Goal: Check status: Check status

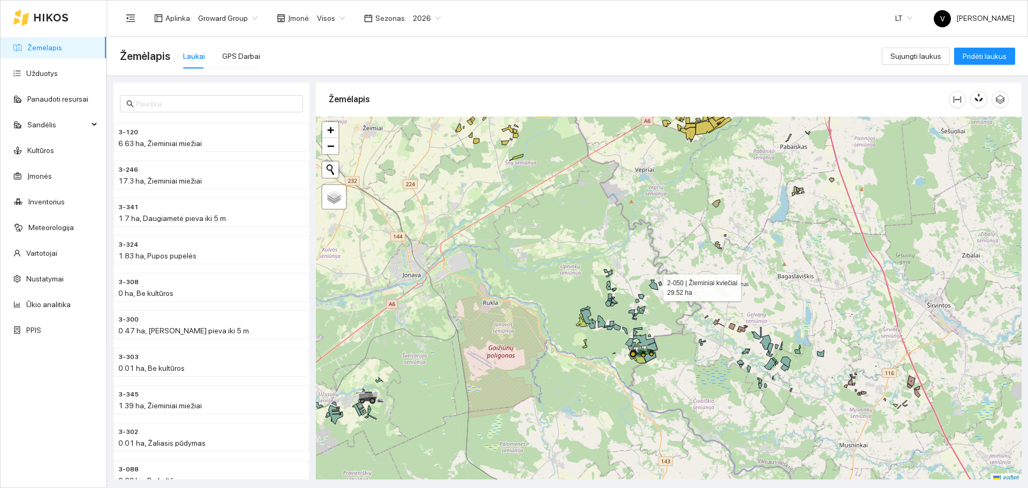
scroll to position [3, 0]
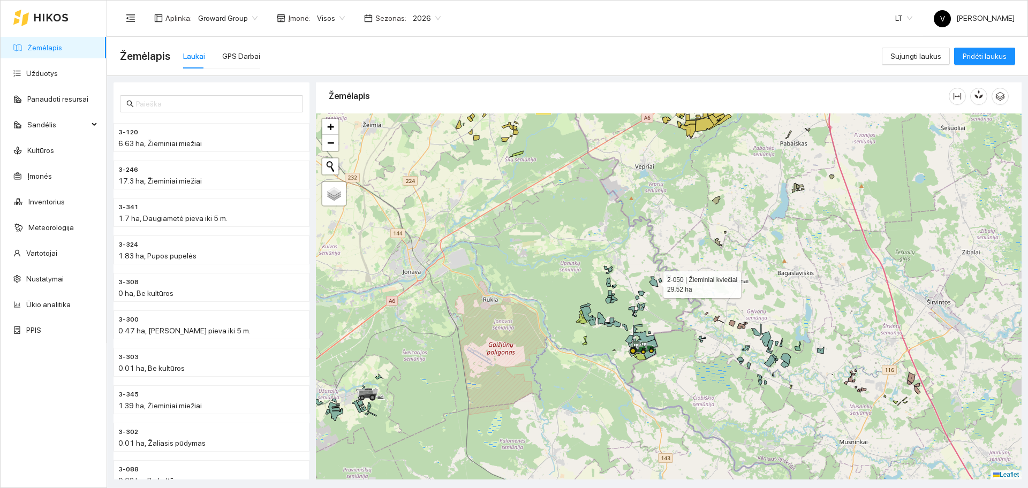
click at [650, 277] on icon at bounding box center [654, 282] width 9 height 10
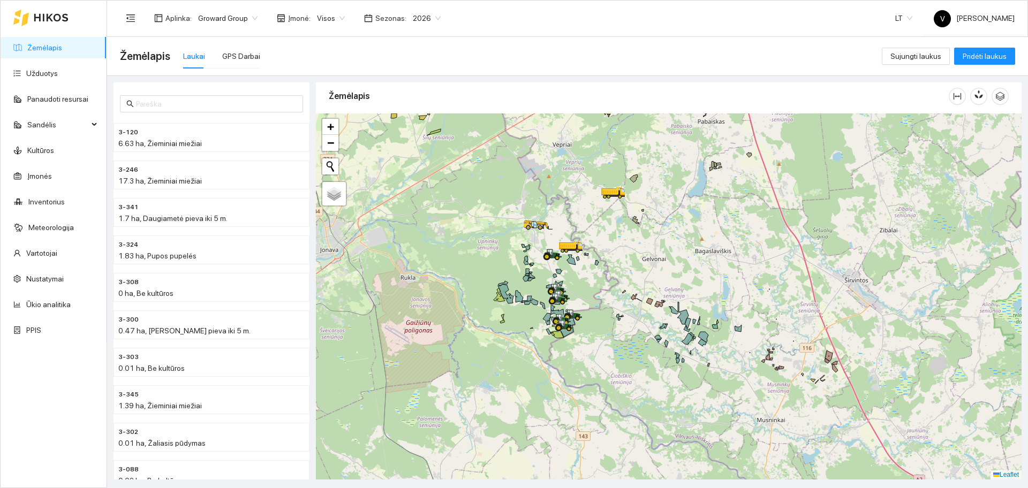
drag, startPoint x: 638, startPoint y: 275, endPoint x: 628, endPoint y: 261, distance: 17.2
click at [628, 261] on div at bounding box center [669, 297] width 706 height 366
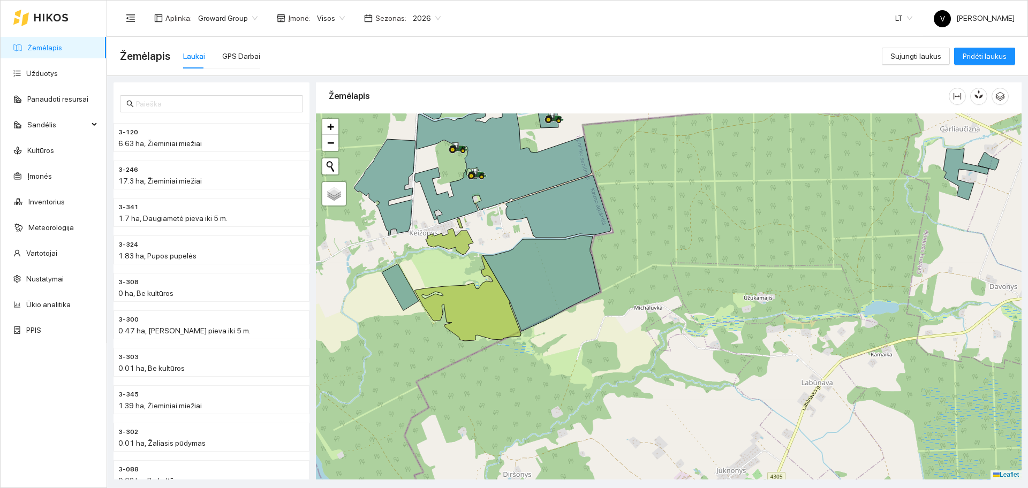
drag, startPoint x: 538, startPoint y: 288, endPoint x: 501, endPoint y: 280, distance: 38.3
click at [501, 280] on icon at bounding box center [541, 284] width 117 height 96
click at [239, 58] on div "GPS Darbai" at bounding box center [241, 56] width 38 height 12
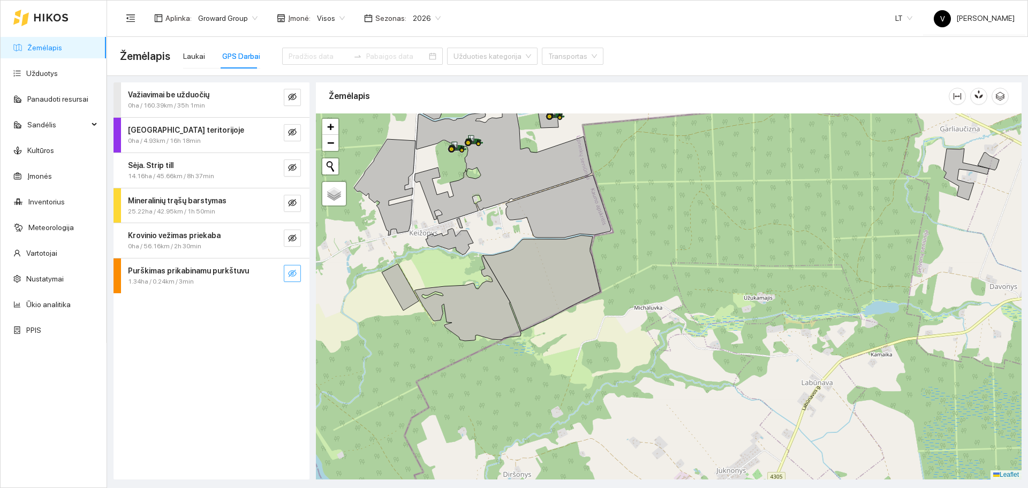
click at [292, 275] on icon "eye-invisible" at bounding box center [292, 273] width 9 height 9
click at [299, 58] on input at bounding box center [319, 56] width 61 height 12
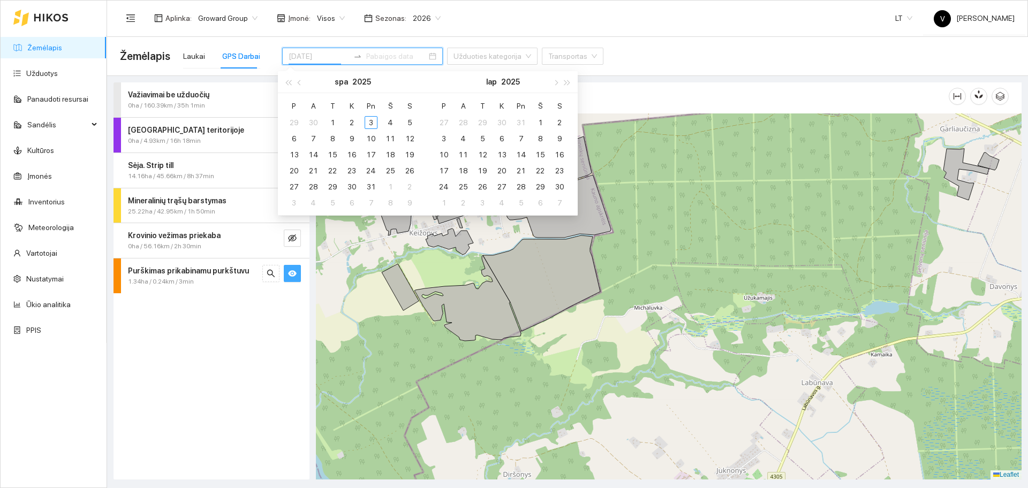
type input "2025-09-29"
click at [298, 82] on span "button" at bounding box center [300, 82] width 5 height 5
type input "2025-09-08"
click at [298, 139] on div "8" at bounding box center [294, 138] width 13 height 13
type input "2025-09-14"
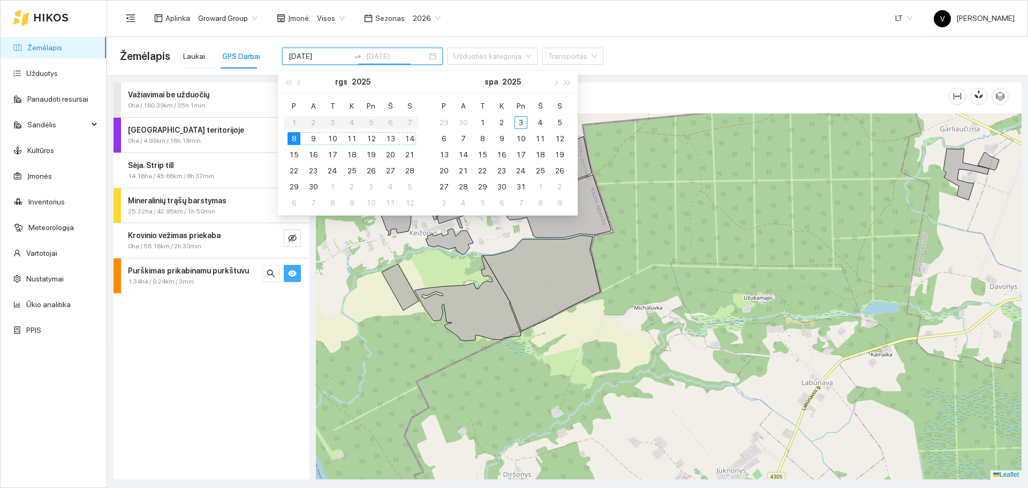
click at [406, 139] on div "14" at bounding box center [409, 138] width 13 height 13
type input "2025-09-14"
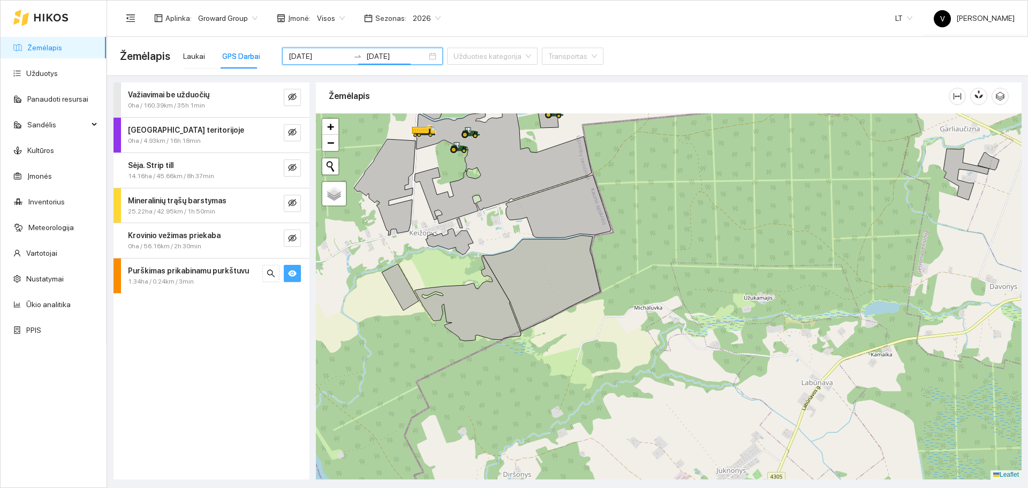
click at [288, 274] on icon "eye" at bounding box center [292, 273] width 9 height 9
click at [433, 273] on div at bounding box center [669, 297] width 706 height 366
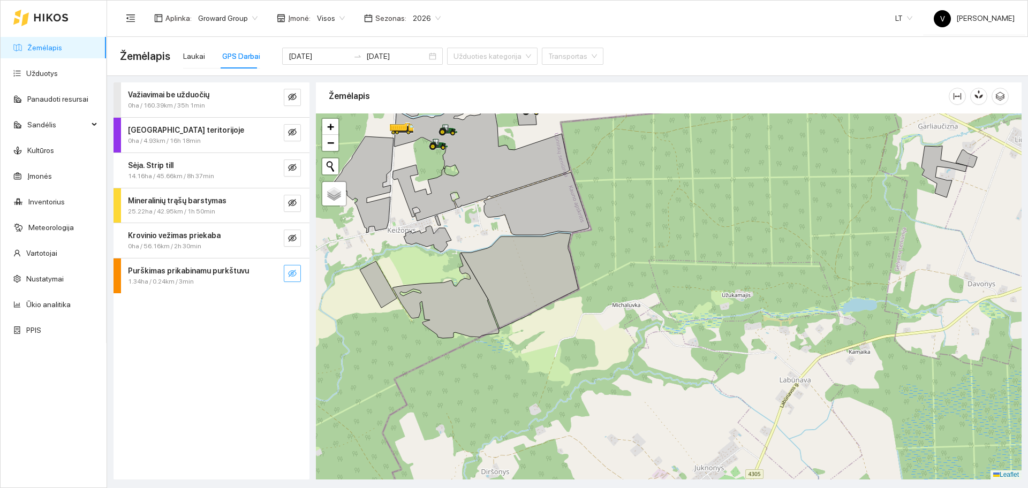
click at [294, 274] on icon "eye-invisible" at bounding box center [292, 273] width 9 height 9
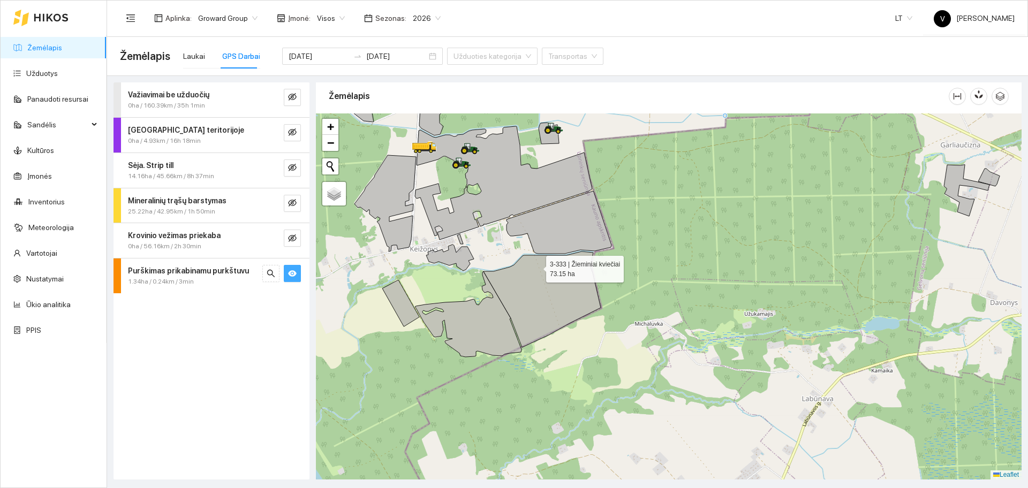
drag, startPoint x: 513, startPoint y: 247, endPoint x: 535, endPoint y: 266, distance: 29.3
click at [535, 266] on icon at bounding box center [542, 300] width 117 height 96
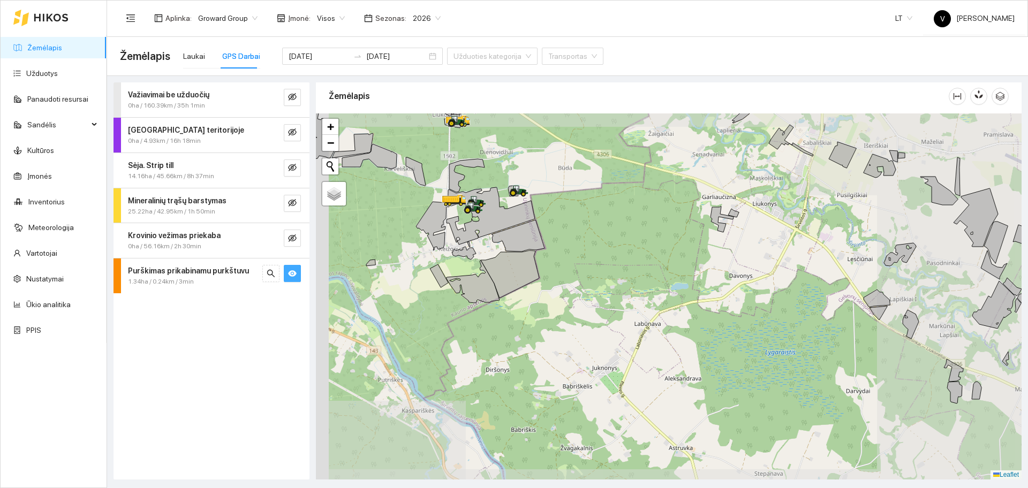
drag, startPoint x: 492, startPoint y: 250, endPoint x: 510, endPoint y: 253, distance: 18.6
click at [510, 253] on div at bounding box center [669, 297] width 706 height 366
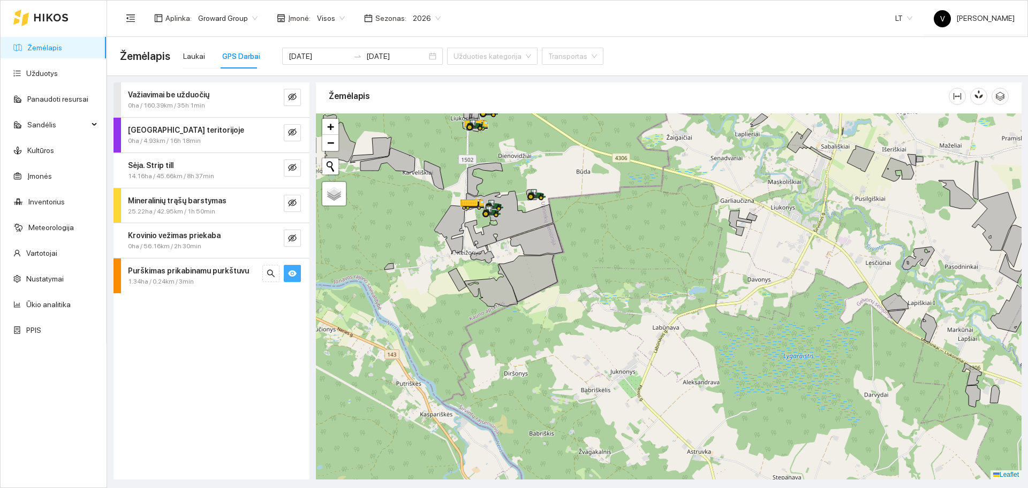
click at [297, 276] on button "button" at bounding box center [292, 273] width 17 height 17
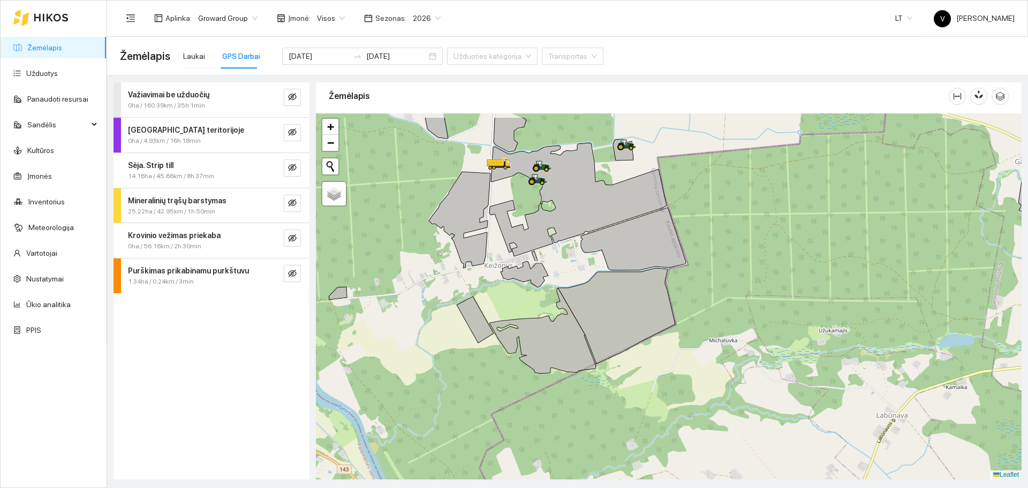
drag, startPoint x: 507, startPoint y: 273, endPoint x: 508, endPoint y: 304, distance: 31.1
click at [508, 288] on icon at bounding box center [525, 274] width 48 height 26
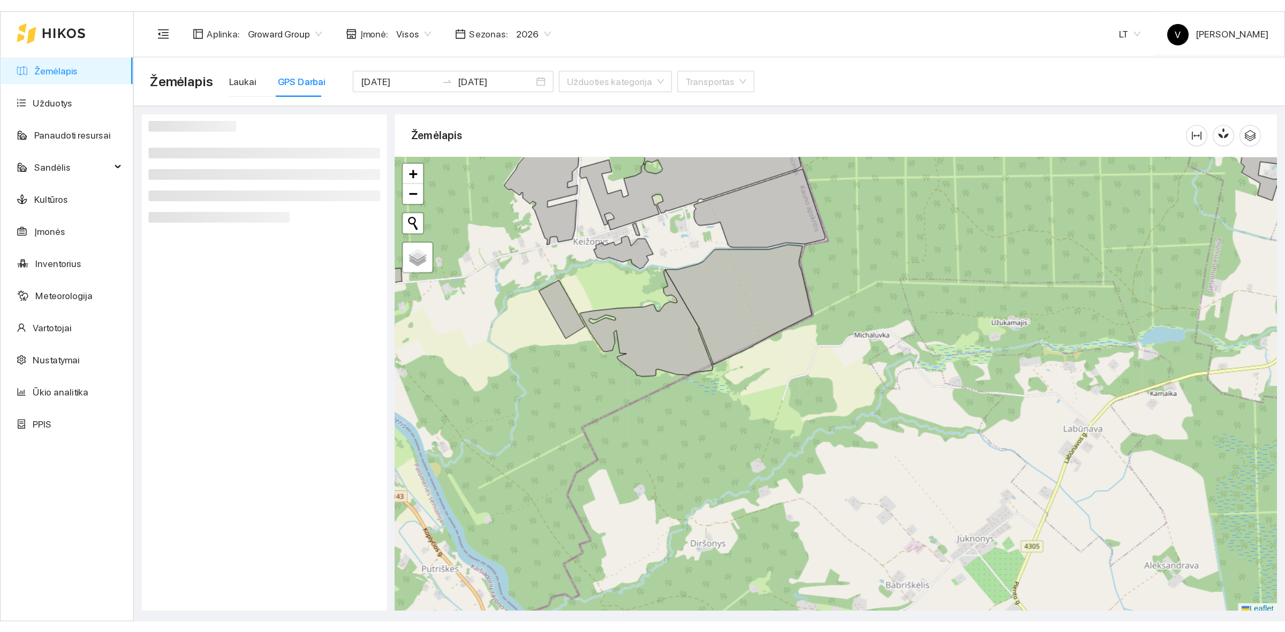
scroll to position [3, 0]
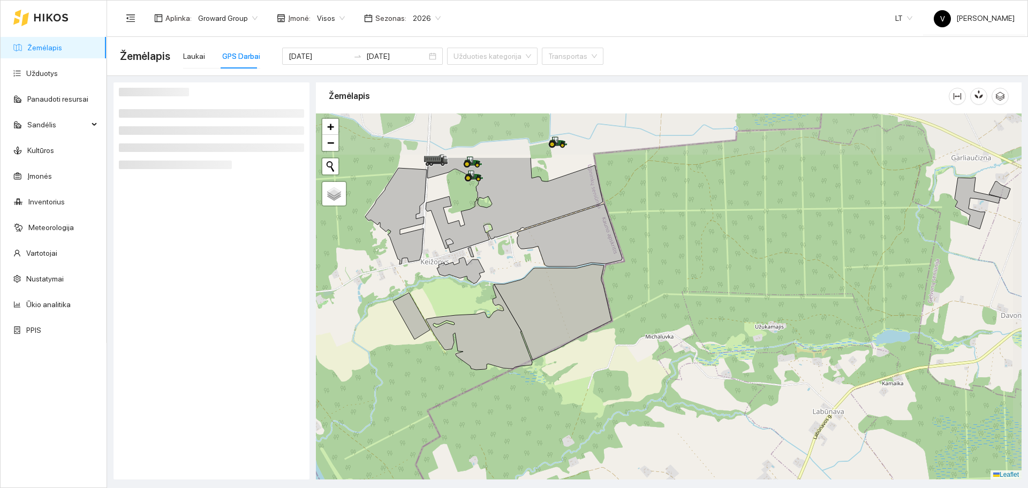
drag, startPoint x: 637, startPoint y: 286, endPoint x: 602, endPoint y: 359, distance: 81.2
click at [602, 359] on div at bounding box center [669, 297] width 706 height 366
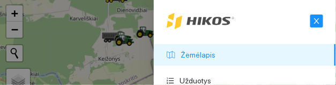
click at [336, 85] on html at bounding box center [168, 42] width 336 height 85
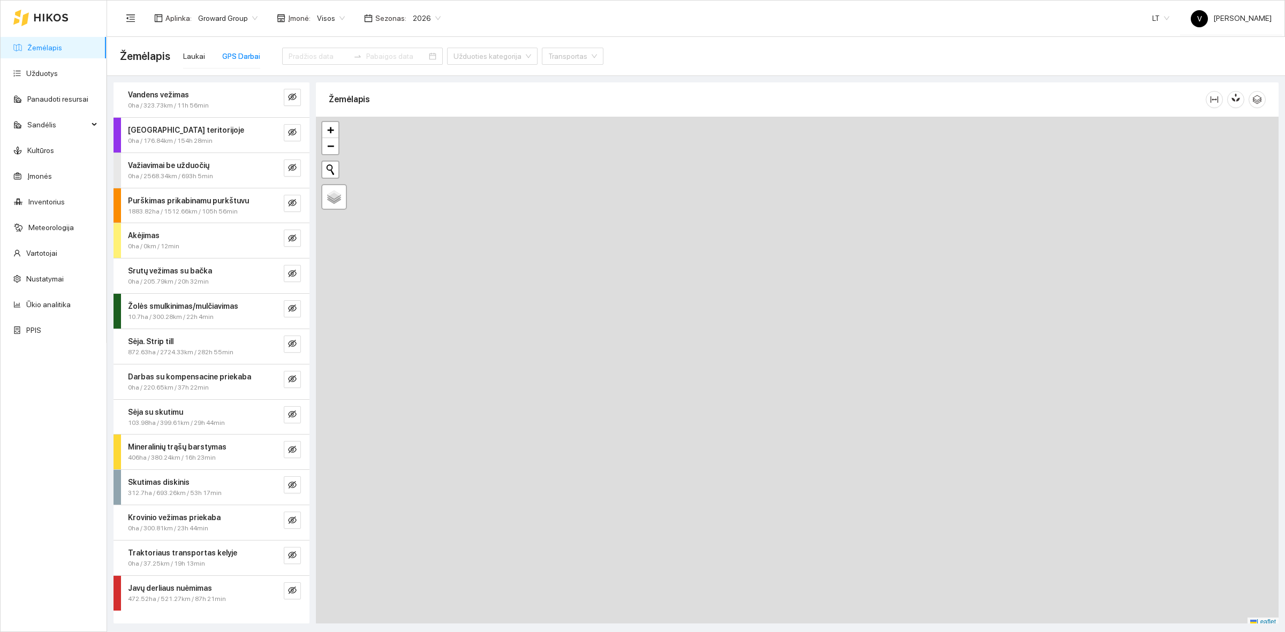
type input "[DATE]"
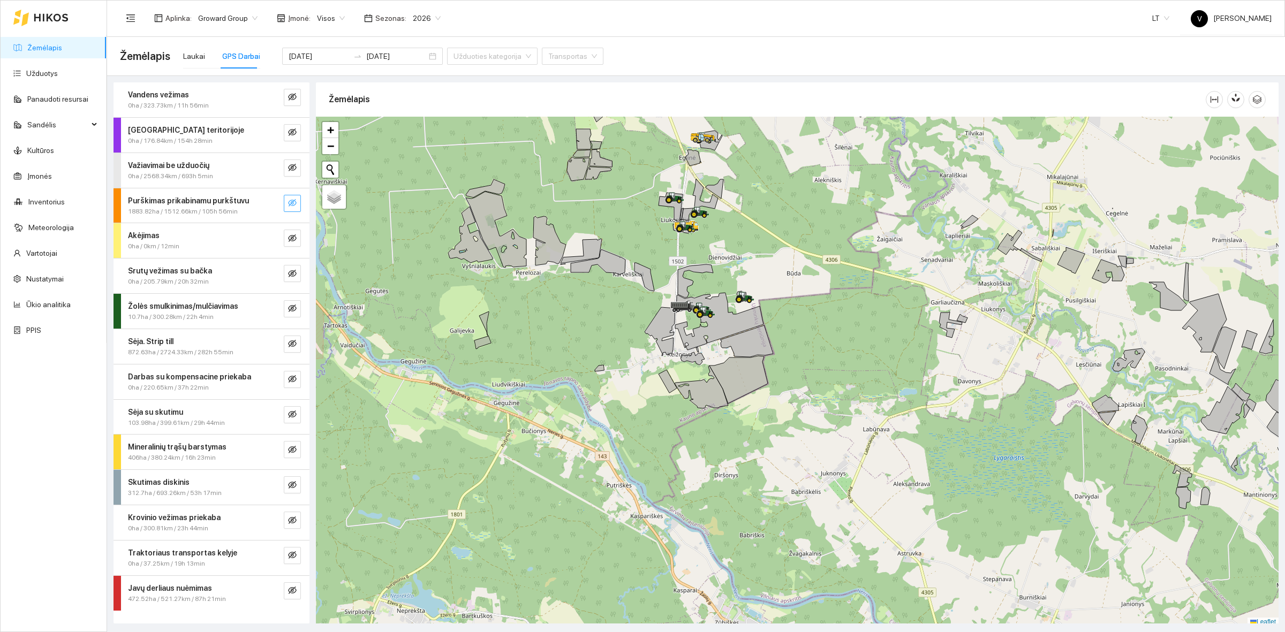
click at [292, 205] on icon "eye-invisible" at bounding box center [292, 203] width 9 height 9
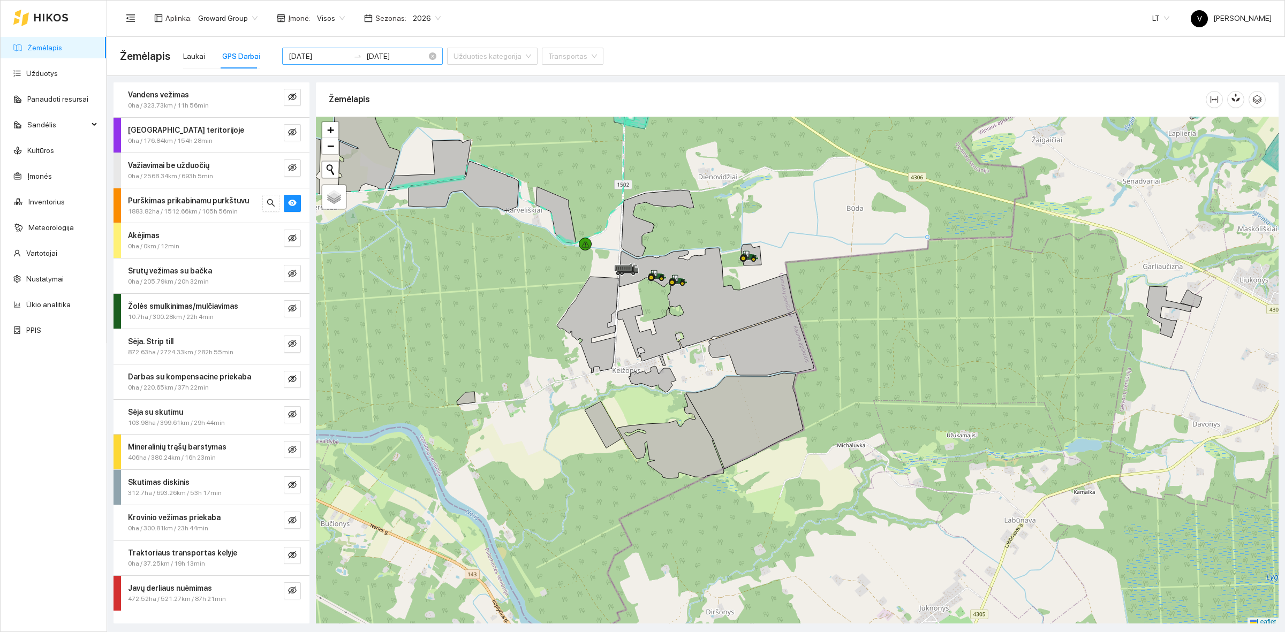
click at [320, 56] on input "2025-09-08" at bounding box center [319, 56] width 61 height 12
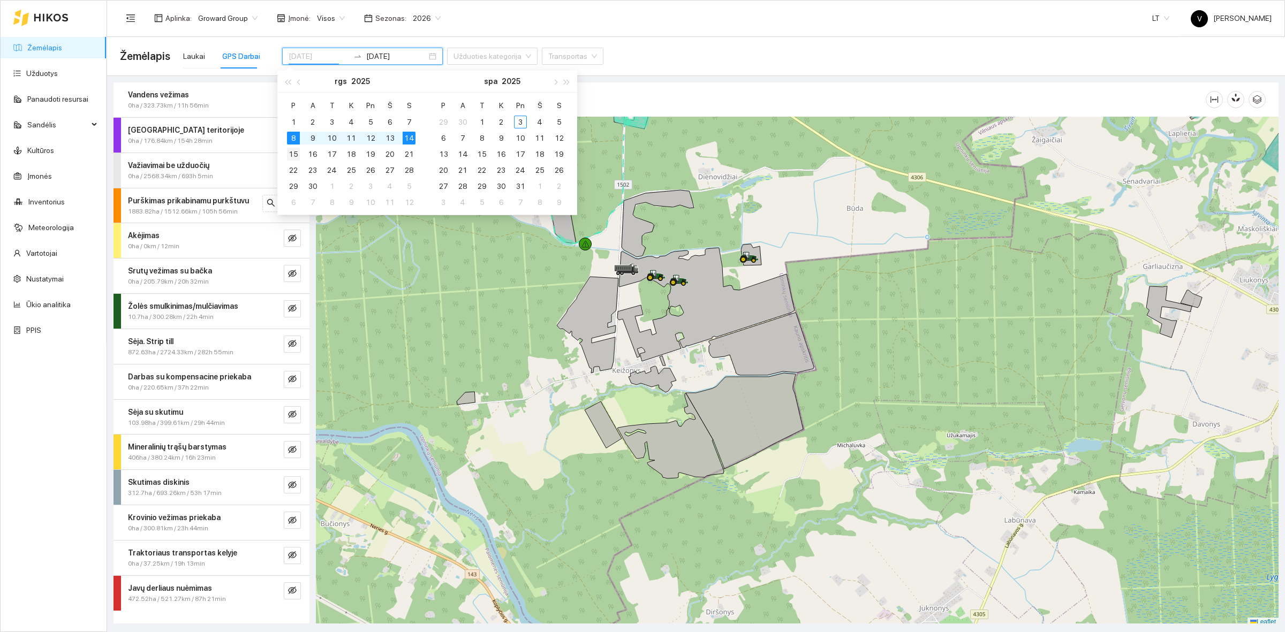
type input "[DATE]"
click at [293, 153] on div "15" at bounding box center [293, 154] width 13 height 13
type input "[DATE]"
click at [406, 154] on div "21" at bounding box center [409, 154] width 13 height 13
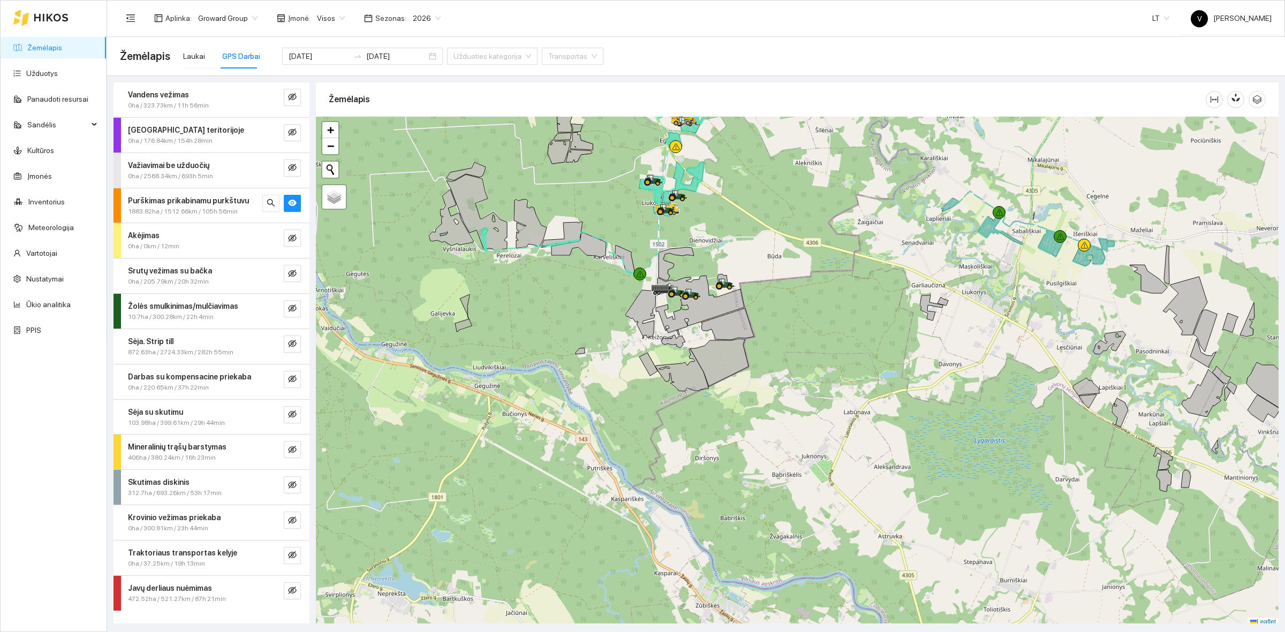
scroll to position [3, 0]
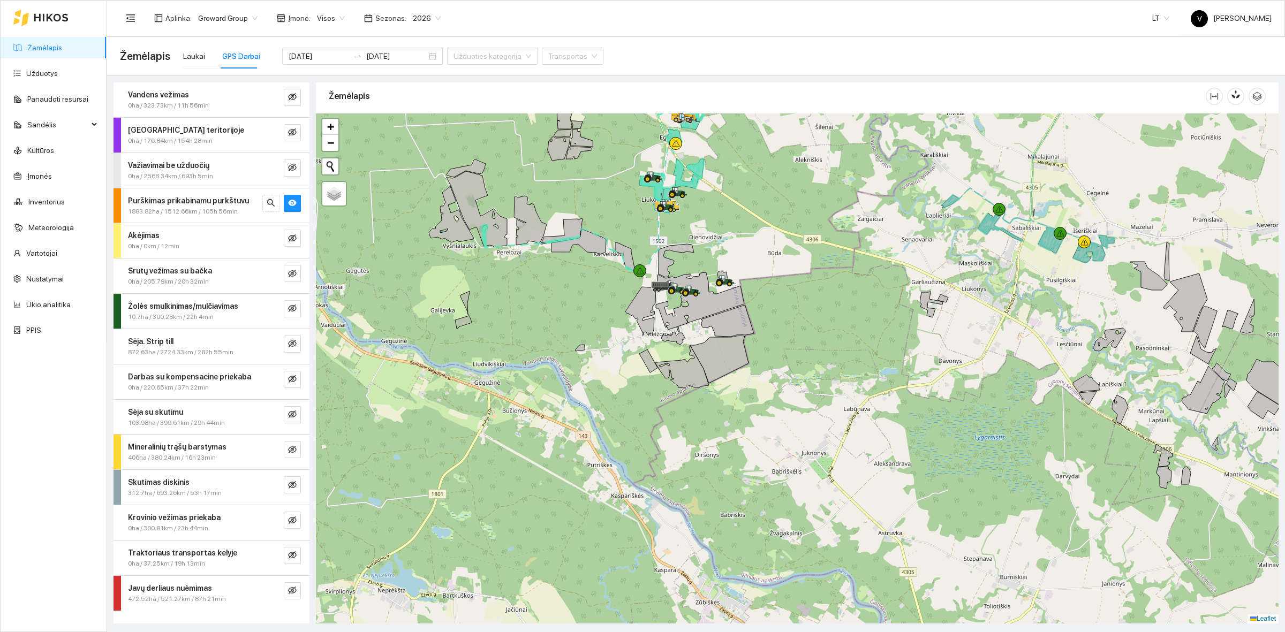
drag, startPoint x: 628, startPoint y: 358, endPoint x: 642, endPoint y: 357, distance: 14.0
click at [642, 357] on div at bounding box center [797, 369] width 963 height 510
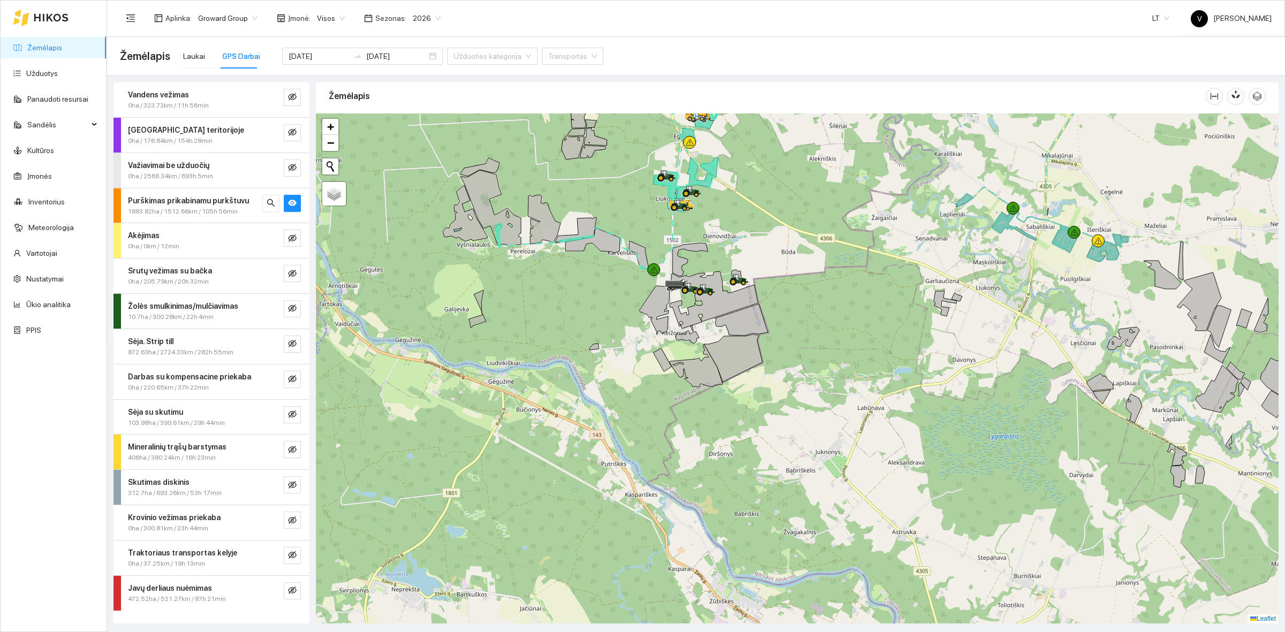
click at [297, 488] on button "button" at bounding box center [292, 591] width 17 height 17
click at [293, 202] on icon "eye" at bounding box center [292, 203] width 9 height 9
click at [668, 335] on icon at bounding box center [654, 310] width 31 height 49
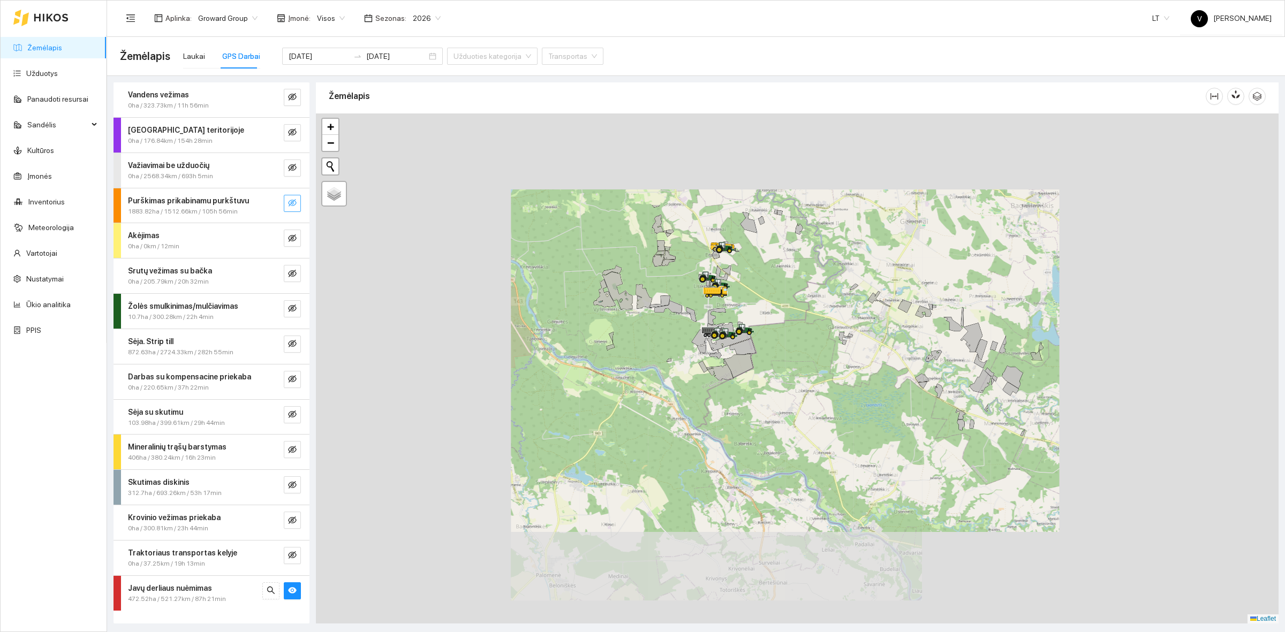
click at [291, 205] on icon "eye-invisible" at bounding box center [292, 203] width 9 height 9
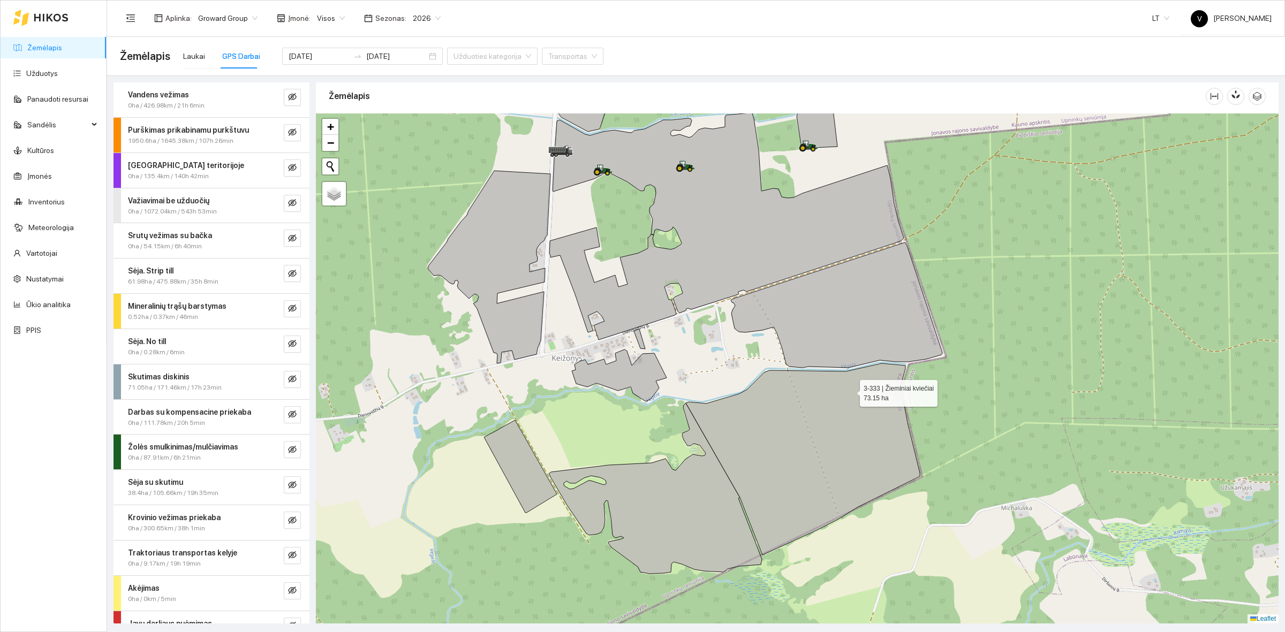
drag, startPoint x: 869, startPoint y: 395, endPoint x: 820, endPoint y: 376, distance: 52.4
click at [839, 387] on icon at bounding box center [803, 460] width 234 height 192
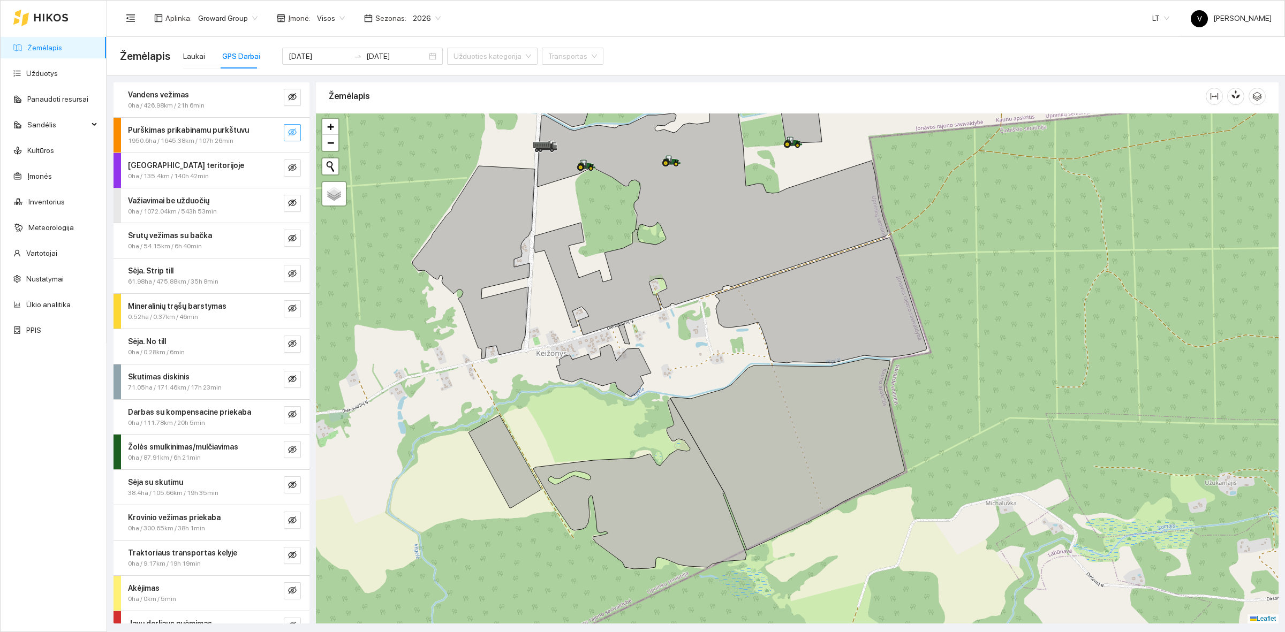
click at [288, 135] on icon "eye-invisible" at bounding box center [292, 132] width 9 height 9
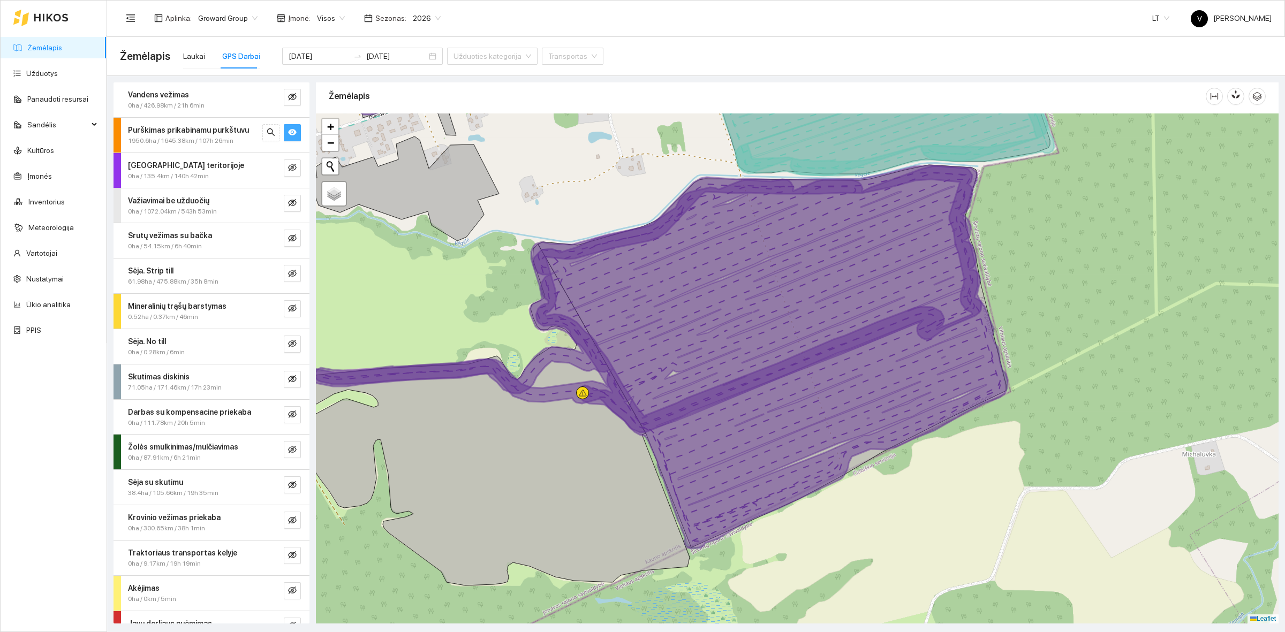
drag, startPoint x: 600, startPoint y: 396, endPoint x: 534, endPoint y: 346, distance: 82.9
click at [534, 346] on div at bounding box center [797, 369] width 963 height 510
click at [288, 134] on icon "eye" at bounding box center [292, 132] width 9 height 9
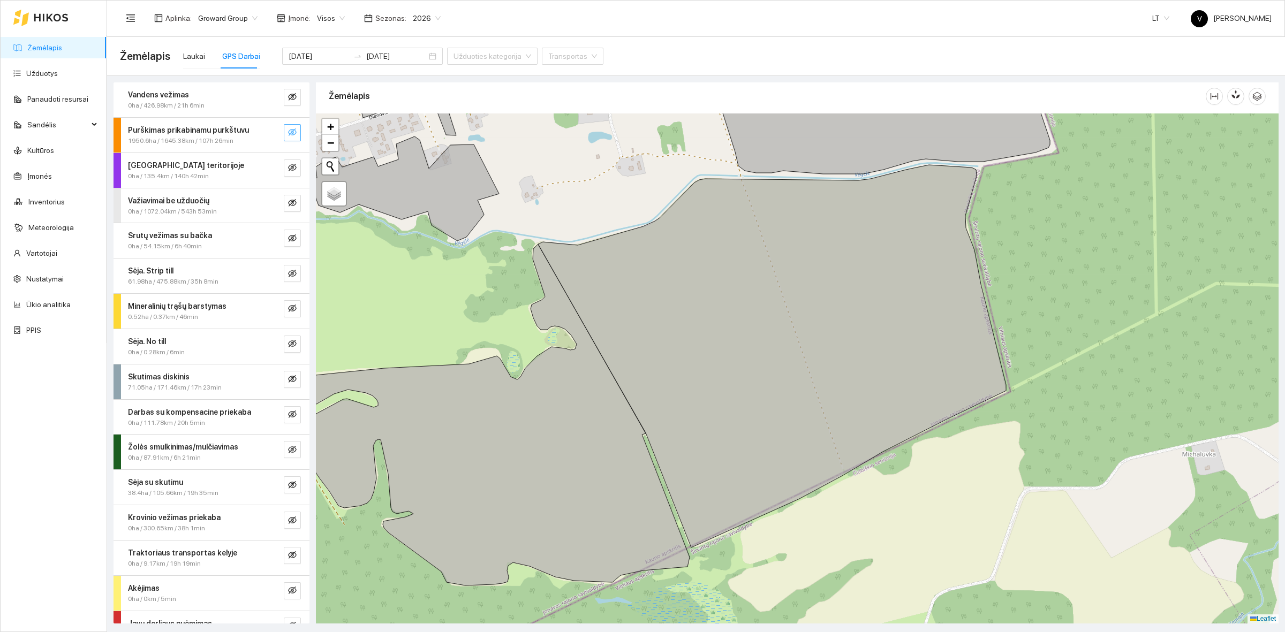
click at [292, 134] on icon "eye-invisible" at bounding box center [293, 133] width 2 height 2
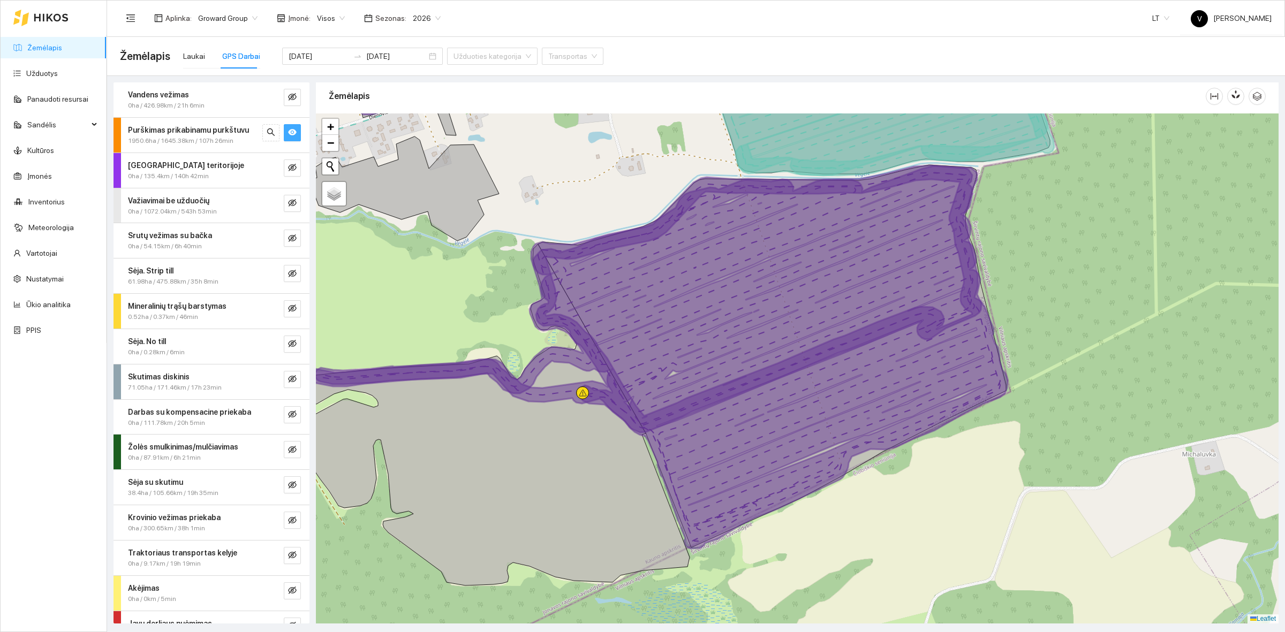
click at [288, 134] on icon "eye" at bounding box center [292, 132] width 9 height 9
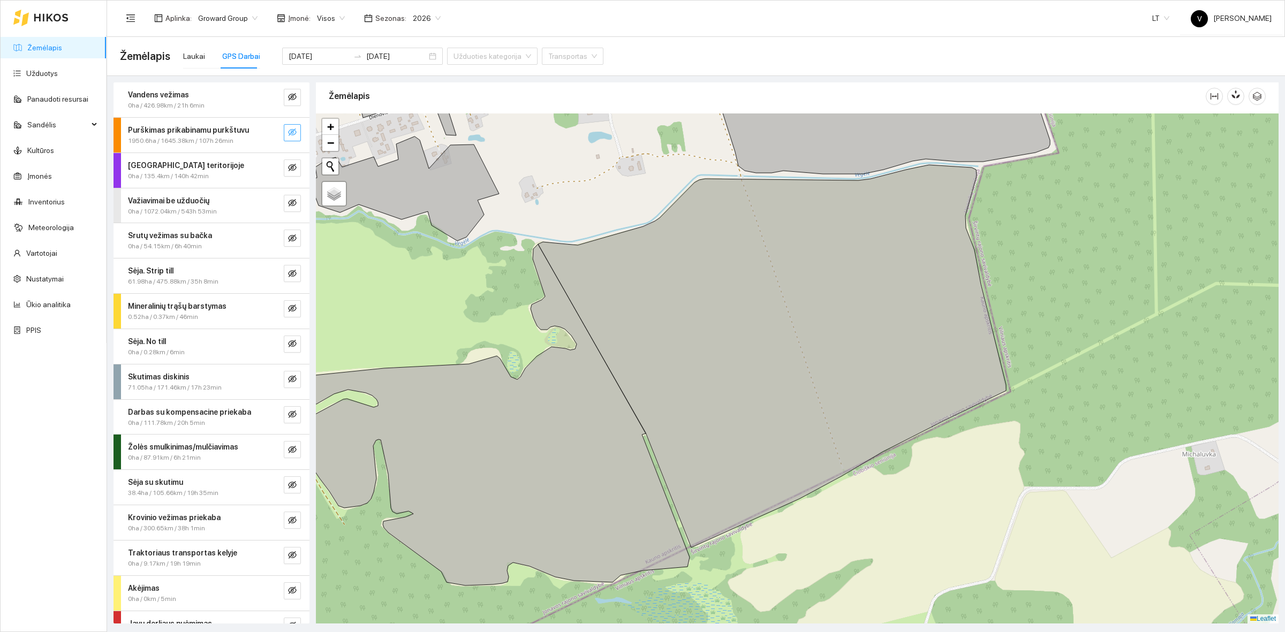
click at [292, 134] on icon "eye-invisible" at bounding box center [293, 133] width 2 height 2
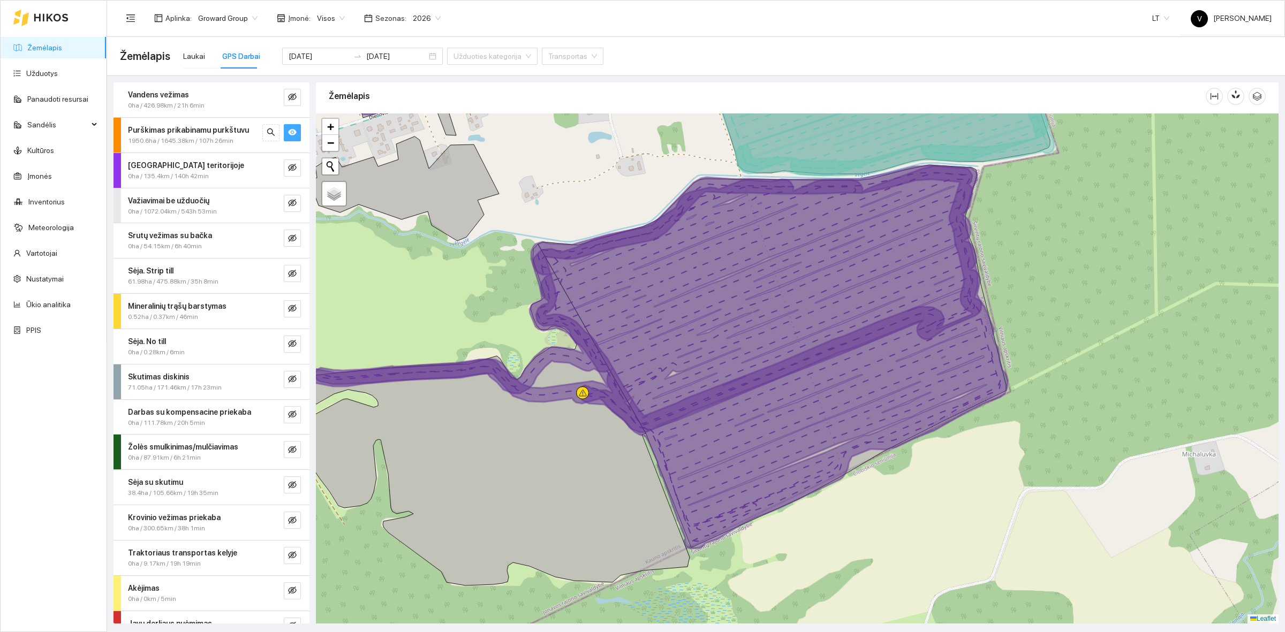
click at [288, 134] on icon "eye" at bounding box center [292, 132] width 9 height 9
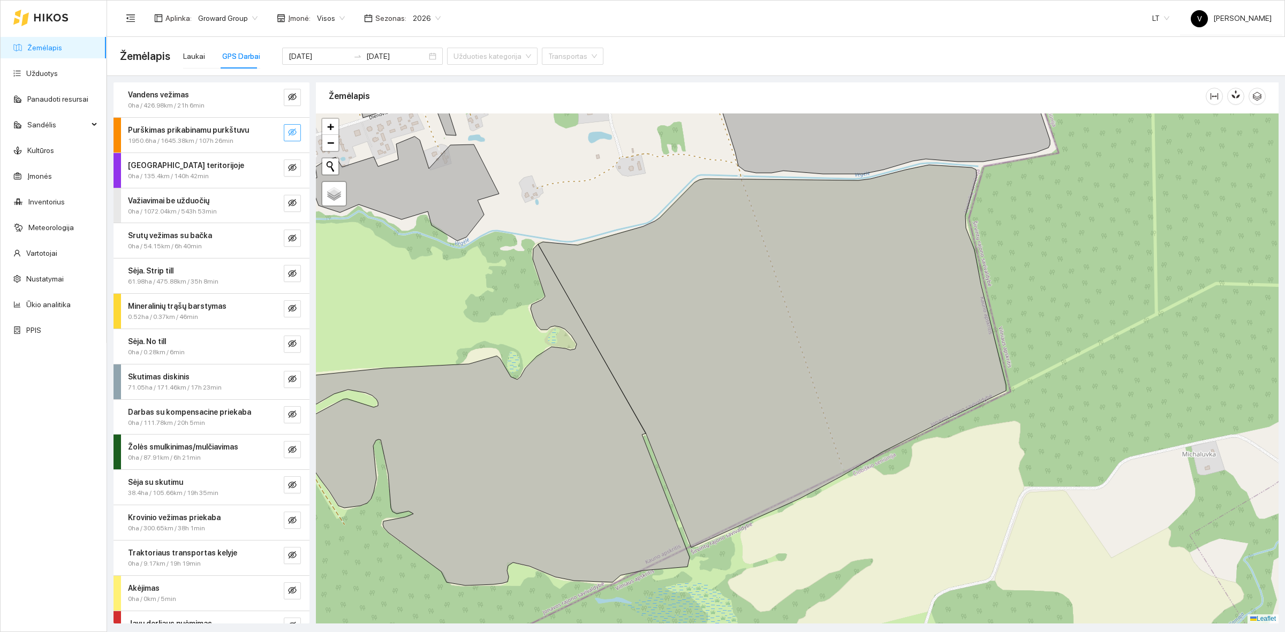
click at [292, 134] on icon "eye-invisible" at bounding box center [293, 133] width 2 height 2
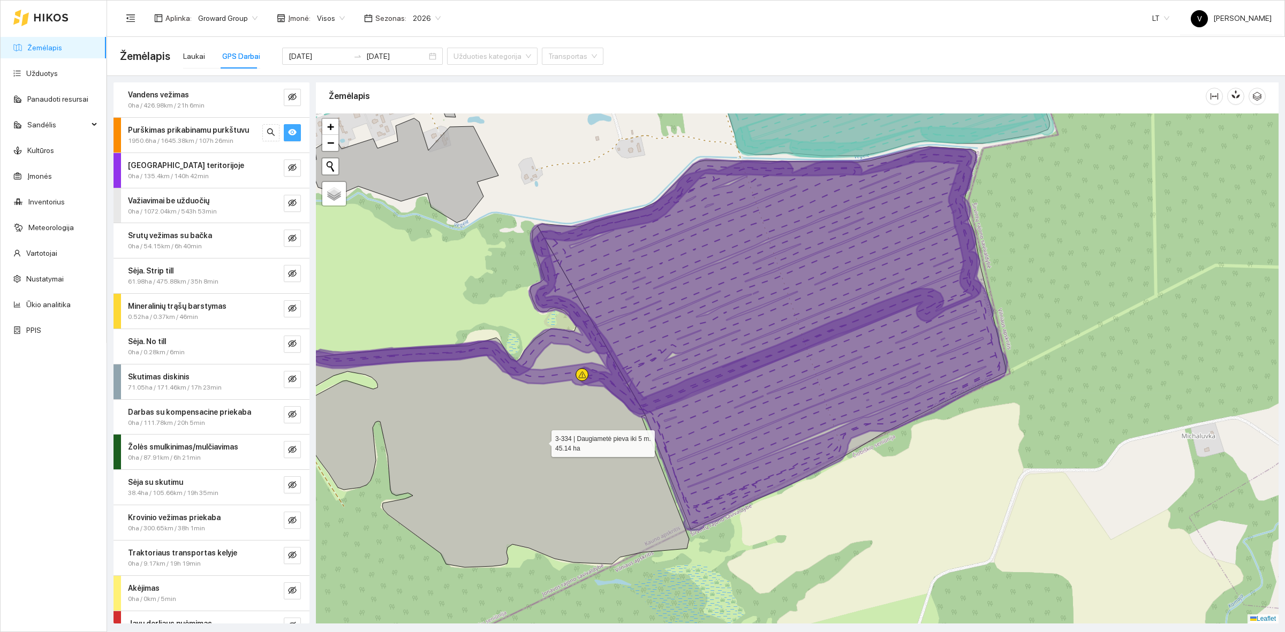
click at [542, 443] on icon at bounding box center [475, 397] width 427 height 342
click at [288, 134] on button "button" at bounding box center [292, 132] width 17 height 17
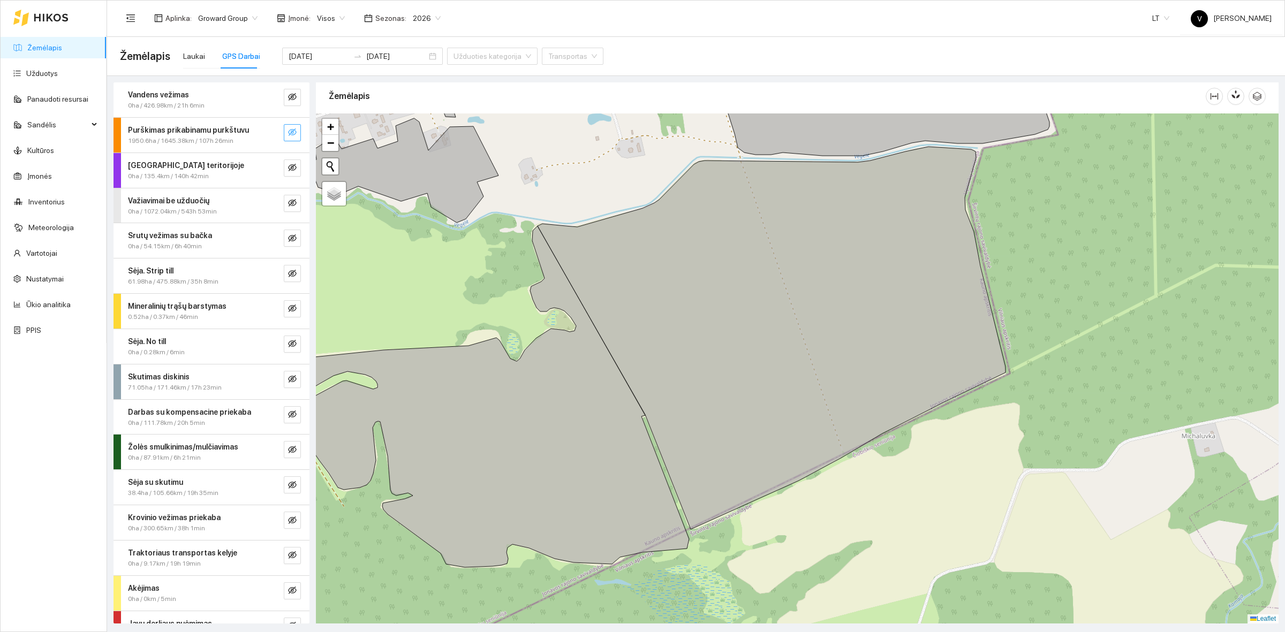
click at [292, 132] on icon "eye-invisible" at bounding box center [293, 133] width 2 height 2
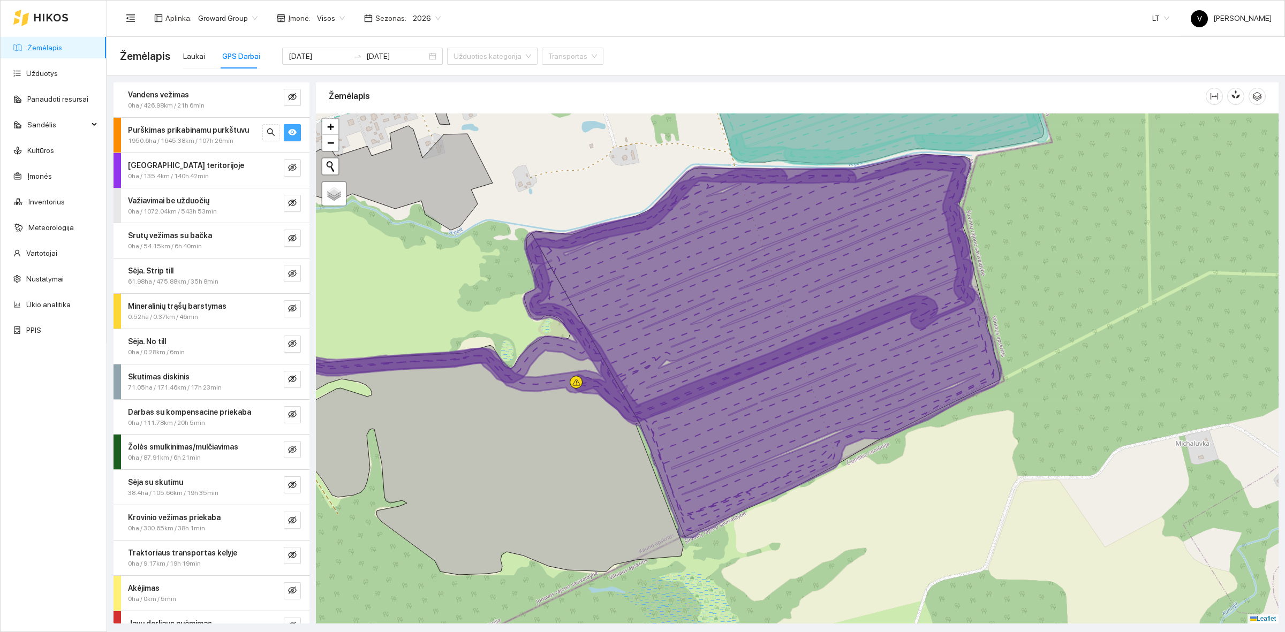
drag, startPoint x: 568, startPoint y: 287, endPoint x: 582, endPoint y: 292, distance: 15.4
click at [582, 292] on icon at bounding box center [641, 288] width 667 height 267
click at [288, 137] on span "eye" at bounding box center [292, 133] width 9 height 10
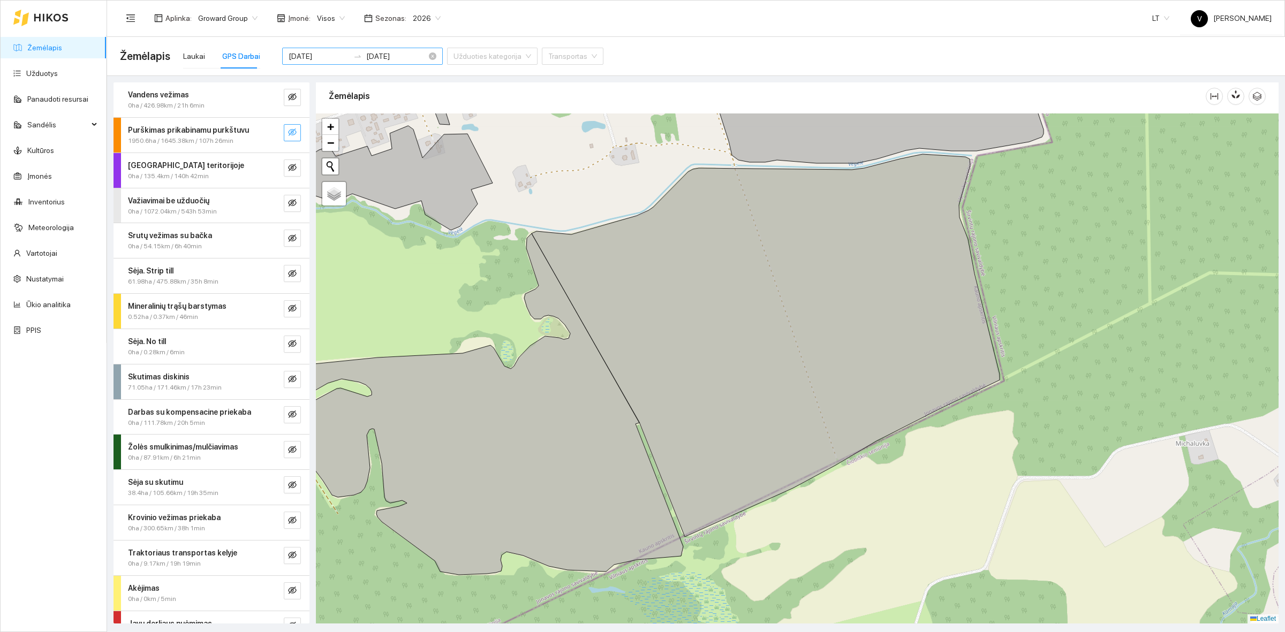
click at [309, 50] on input "[DATE]" at bounding box center [319, 56] width 61 height 12
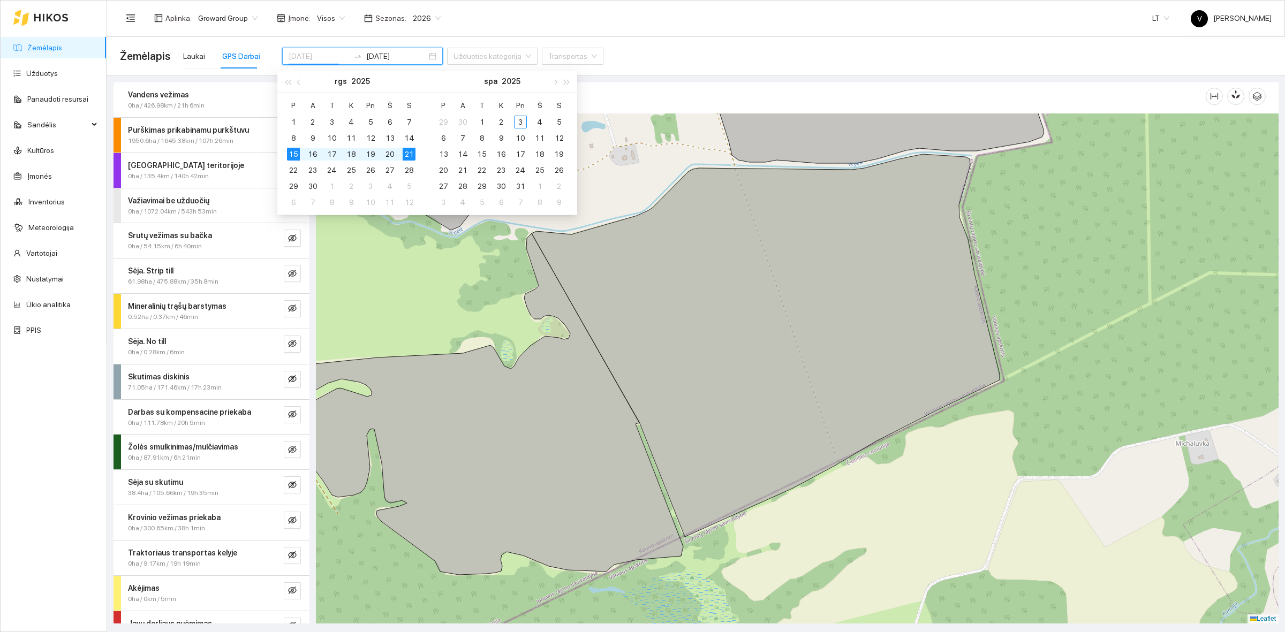
type input "[DATE]"
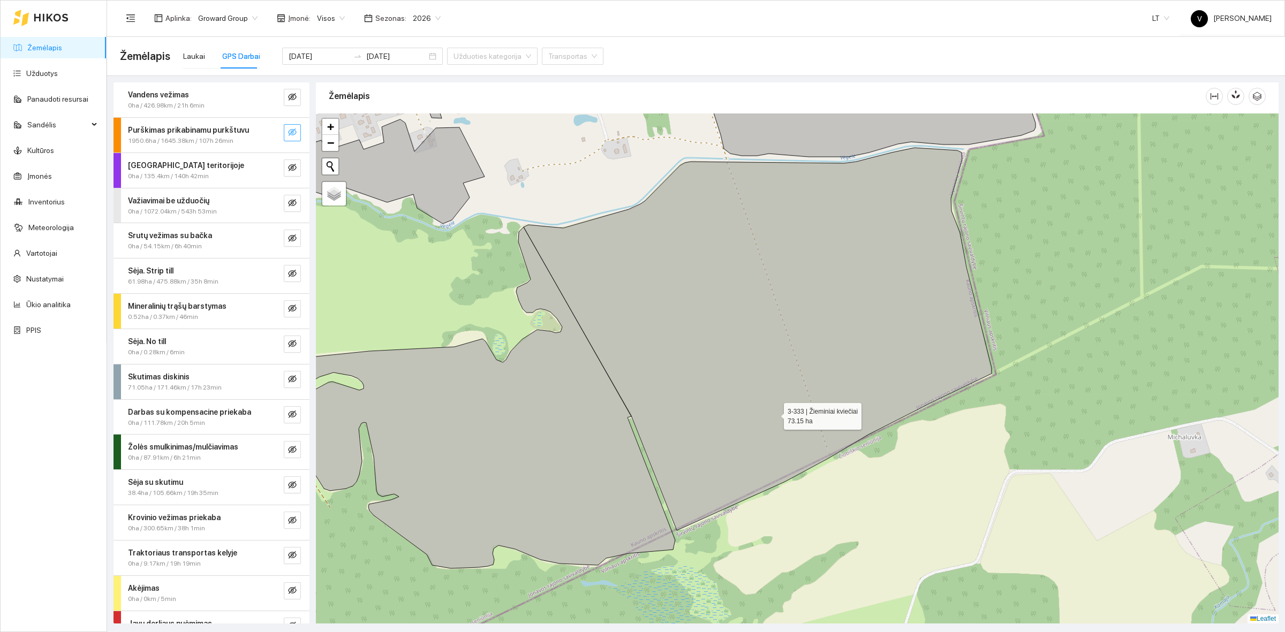
click at [778, 416] on icon at bounding box center [758, 339] width 468 height 383
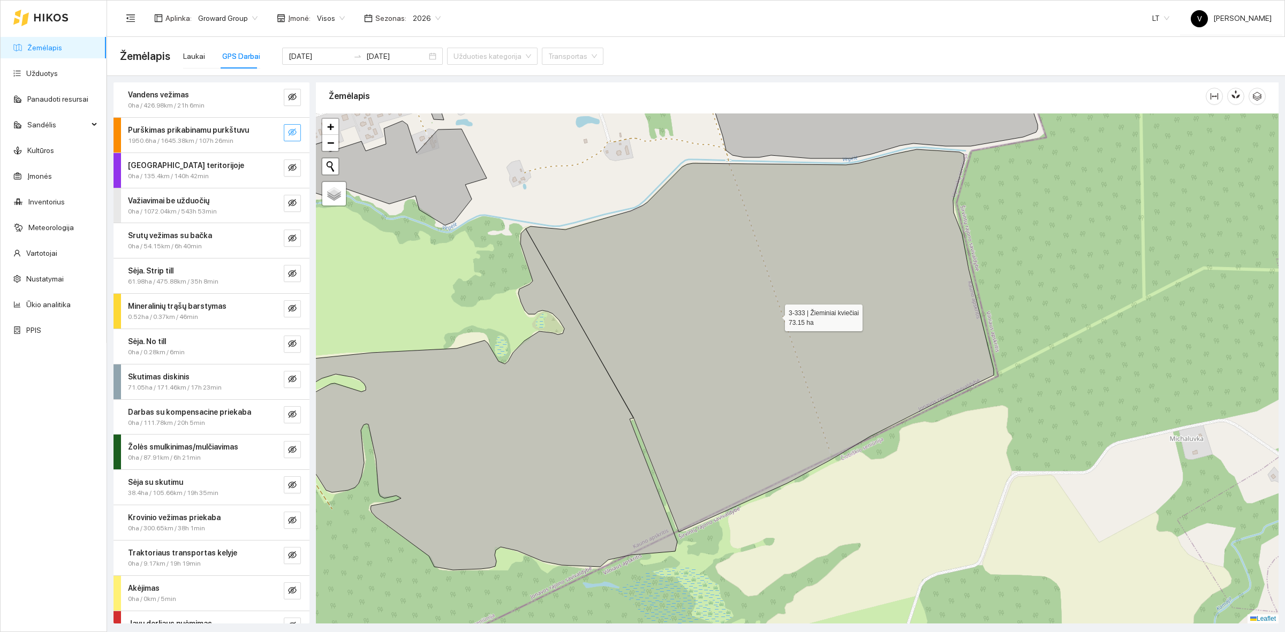
drag, startPoint x: 658, startPoint y: 417, endPoint x: 681, endPoint y: 451, distance: 41.3
click at [681, 451] on icon at bounding box center [760, 340] width 468 height 383
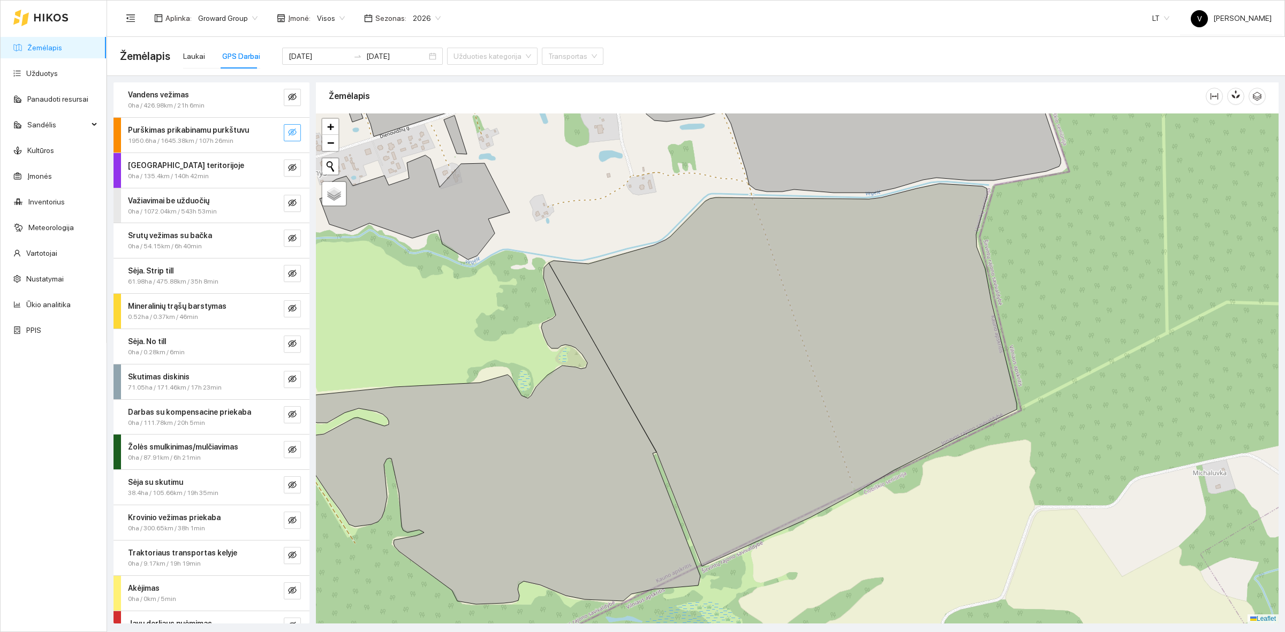
click at [287, 124] on button "button" at bounding box center [292, 132] width 17 height 17
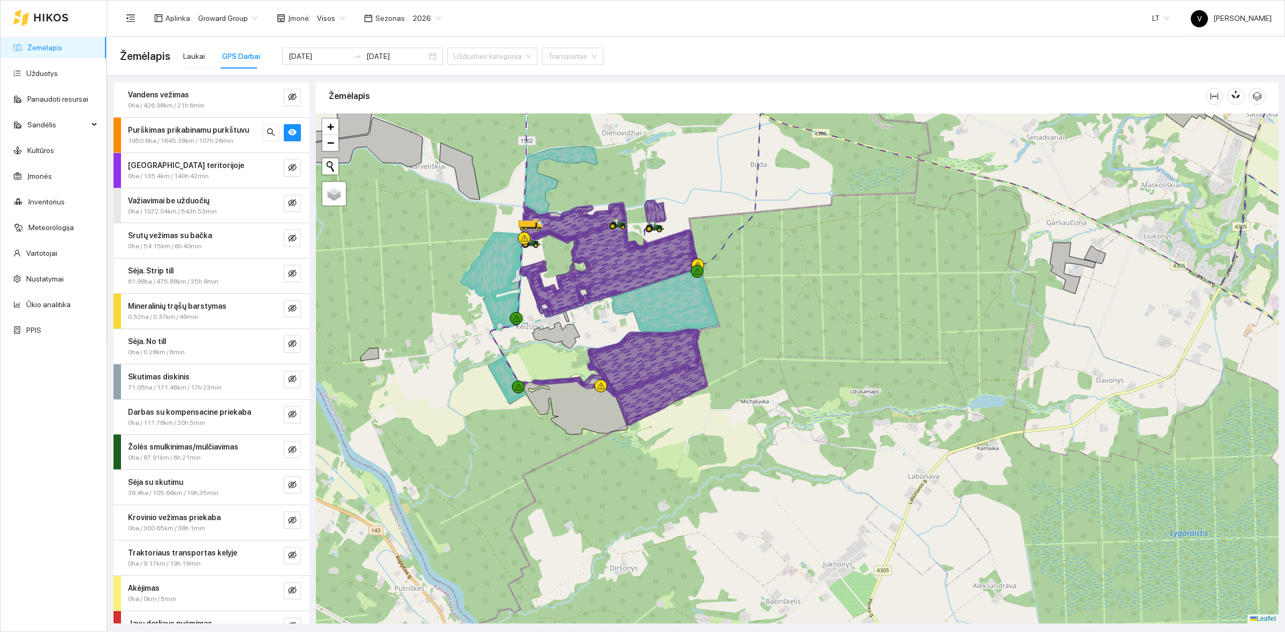
drag, startPoint x: 788, startPoint y: 358, endPoint x: 847, endPoint y: 428, distance: 92.0
click at [849, 429] on div at bounding box center [797, 369] width 963 height 510
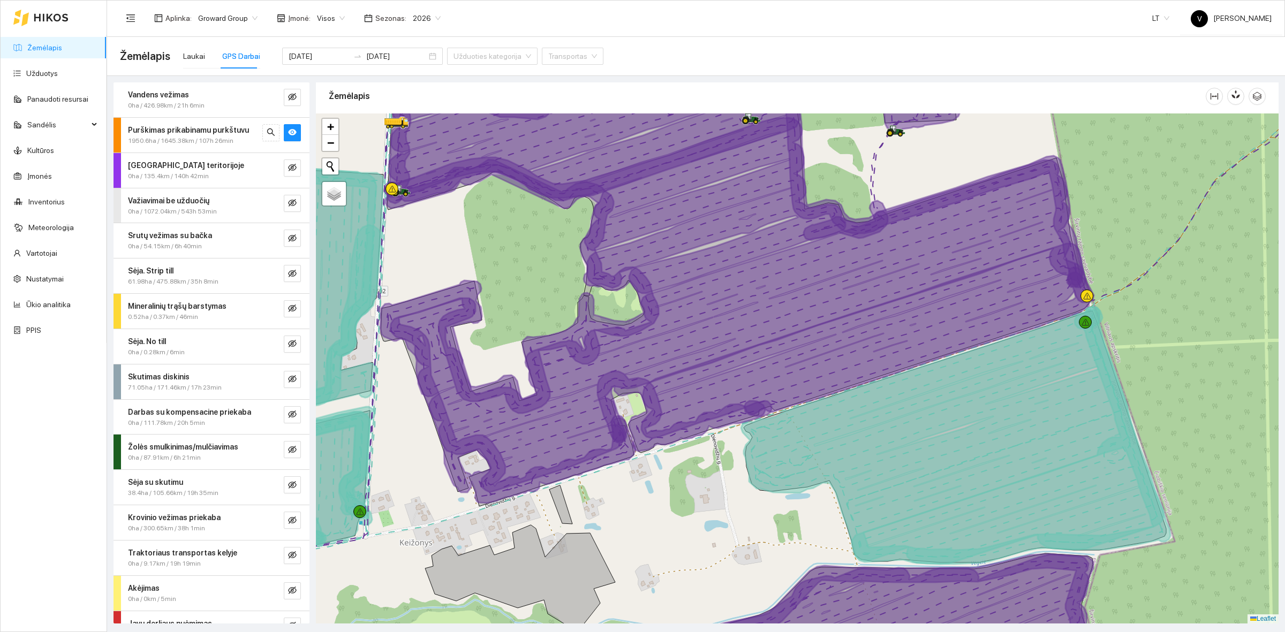
drag, startPoint x: 733, startPoint y: 509, endPoint x: 697, endPoint y: 473, distance: 50.7
click at [701, 485] on div at bounding box center [797, 369] width 963 height 510
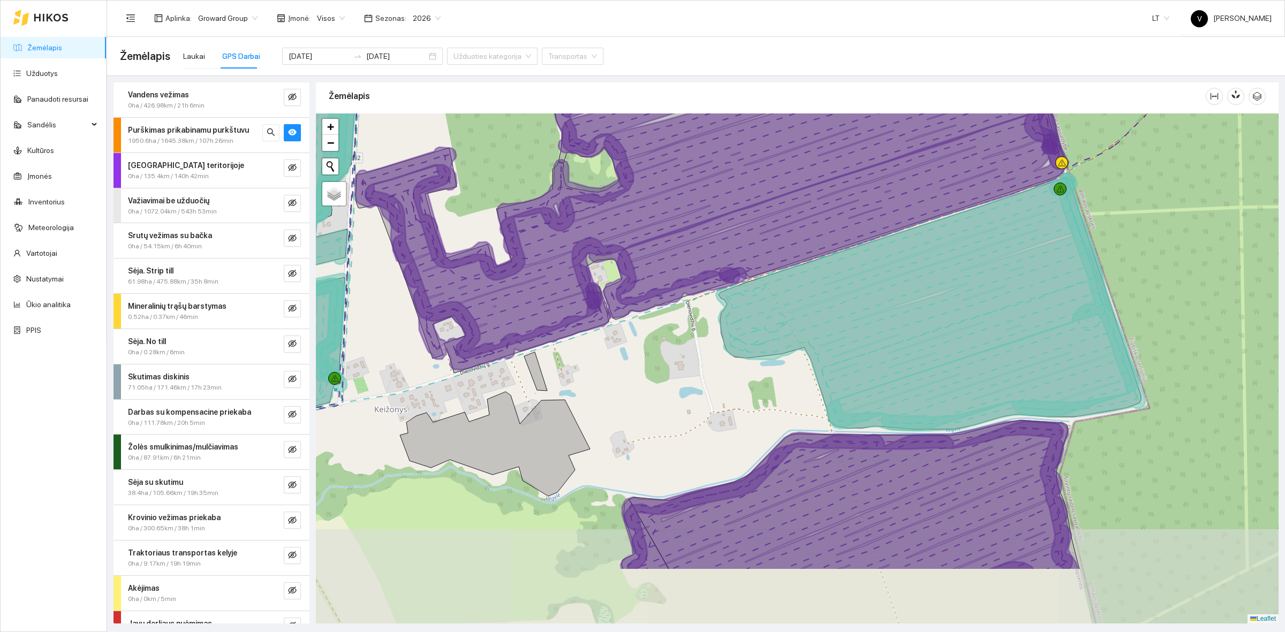
drag, startPoint x: 692, startPoint y: 507, endPoint x: 699, endPoint y: 400, distance: 106.8
click at [699, 400] on div at bounding box center [797, 369] width 963 height 510
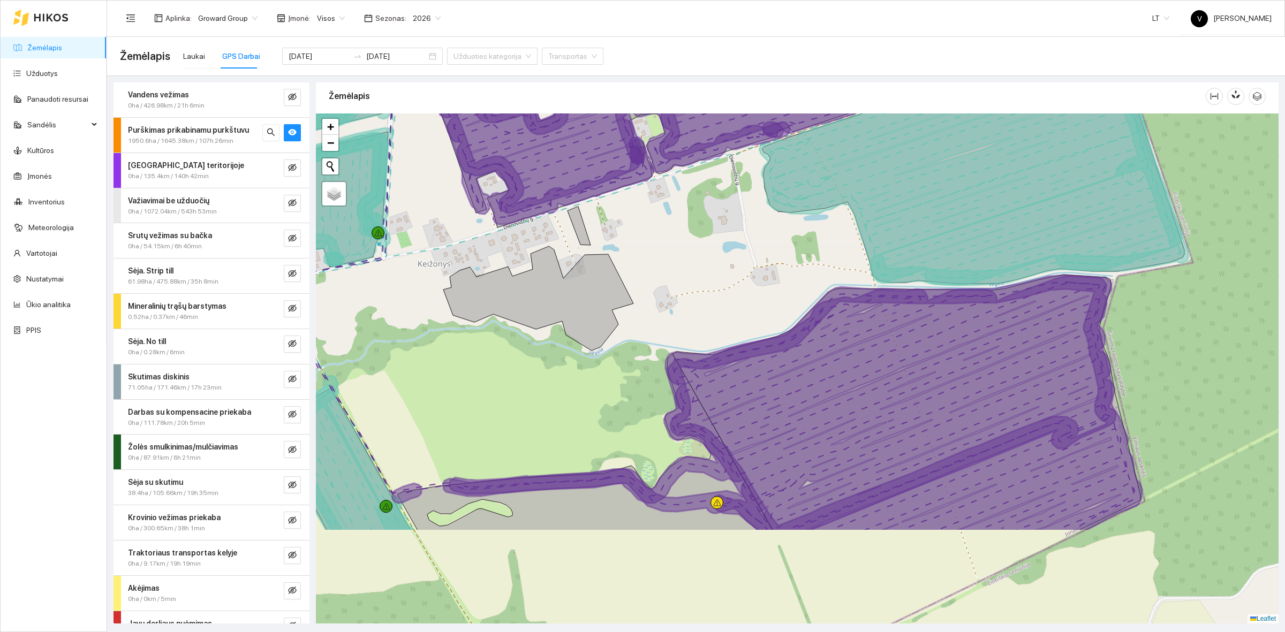
drag, startPoint x: 663, startPoint y: 467, endPoint x: 716, endPoint y: 364, distance: 115.9
click at [708, 323] on div at bounding box center [797, 369] width 963 height 510
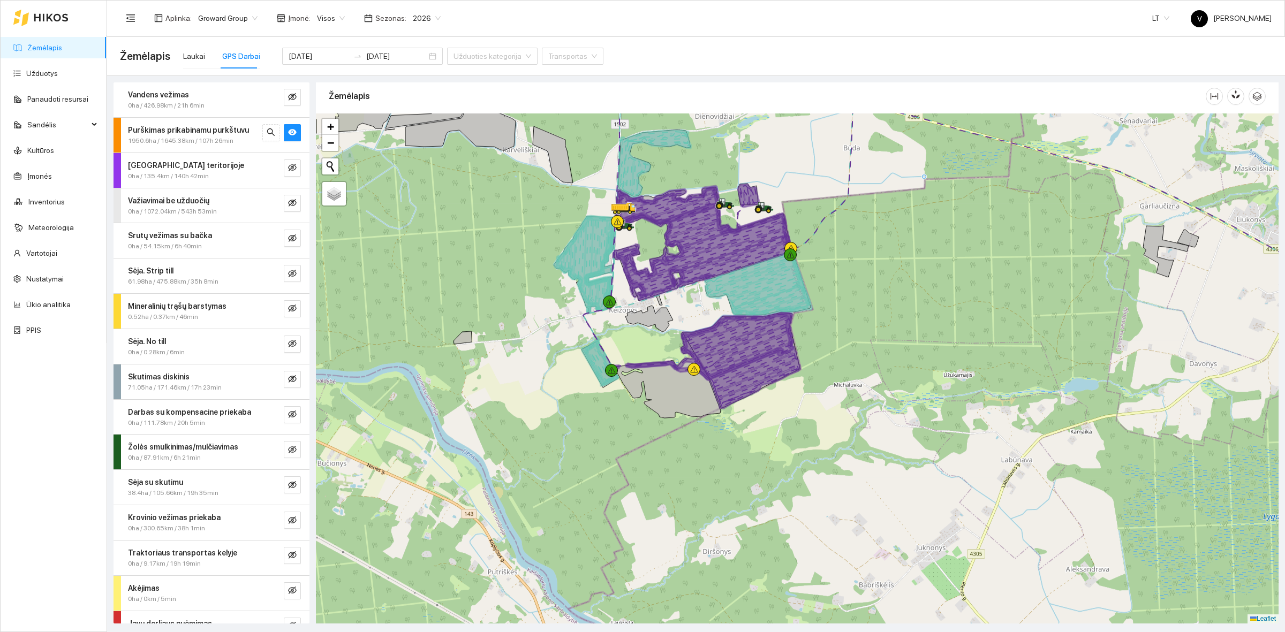
drag, startPoint x: 691, startPoint y: 314, endPoint x: 691, endPoint y: 345, distance: 31.1
click at [691, 297] on icon at bounding box center [703, 255] width 173 height 83
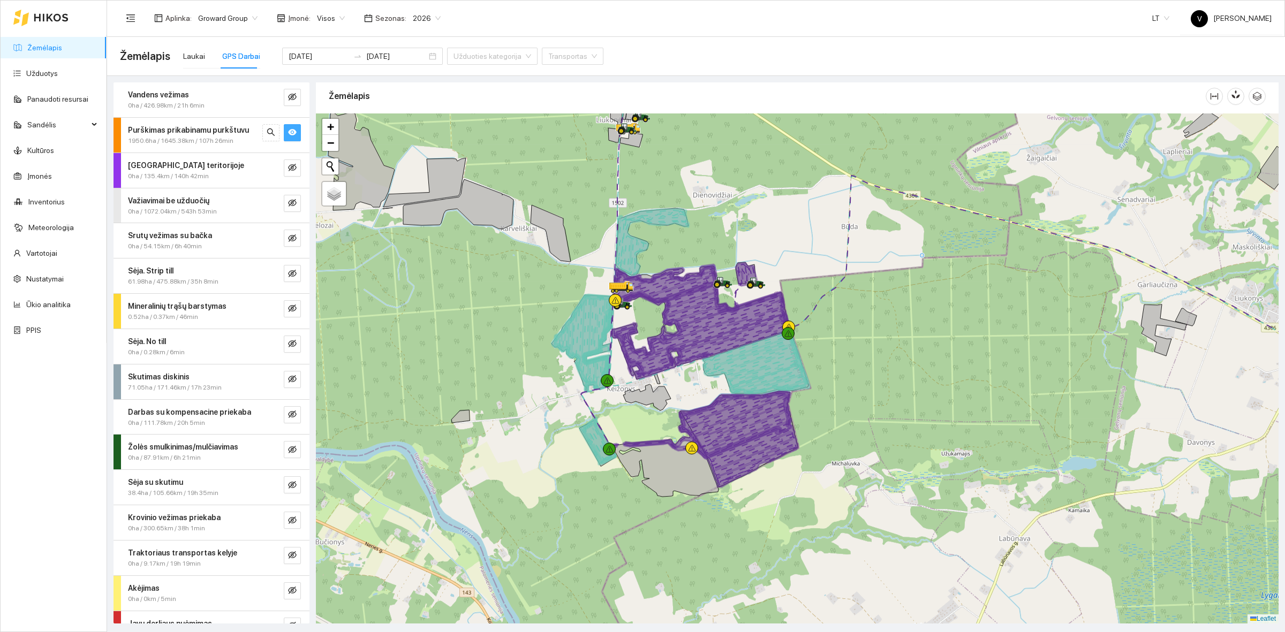
click at [288, 133] on icon "eye" at bounding box center [292, 132] width 9 height 6
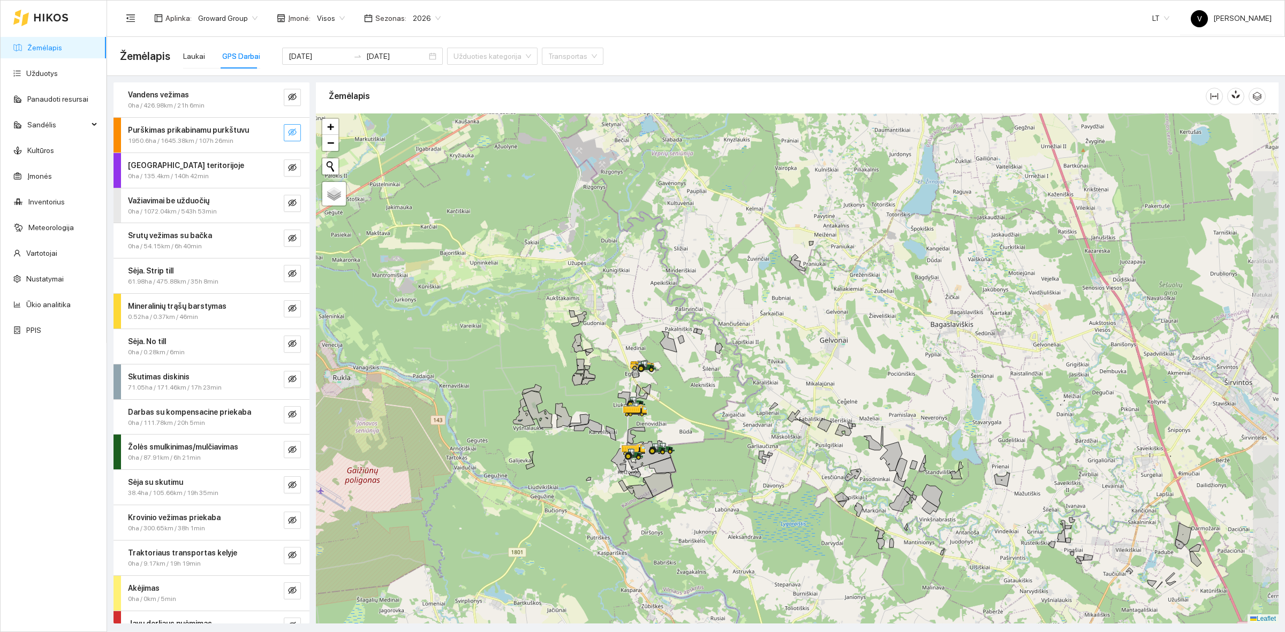
drag, startPoint x: 832, startPoint y: 330, endPoint x: 767, endPoint y: 432, distance: 120.3
click at [767, 432] on div at bounding box center [797, 369] width 963 height 510
click at [289, 134] on button "button" at bounding box center [292, 132] width 17 height 17
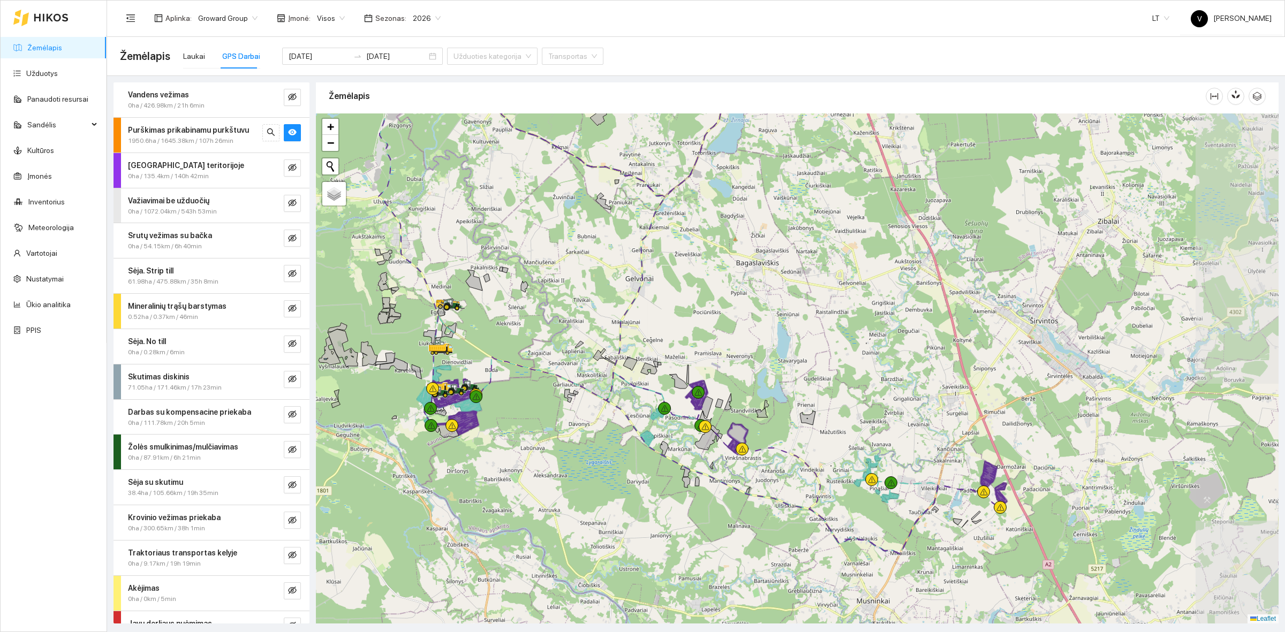
drag, startPoint x: 904, startPoint y: 357, endPoint x: 791, endPoint y: 300, distance: 126.2
click at [791, 300] on div at bounding box center [797, 369] width 963 height 510
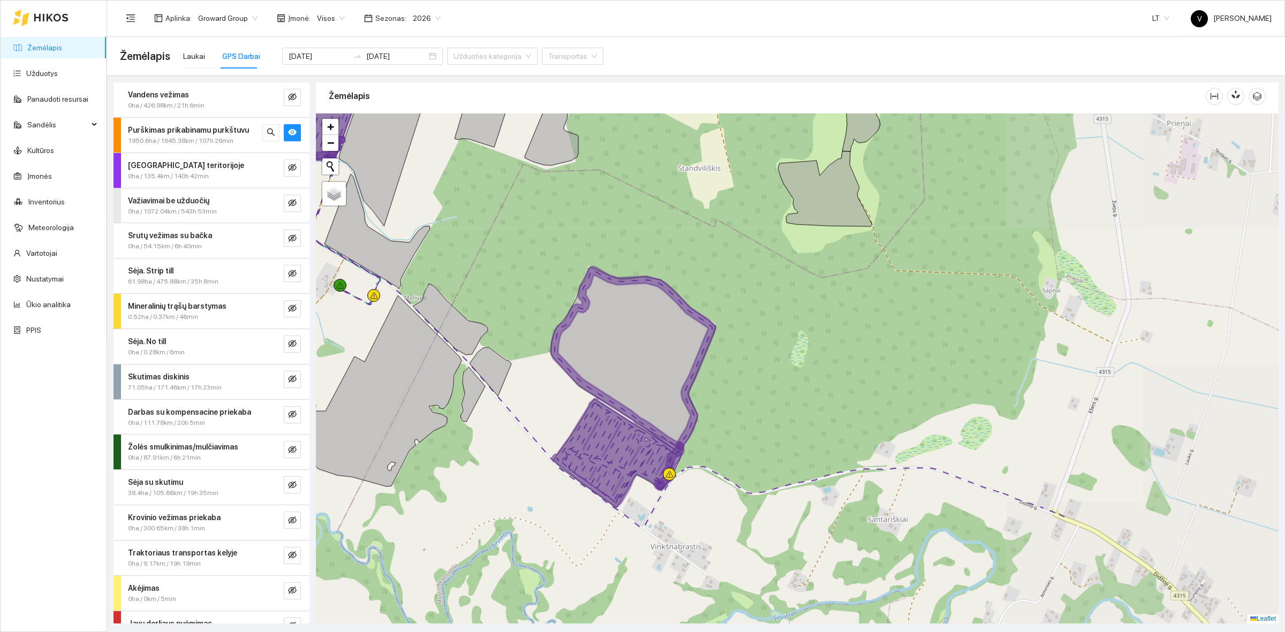
drag, startPoint x: 908, startPoint y: 402, endPoint x: 684, endPoint y: 322, distance: 237.6
click at [684, 322] on icon at bounding box center [633, 358] width 165 height 183
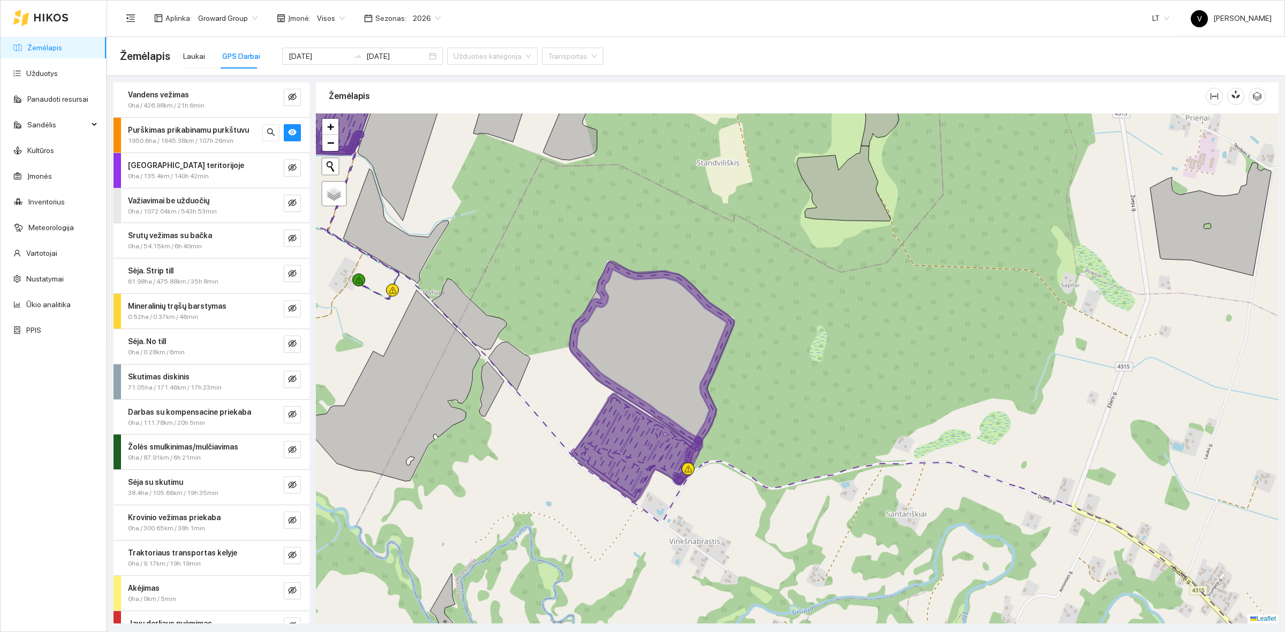
drag, startPoint x: 759, startPoint y: 355, endPoint x: 778, endPoint y: 350, distance: 19.5
click at [778, 350] on div at bounding box center [797, 369] width 963 height 510
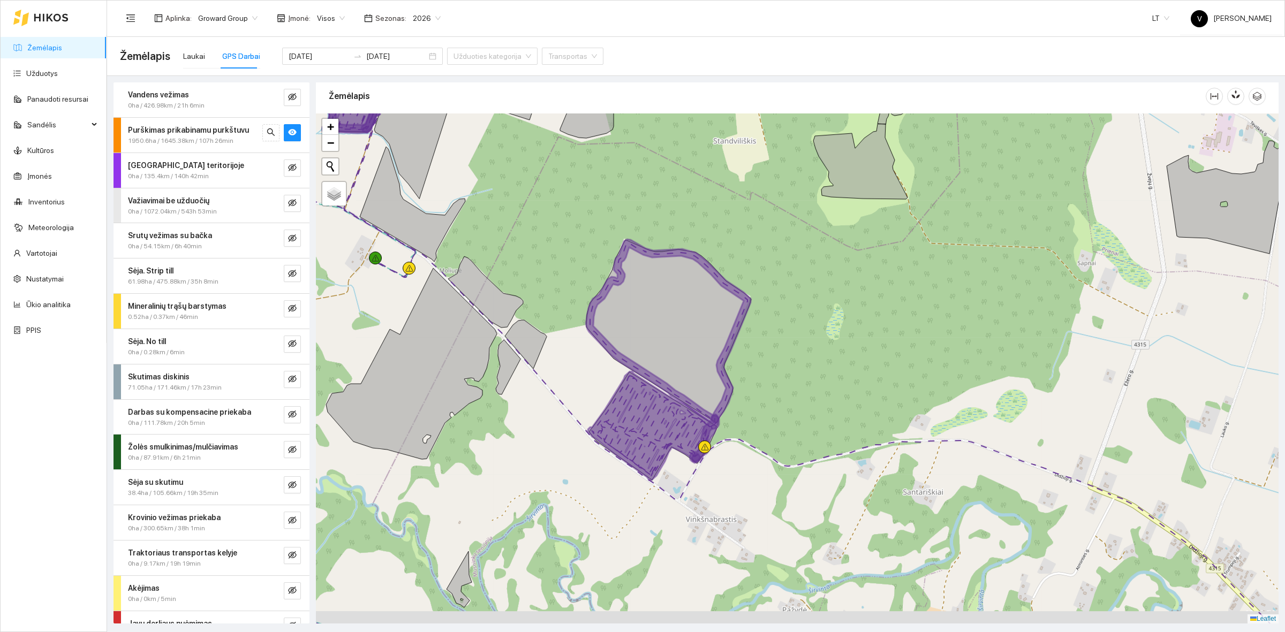
drag, startPoint x: 768, startPoint y: 384, endPoint x: 785, endPoint y: 362, distance: 27.5
click at [785, 362] on div at bounding box center [797, 369] width 963 height 510
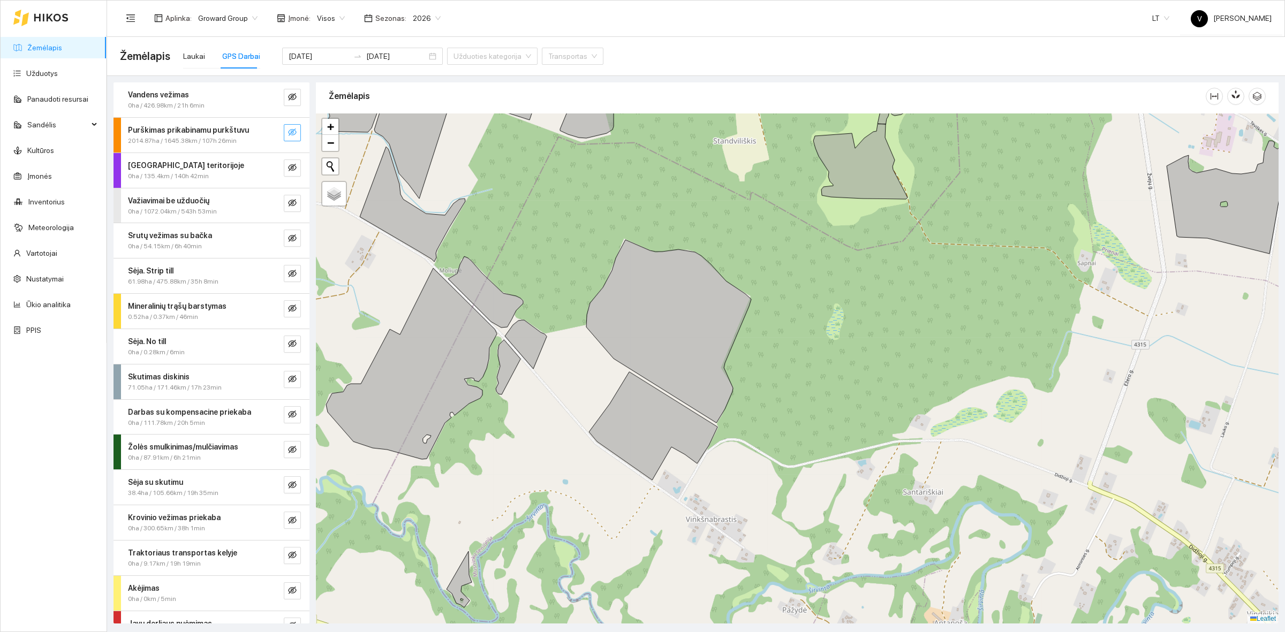
click at [288, 133] on icon "eye-invisible" at bounding box center [292, 132] width 9 height 9
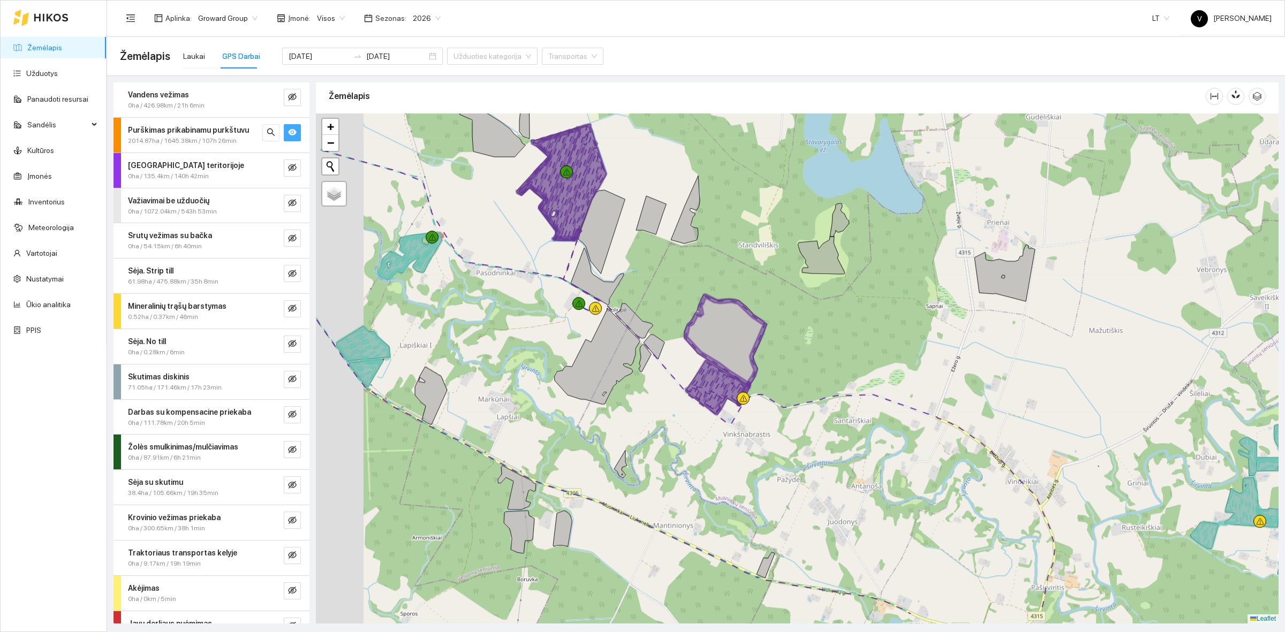
drag, startPoint x: 609, startPoint y: 480, endPoint x: 702, endPoint y: 383, distance: 134.8
click at [702, 383] on div at bounding box center [797, 369] width 963 height 510
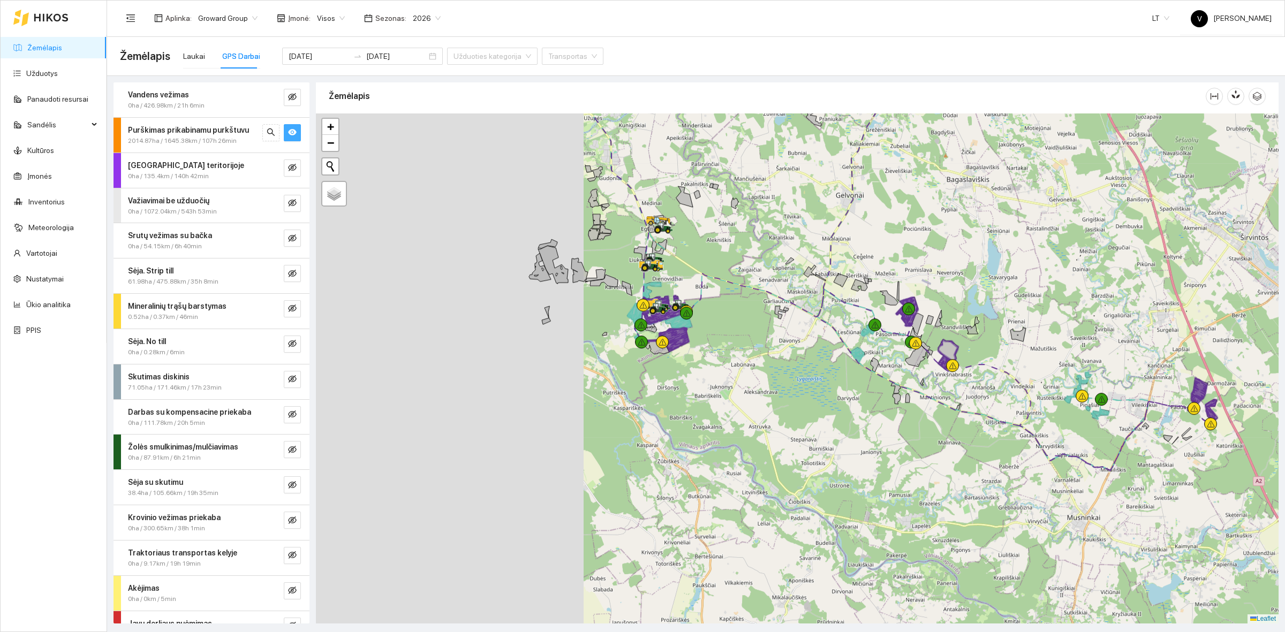
drag, startPoint x: 541, startPoint y: 408, endPoint x: 900, endPoint y: 381, distance: 360.4
click at [900, 381] on div at bounding box center [797, 369] width 963 height 510
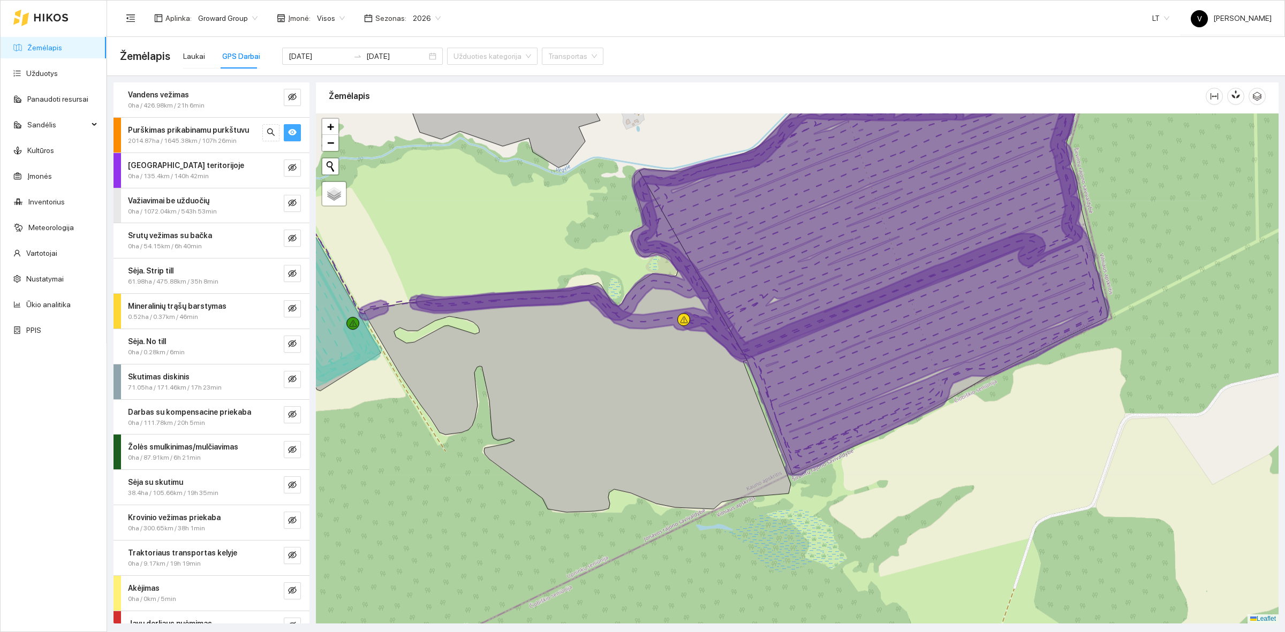
drag, startPoint x: 861, startPoint y: 494, endPoint x: 879, endPoint y: 487, distance: 19.5
click at [879, 487] on div at bounding box center [797, 369] width 963 height 510
click at [288, 131] on icon "eye" at bounding box center [292, 132] width 9 height 9
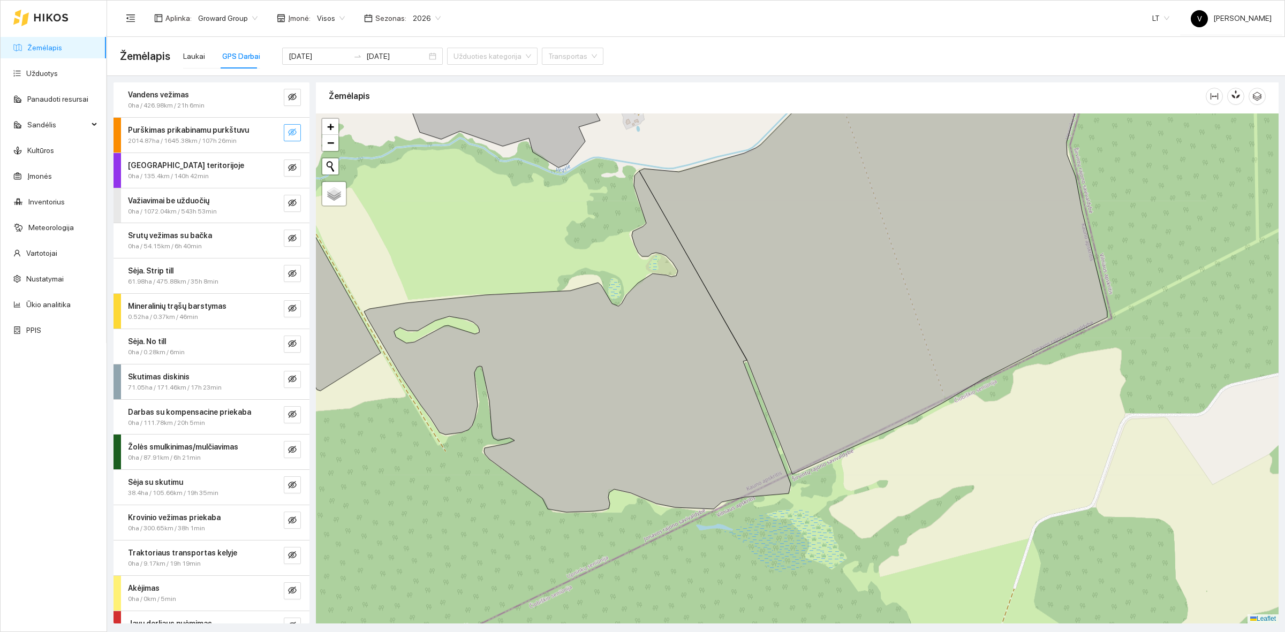
click at [288, 131] on icon "eye-invisible" at bounding box center [292, 132] width 9 height 9
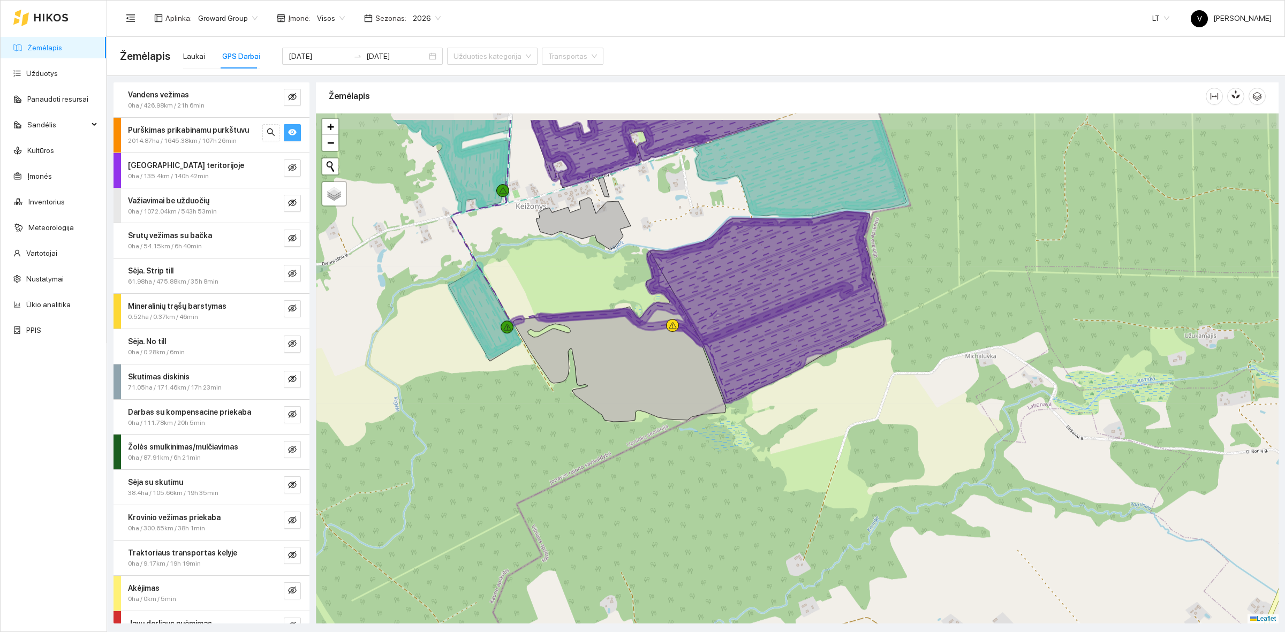
drag, startPoint x: 865, startPoint y: 394, endPoint x: 867, endPoint y: 451, distance: 57.4
click at [867, 451] on div at bounding box center [797, 369] width 963 height 510
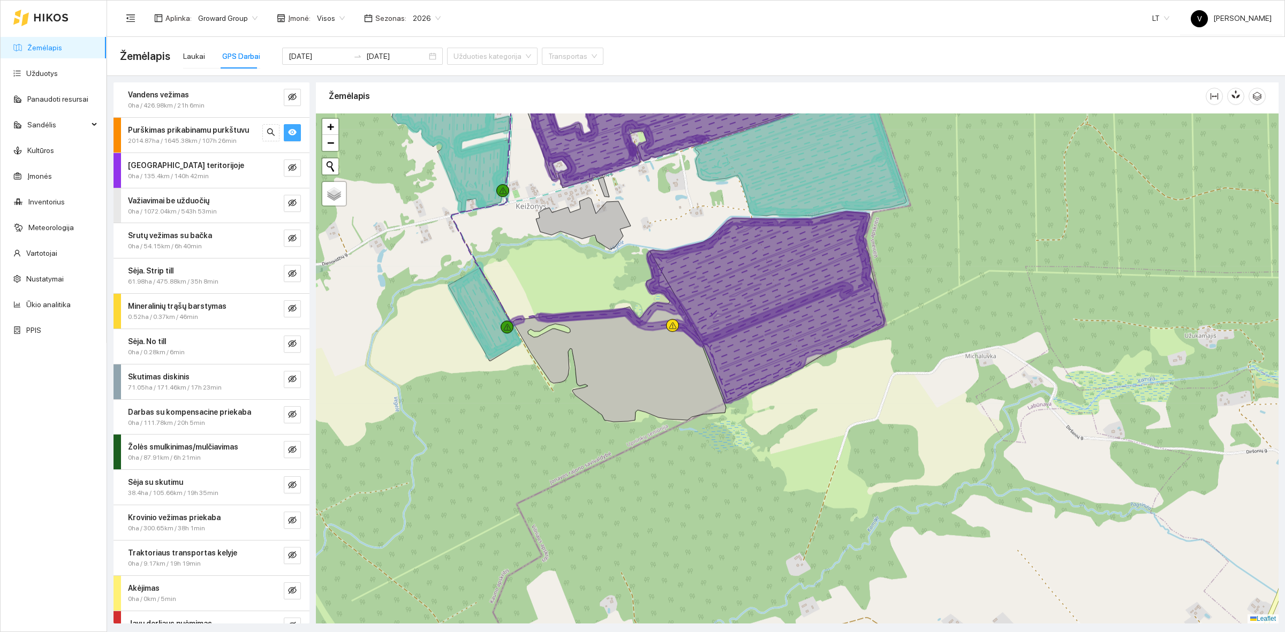
click at [288, 137] on icon "eye" at bounding box center [292, 132] width 9 height 9
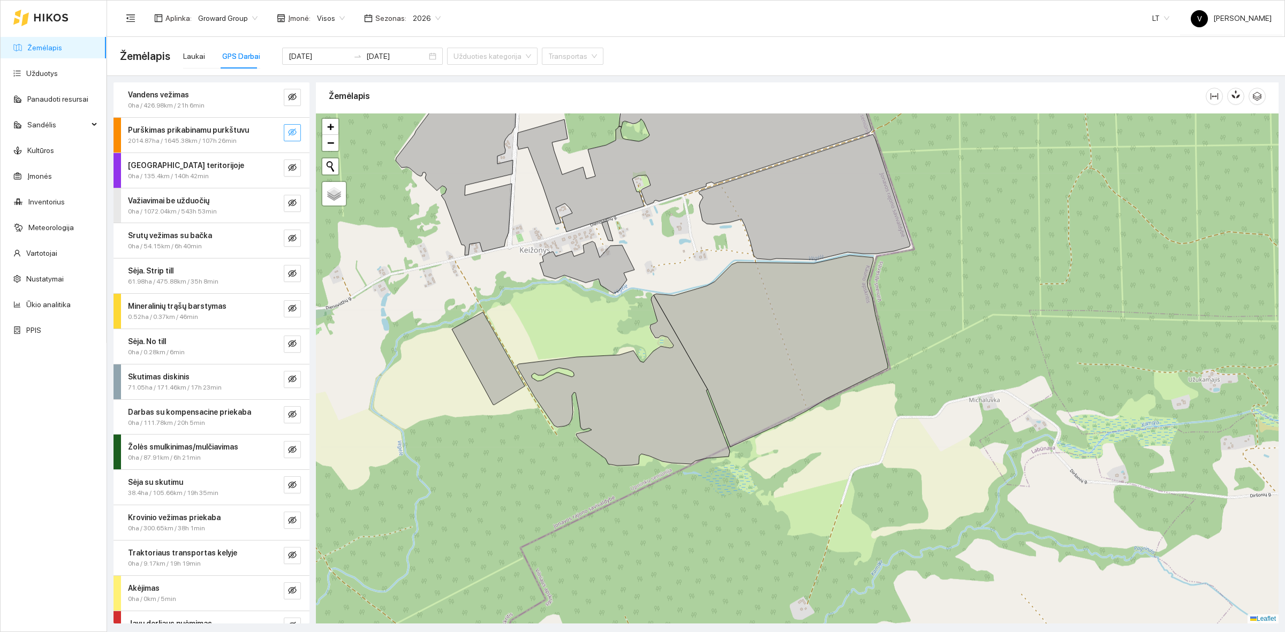
drag, startPoint x: 888, startPoint y: 391, endPoint x: 892, endPoint y: 435, distance: 44.1
click at [892, 435] on div at bounding box center [797, 369] width 963 height 510
click at [292, 134] on icon "eye-invisible" at bounding box center [293, 133] width 2 height 2
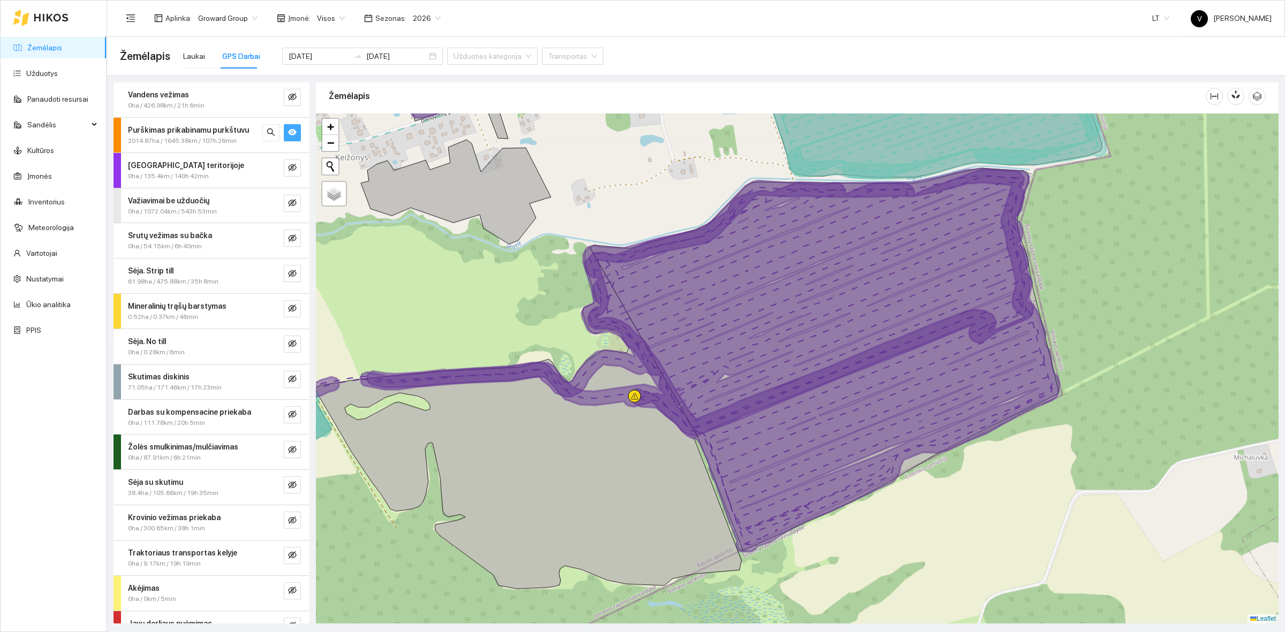
click at [288, 131] on icon "eye" at bounding box center [292, 132] width 9 height 6
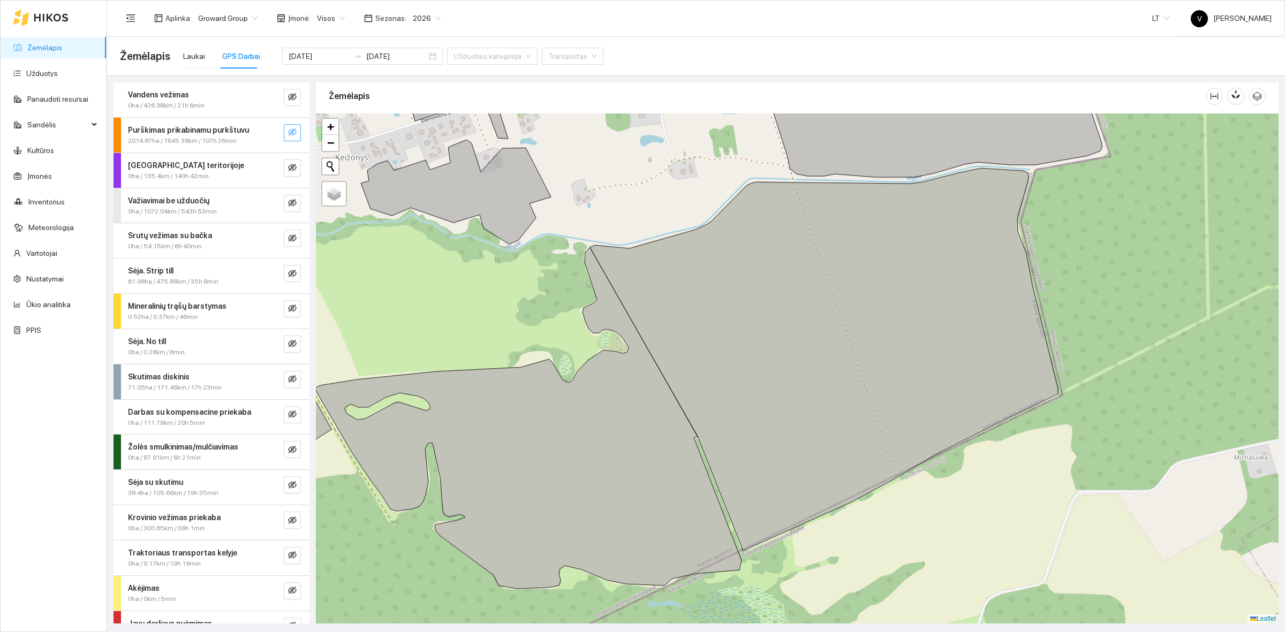
click at [288, 131] on icon "eye-invisible" at bounding box center [292, 132] width 9 height 7
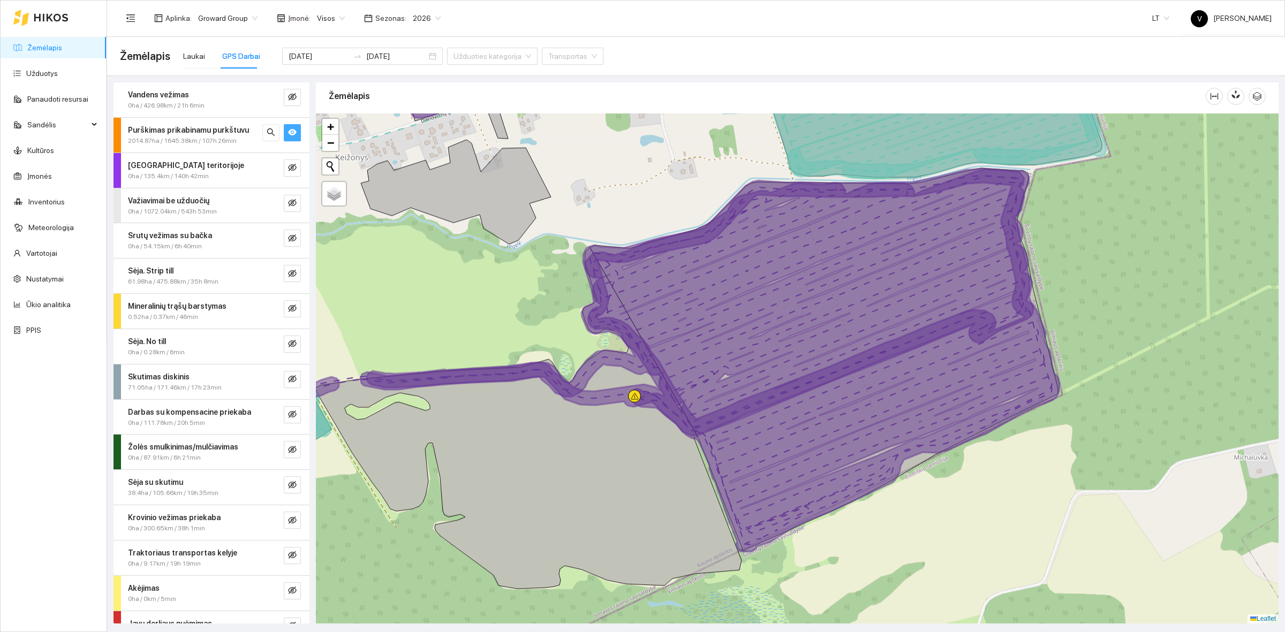
click at [288, 131] on icon "eye" at bounding box center [292, 132] width 9 height 6
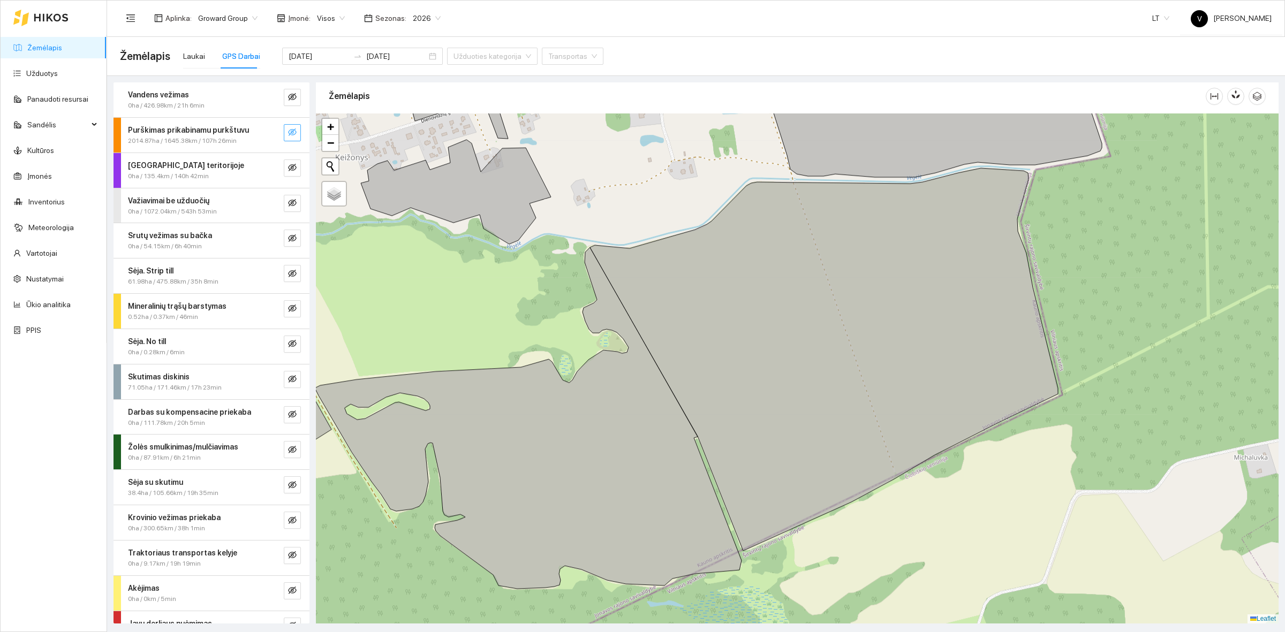
click at [288, 131] on icon "eye-invisible" at bounding box center [292, 132] width 9 height 7
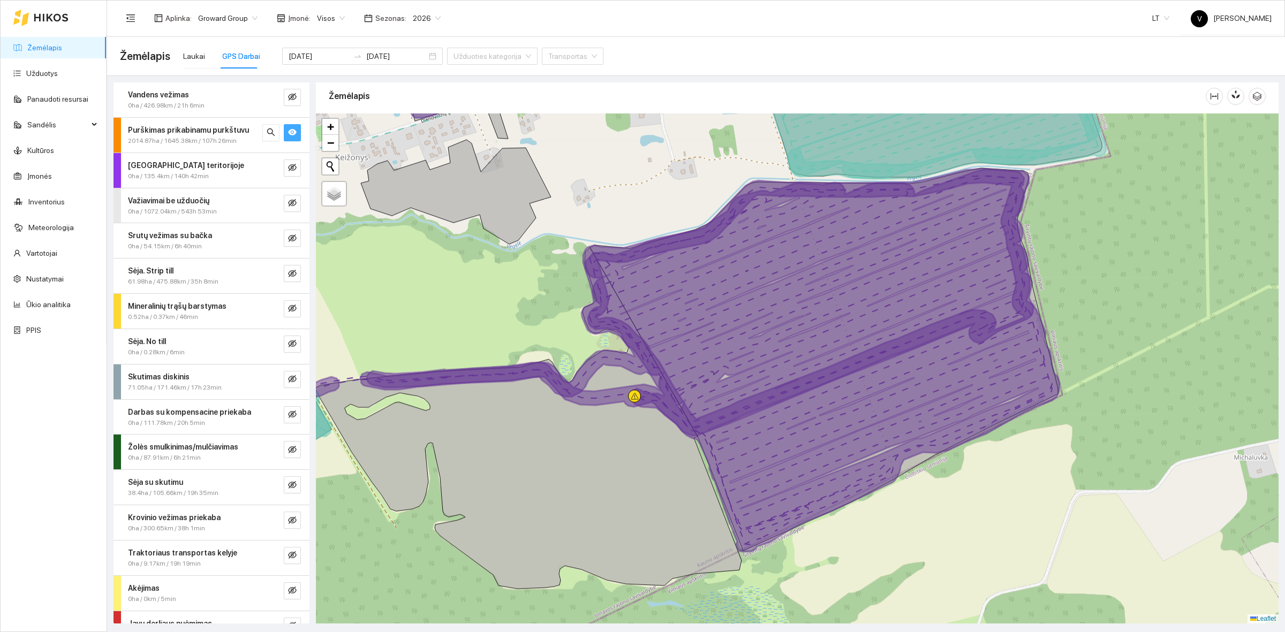
click at [288, 135] on icon "eye" at bounding box center [292, 132] width 9 height 9
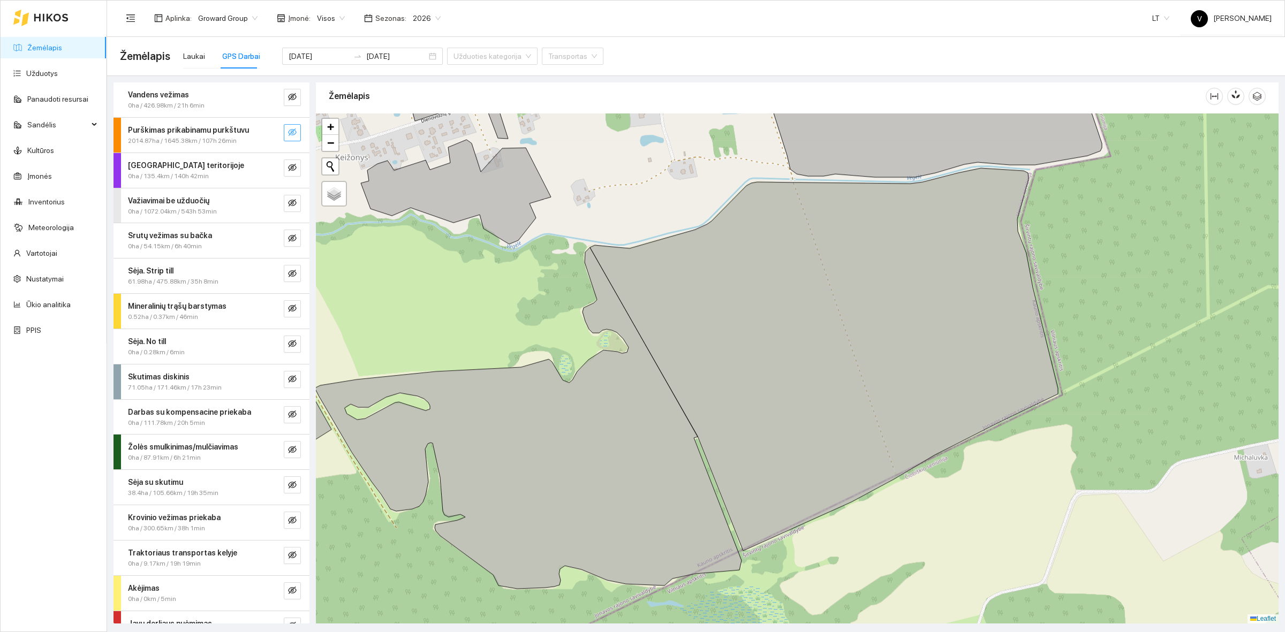
click at [288, 135] on icon "eye-invisible" at bounding box center [292, 132] width 9 height 9
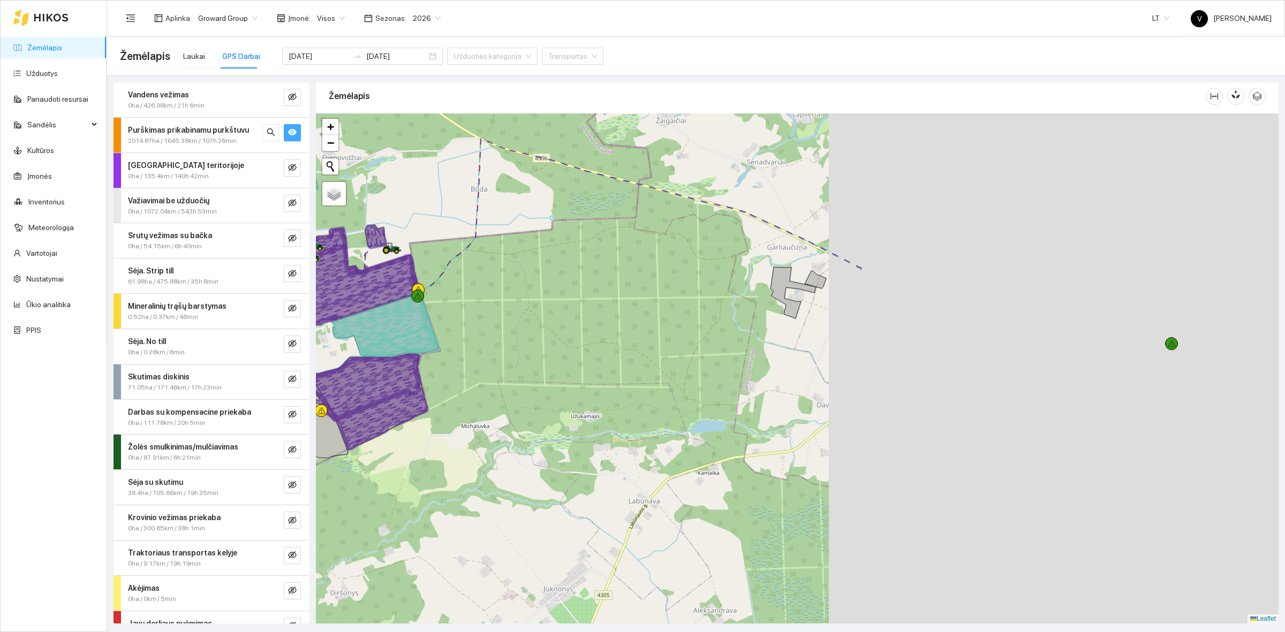
drag, startPoint x: 784, startPoint y: 454, endPoint x: 569, endPoint y: 452, distance: 215.3
click at [569, 452] on div at bounding box center [797, 369] width 963 height 510
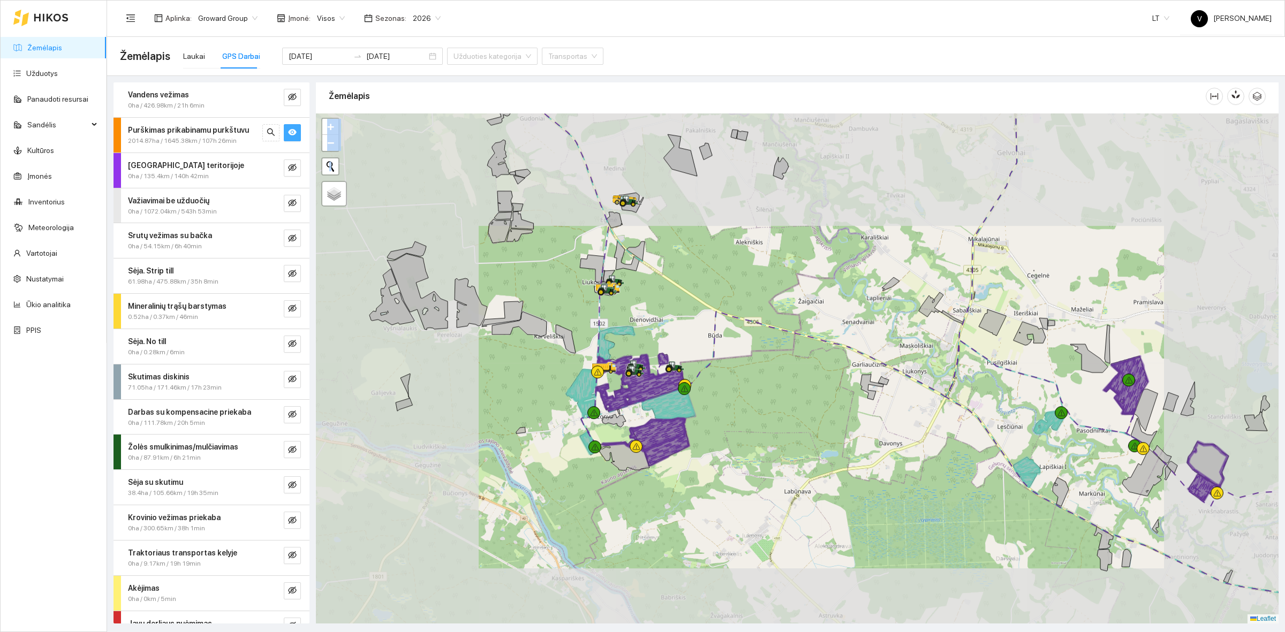
drag, startPoint x: 1091, startPoint y: 446, endPoint x: 812, endPoint y: 465, distance: 279.7
click at [812, 465] on div at bounding box center [797, 369] width 963 height 510
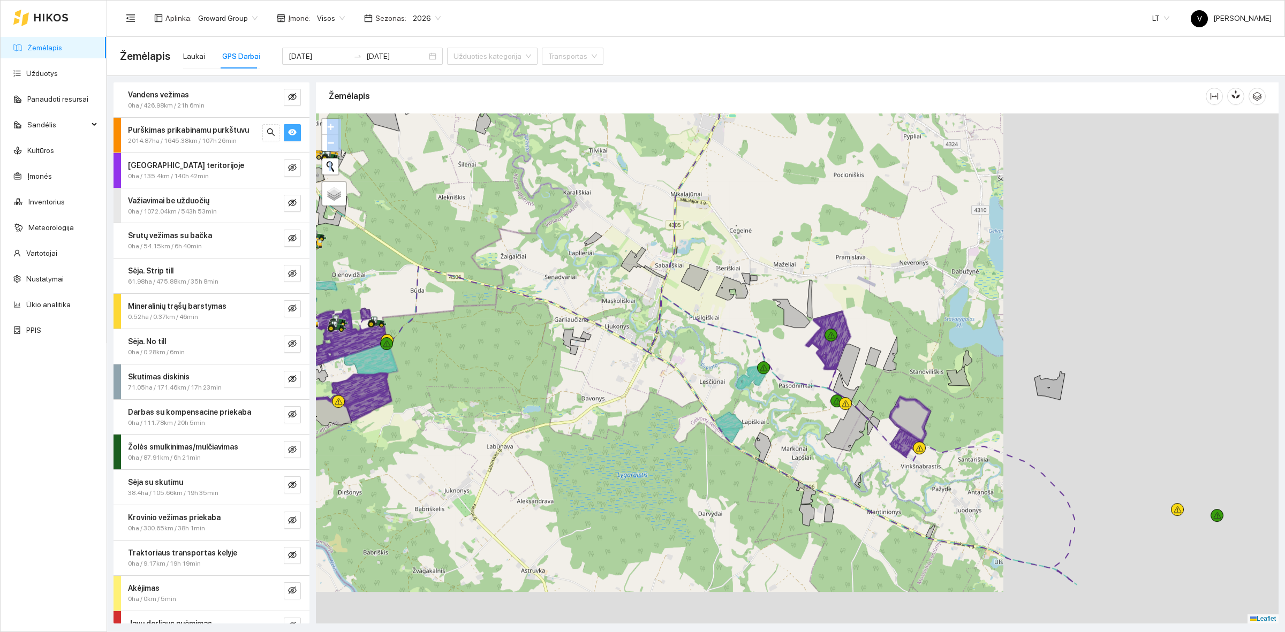
drag, startPoint x: 1110, startPoint y: 429, endPoint x: 630, endPoint y: 404, distance: 480.5
click at [630, 401] on div at bounding box center [797, 369] width 963 height 510
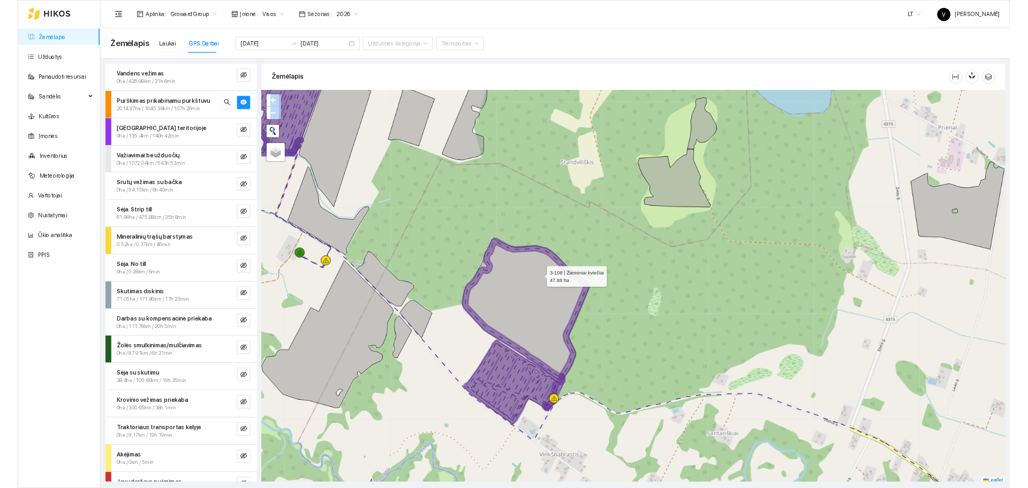
scroll to position [3, 0]
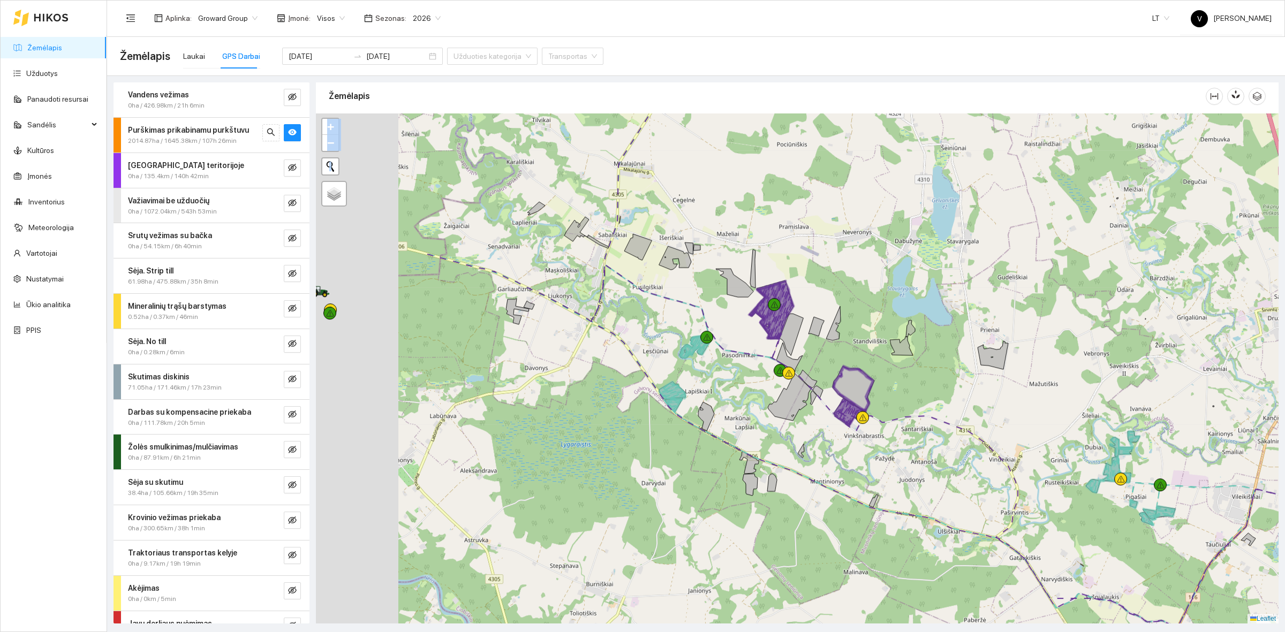
drag, startPoint x: 758, startPoint y: 391, endPoint x: 934, endPoint y: 409, distance: 177.1
click at [927, 408] on div at bounding box center [797, 369] width 963 height 510
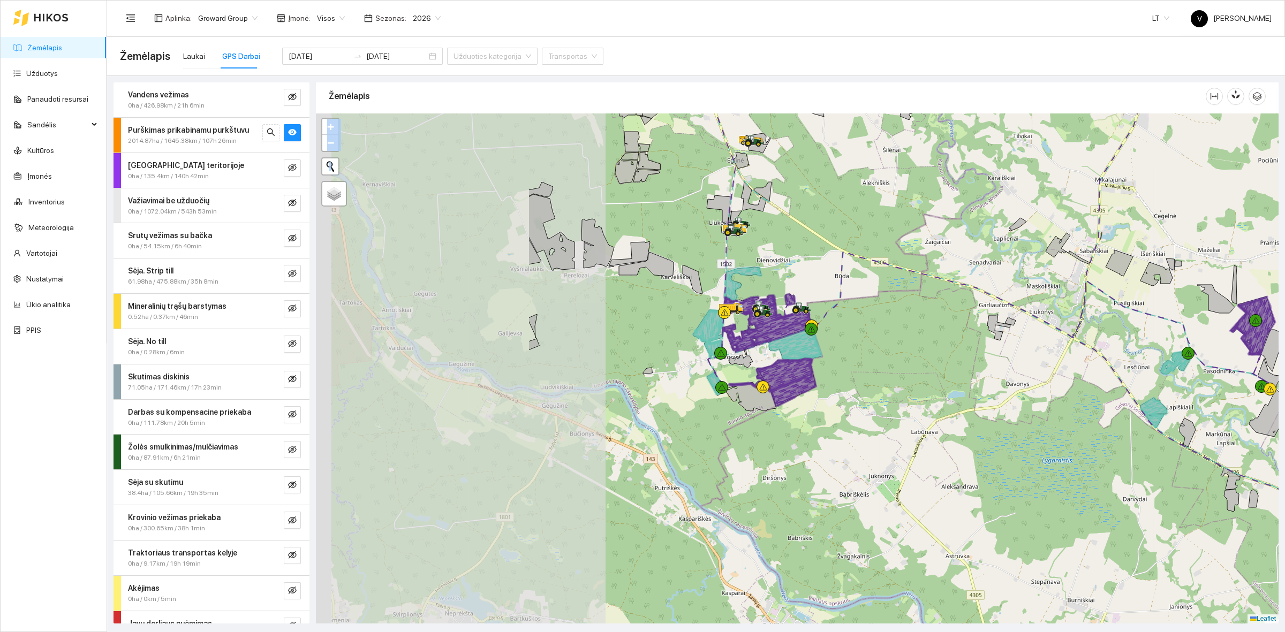
drag, startPoint x: 587, startPoint y: 384, endPoint x: 826, endPoint y: 388, distance: 238.9
click at [826, 388] on div at bounding box center [797, 369] width 963 height 510
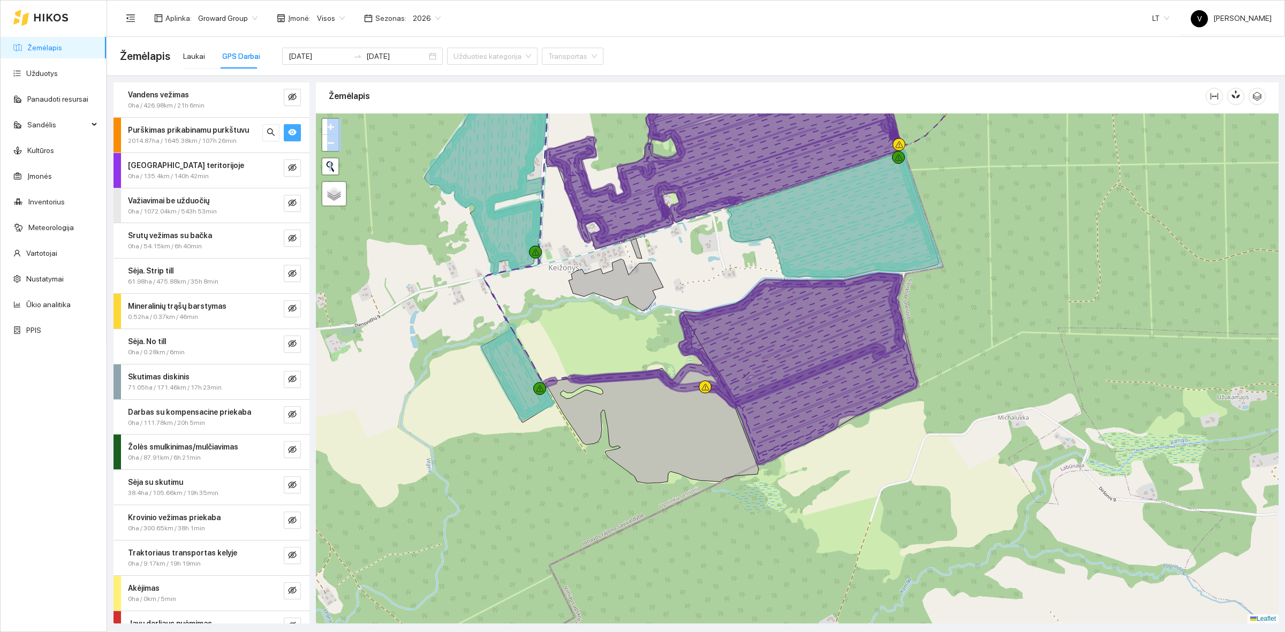
click at [288, 132] on icon "eye" at bounding box center [292, 132] width 9 height 9
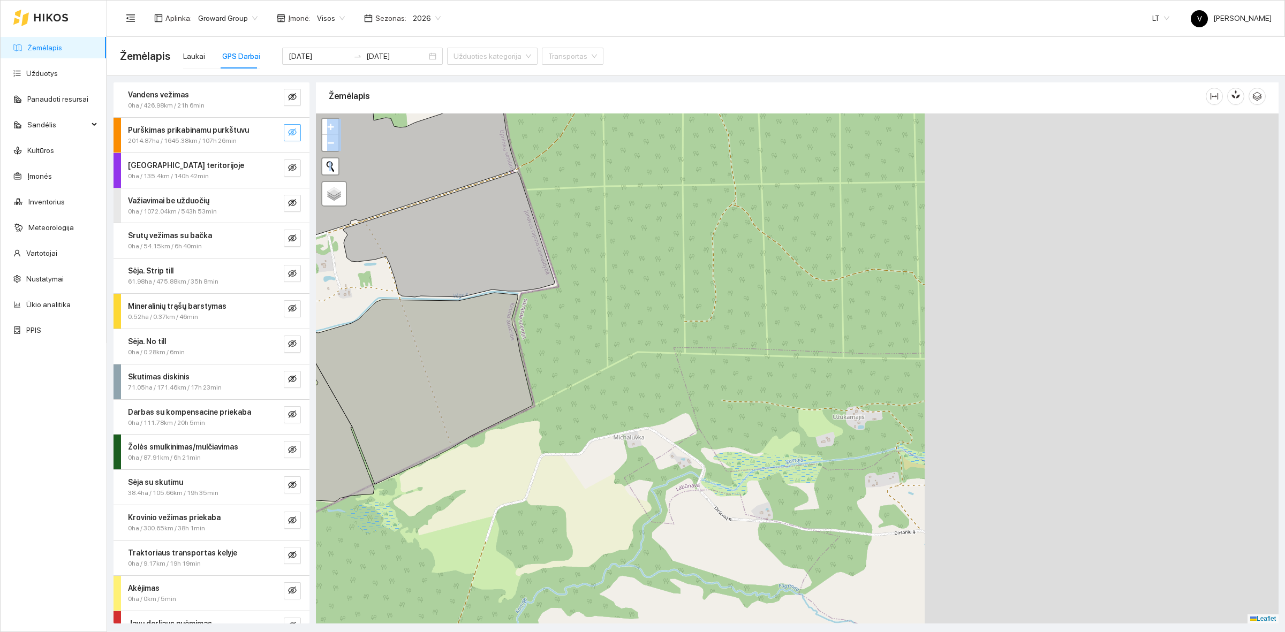
drag, startPoint x: 1002, startPoint y: 399, endPoint x: 573, endPoint y: 429, distance: 429.9
click at [573, 429] on div at bounding box center [797, 369] width 963 height 510
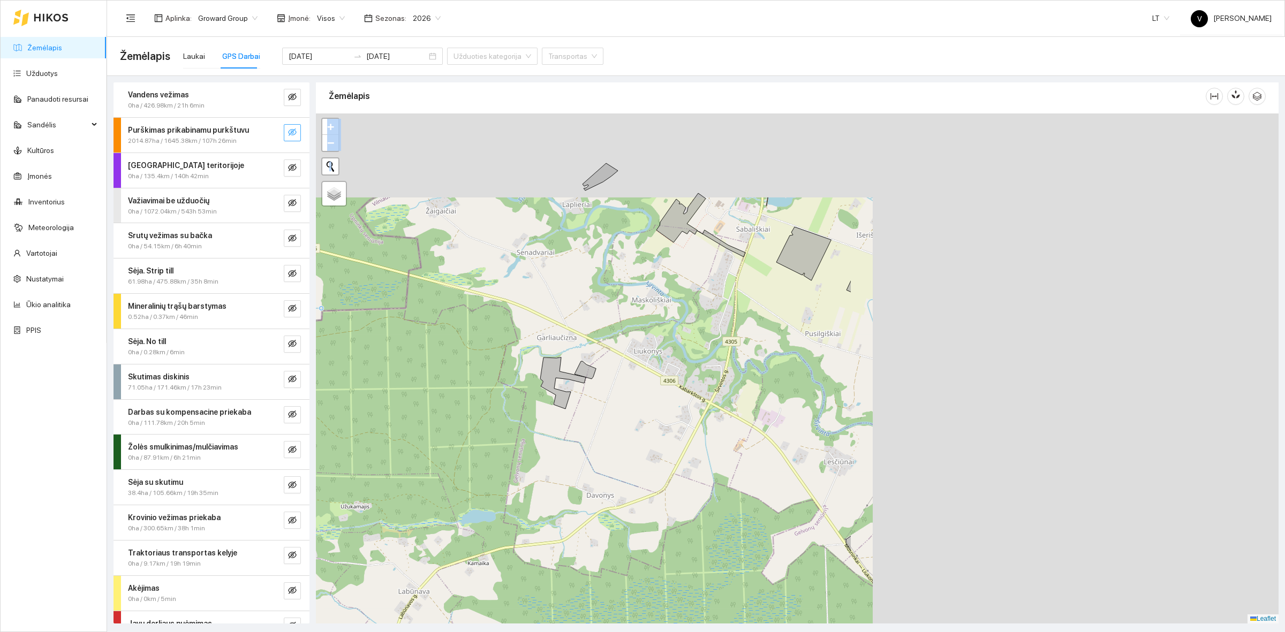
drag, startPoint x: 735, startPoint y: 413, endPoint x: 615, endPoint y: 459, distance: 129.0
click at [592, 459] on div at bounding box center [797, 369] width 963 height 510
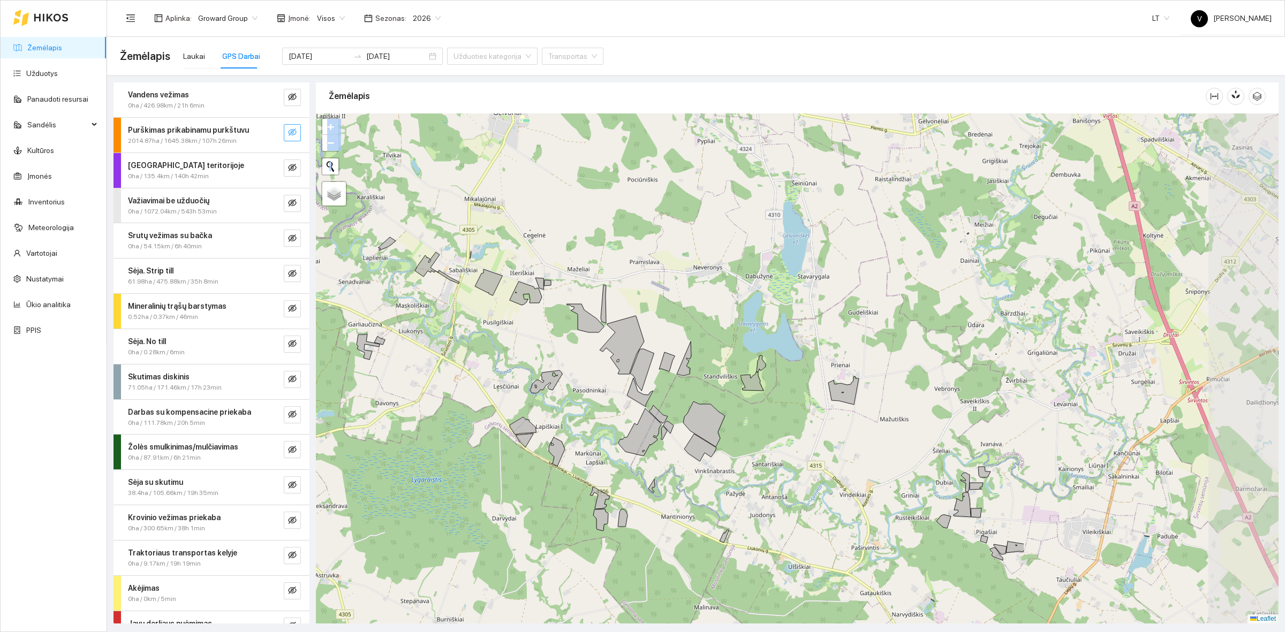
drag, startPoint x: 1019, startPoint y: 434, endPoint x: 667, endPoint y: 386, distance: 354.6
click at [667, 386] on div at bounding box center [797, 369] width 963 height 510
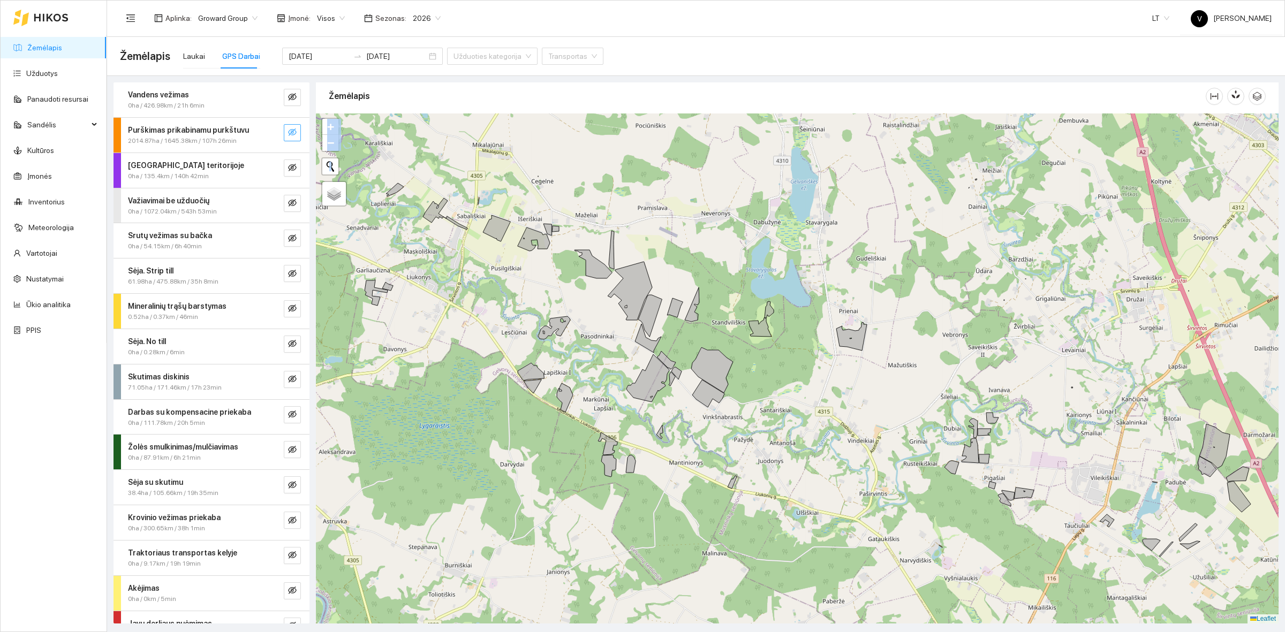
drag, startPoint x: 956, startPoint y: 491, endPoint x: 994, endPoint y: 447, distance: 57.3
click at [994, 447] on div at bounding box center [797, 369] width 963 height 510
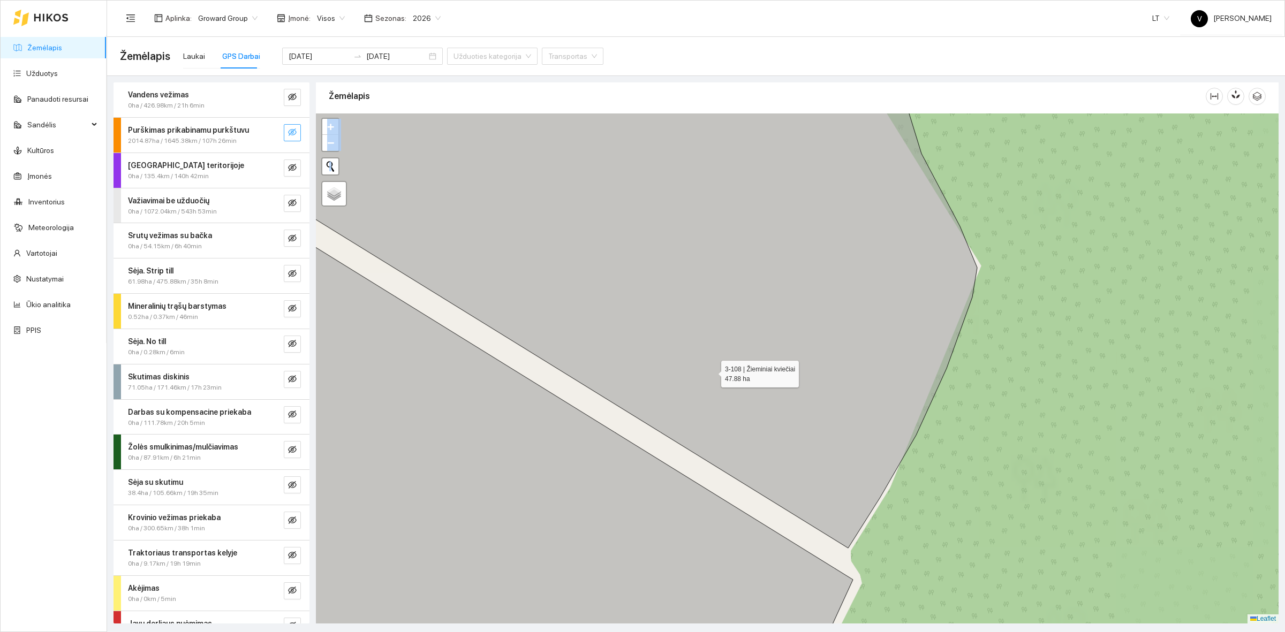
drag, startPoint x: 683, startPoint y: 393, endPoint x: 851, endPoint y: 356, distance: 172.0
click at [804, 357] on icon at bounding box center [609, 286] width 735 height 525
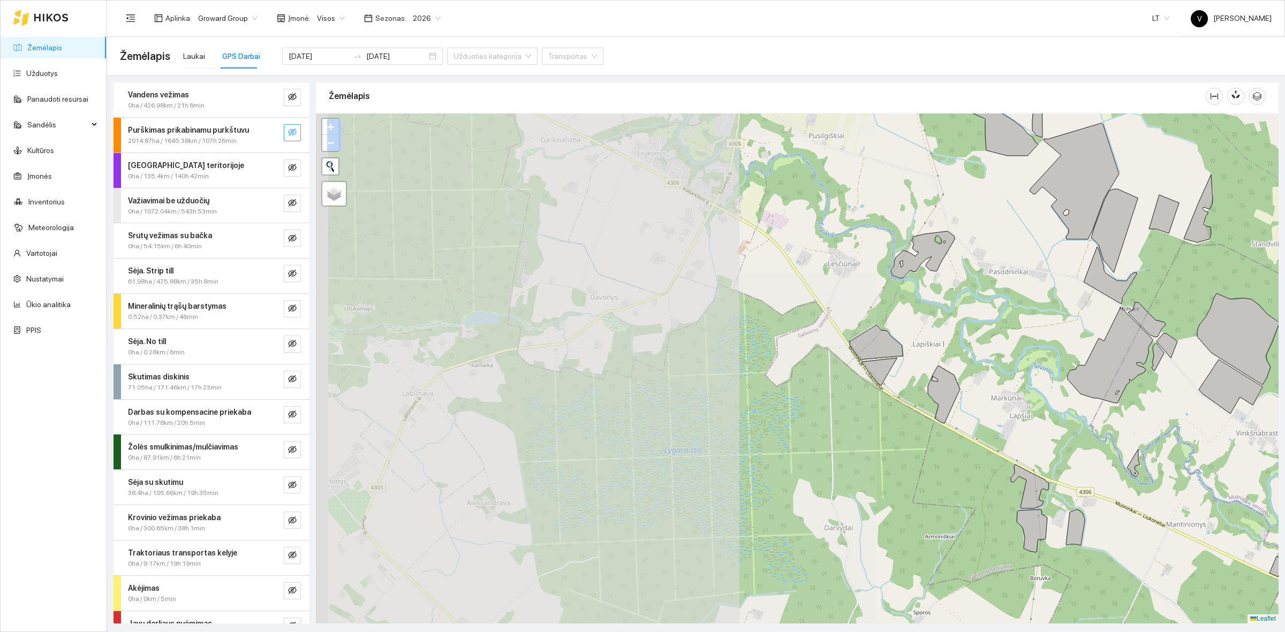
drag, startPoint x: 418, startPoint y: 352, endPoint x: 963, endPoint y: 351, distance: 545.1
click at [1008, 351] on div at bounding box center [797, 369] width 963 height 510
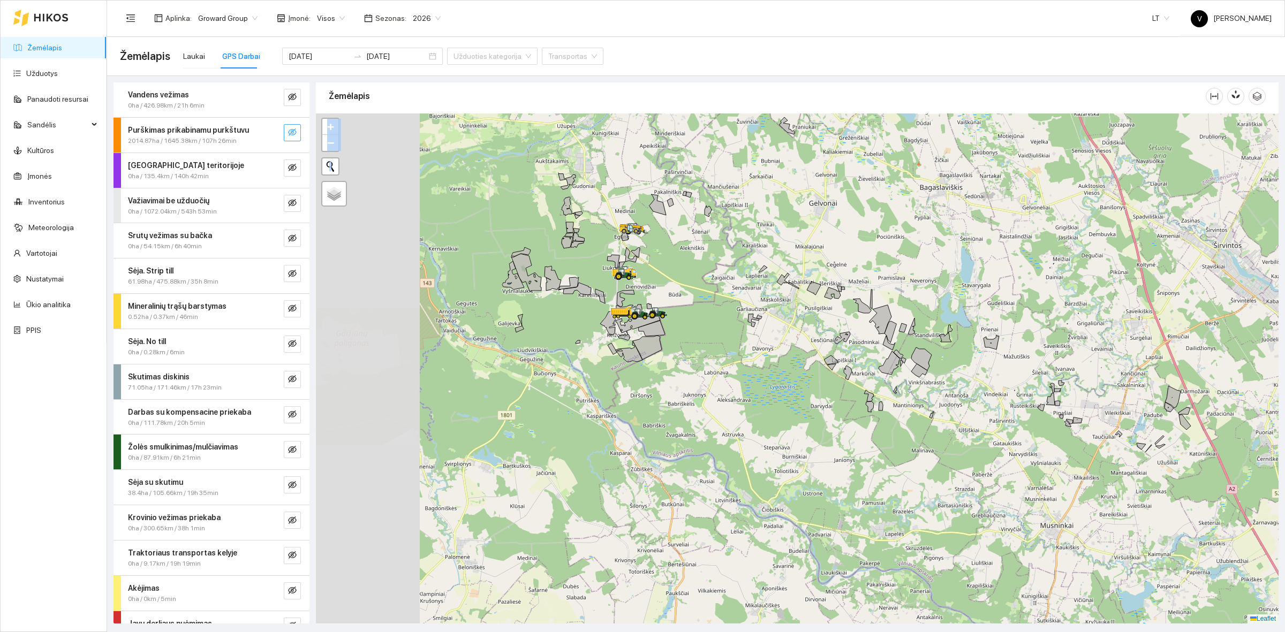
drag, startPoint x: 477, startPoint y: 354, endPoint x: 676, endPoint y: 375, distance: 199.8
click at [676, 375] on div at bounding box center [797, 369] width 963 height 510
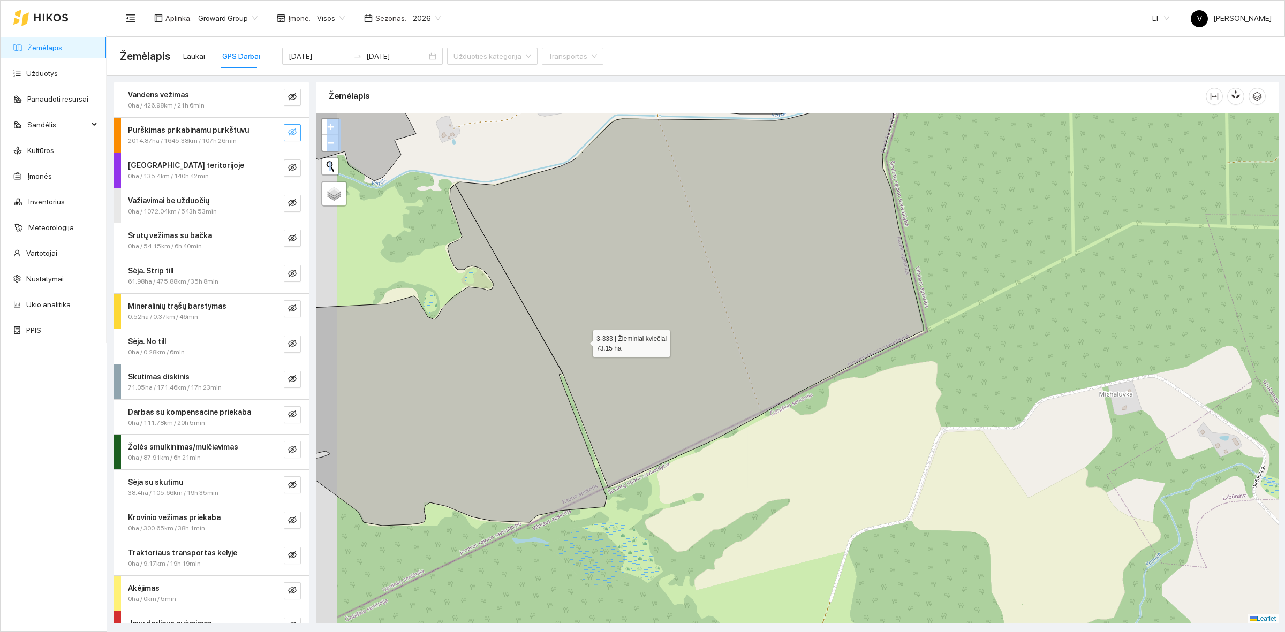
drag, startPoint x: 542, startPoint y: 331, endPoint x: 643, endPoint y: 349, distance: 102.3
click at [644, 350] on icon at bounding box center [689, 296] width 468 height 383
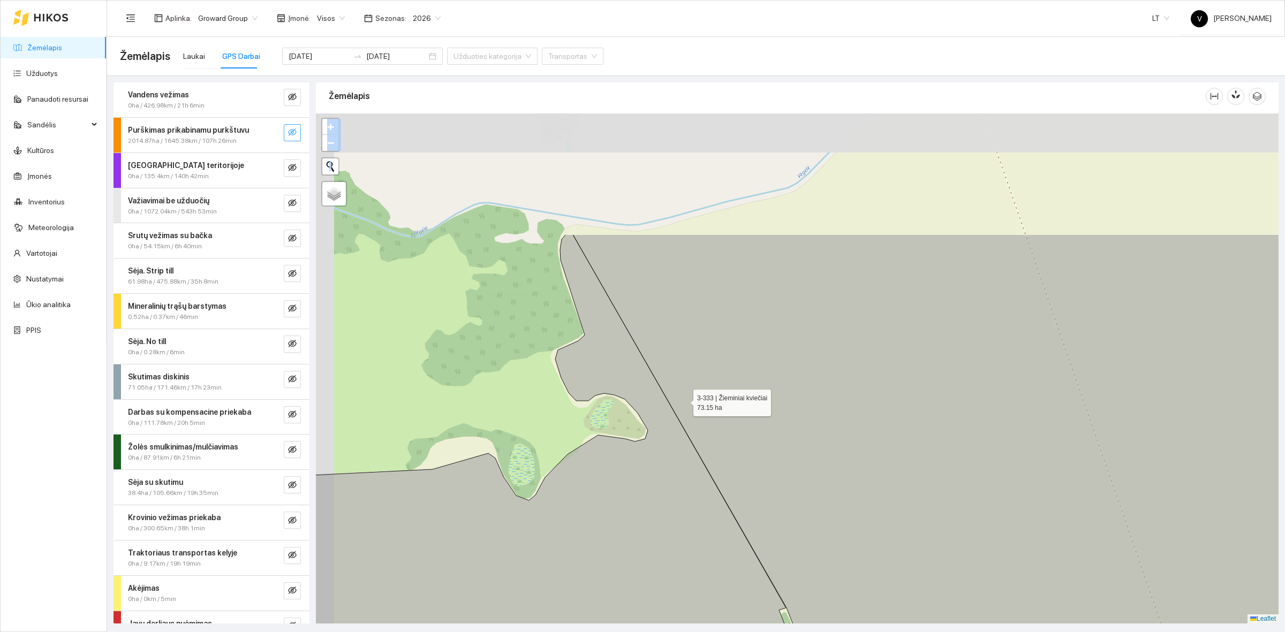
drag, startPoint x: 599, startPoint y: 223, endPoint x: 682, endPoint y: 397, distance: 193.3
click at [682, 397] on icon at bounding box center [1015, 536] width 885 height 602
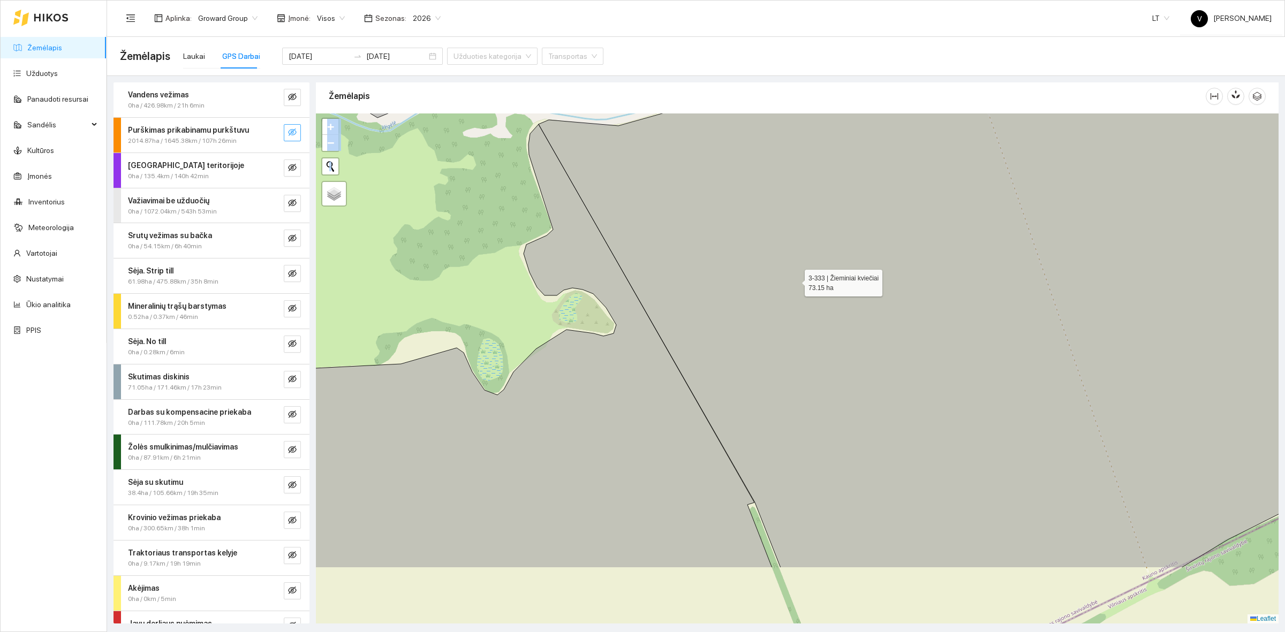
drag, startPoint x: 806, startPoint y: 339, endPoint x: 796, endPoint y: 282, distance: 58.3
click at [796, 282] on icon at bounding box center [941, 267] width 805 height 602
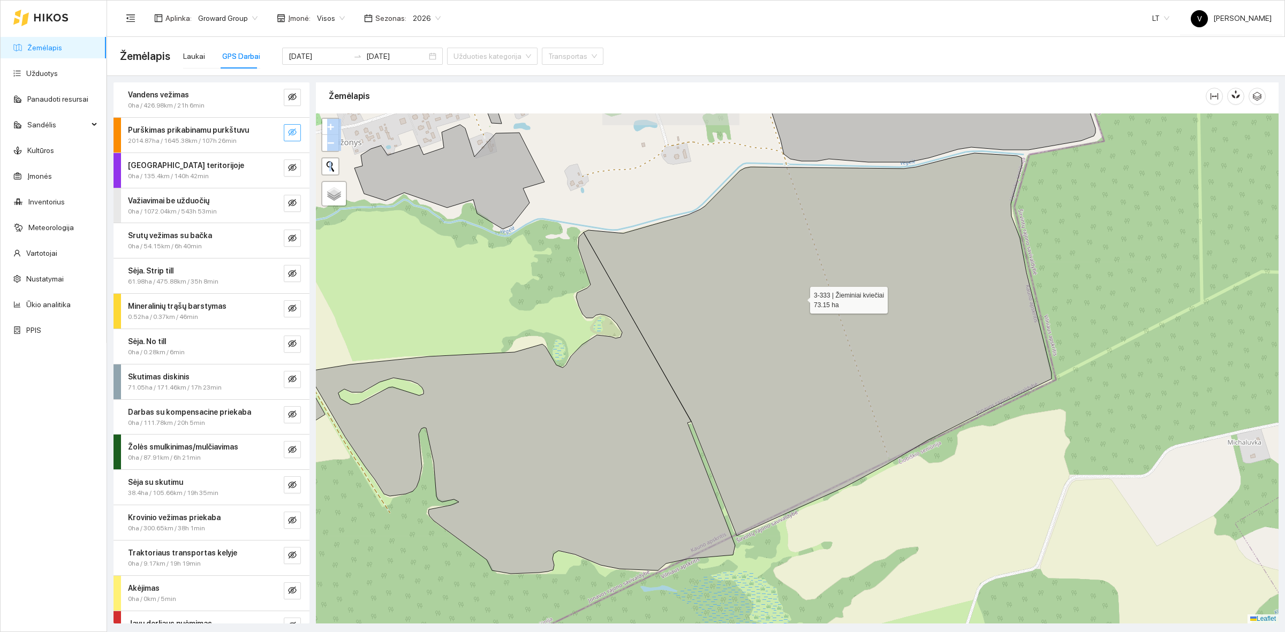
drag, startPoint x: 865, startPoint y: 253, endPoint x: 801, endPoint y: 296, distance: 77.2
click at [801, 296] on icon at bounding box center [818, 344] width 468 height 383
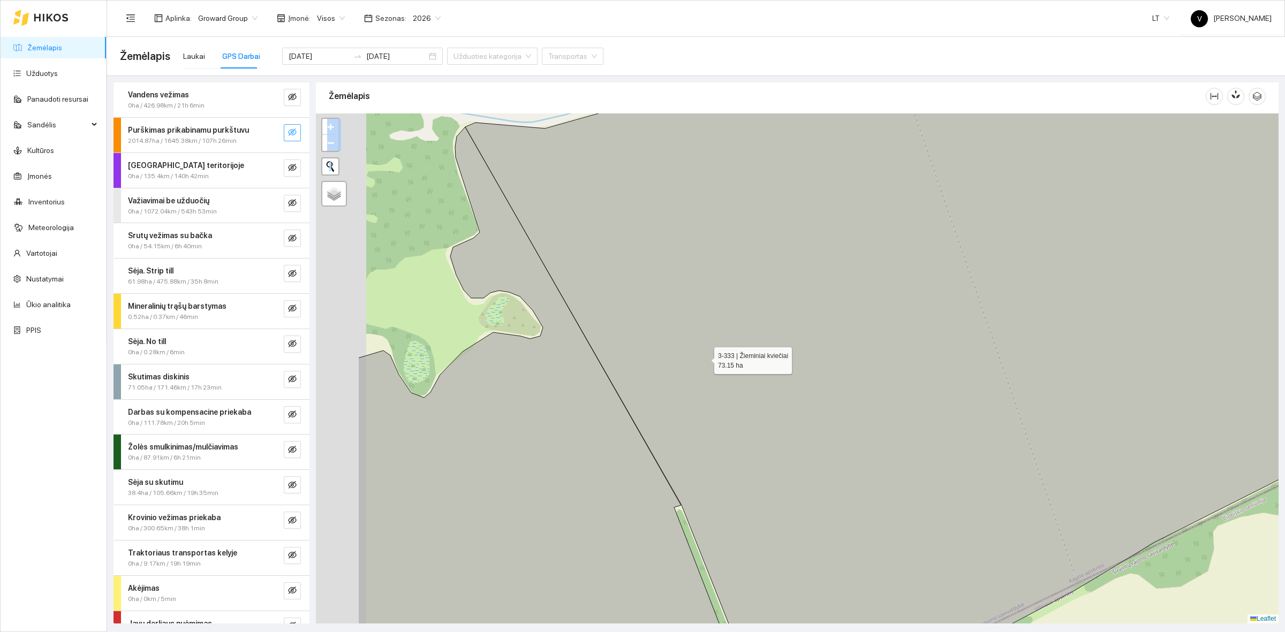
drag, startPoint x: 614, startPoint y: 371, endPoint x: 702, endPoint y: 359, distance: 88.6
click at [702, 359] on icon at bounding box center [933, 347] width 937 height 614
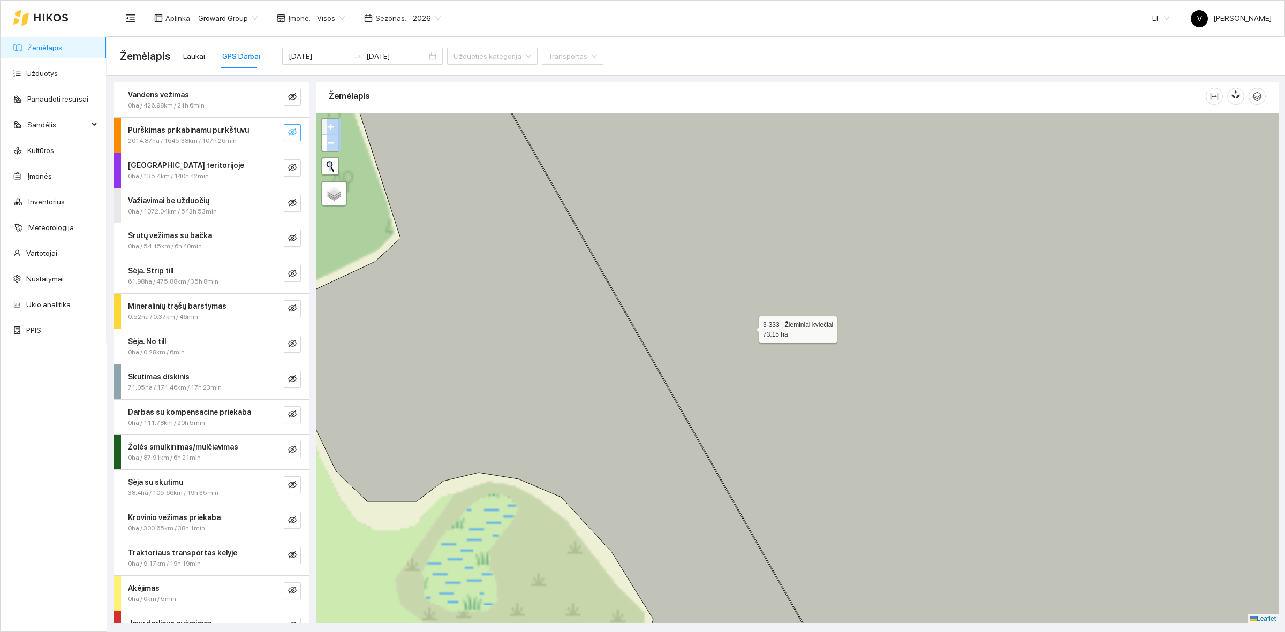
drag, startPoint x: 755, startPoint y: 327, endPoint x: 745, endPoint y: 330, distance: 10.7
click at [745, 330] on icon at bounding box center [926, 369] width 887 height 614
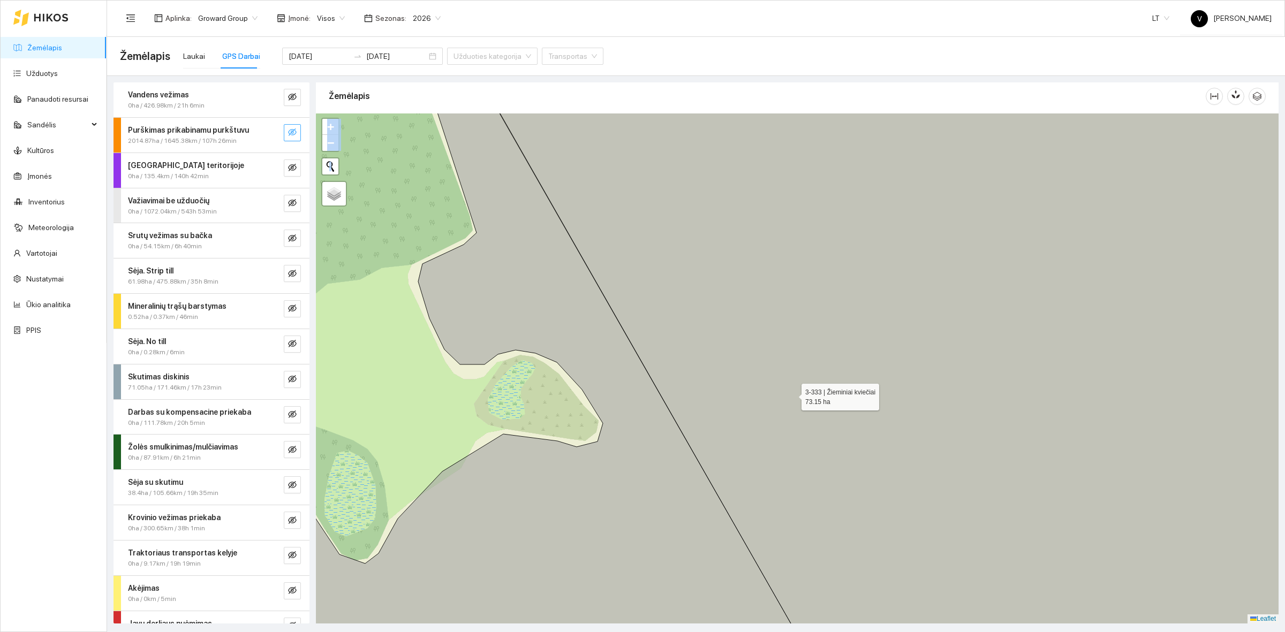
drag, startPoint x: 830, startPoint y: 445, endPoint x: 762, endPoint y: 306, distance: 154.5
click at [765, 312] on icon at bounding box center [898, 332] width 897 height 614
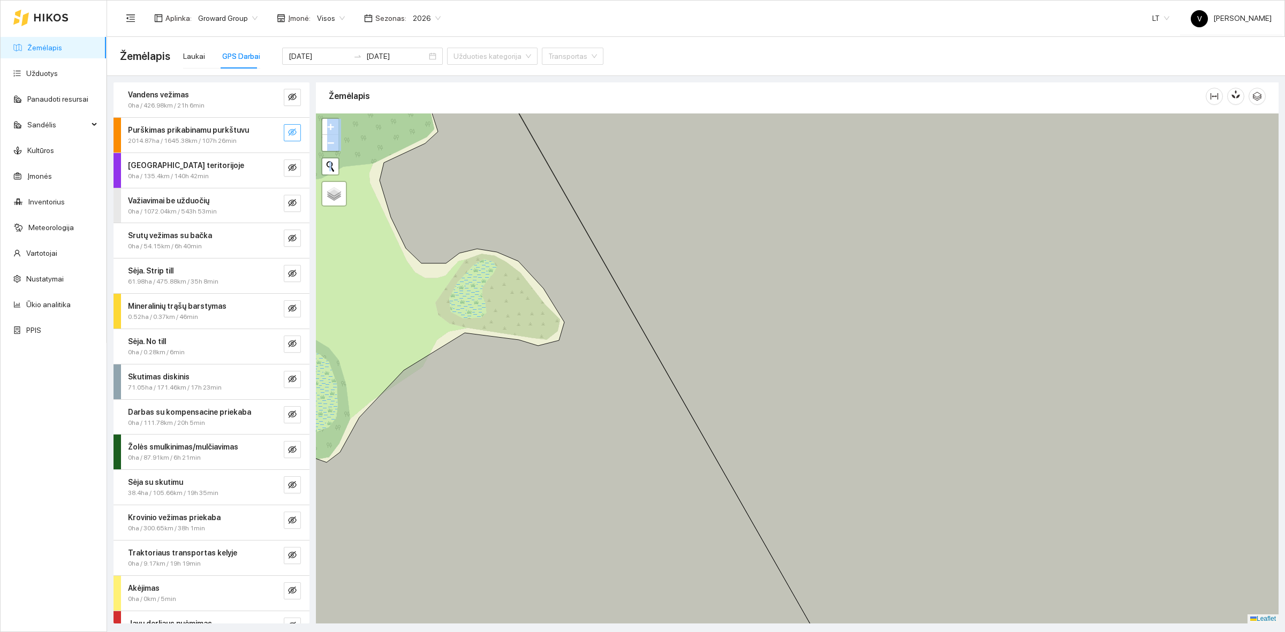
drag, startPoint x: 812, startPoint y: 455, endPoint x: 778, endPoint y: 322, distance: 137.0
click at [780, 324] on icon at bounding box center [933, 369] width 886 height 614
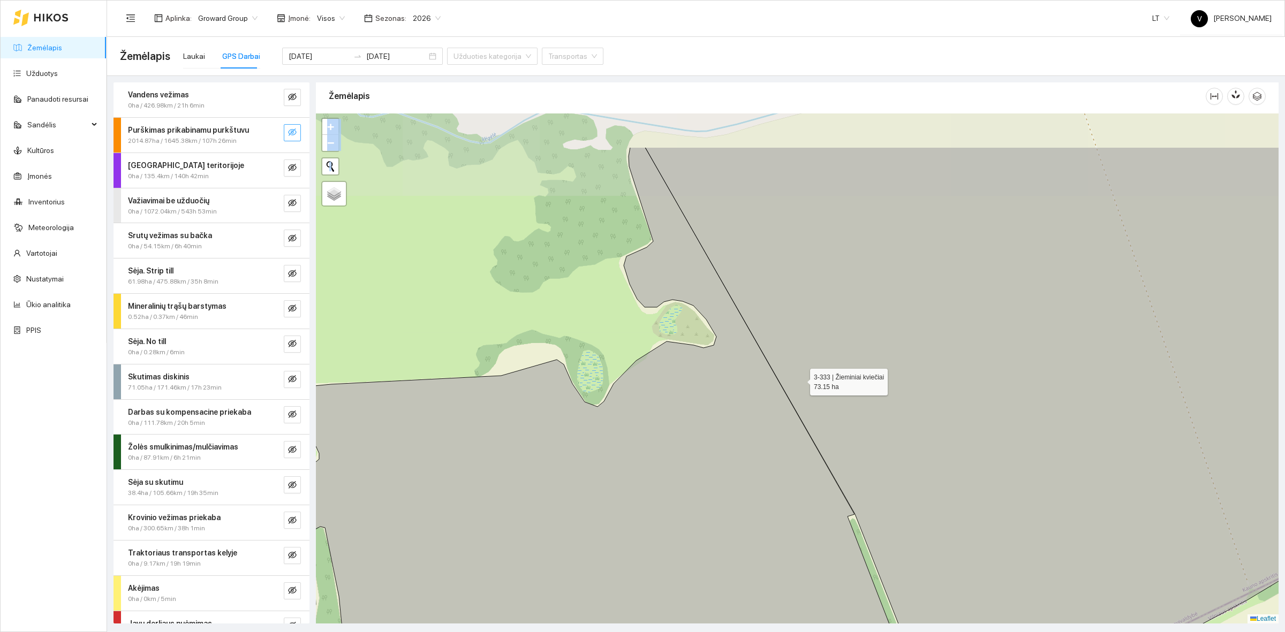
drag, startPoint x: 733, startPoint y: 288, endPoint x: 821, endPoint y: 416, distance: 155.5
click at [820, 414] on icon at bounding box center [1042, 445] width 794 height 596
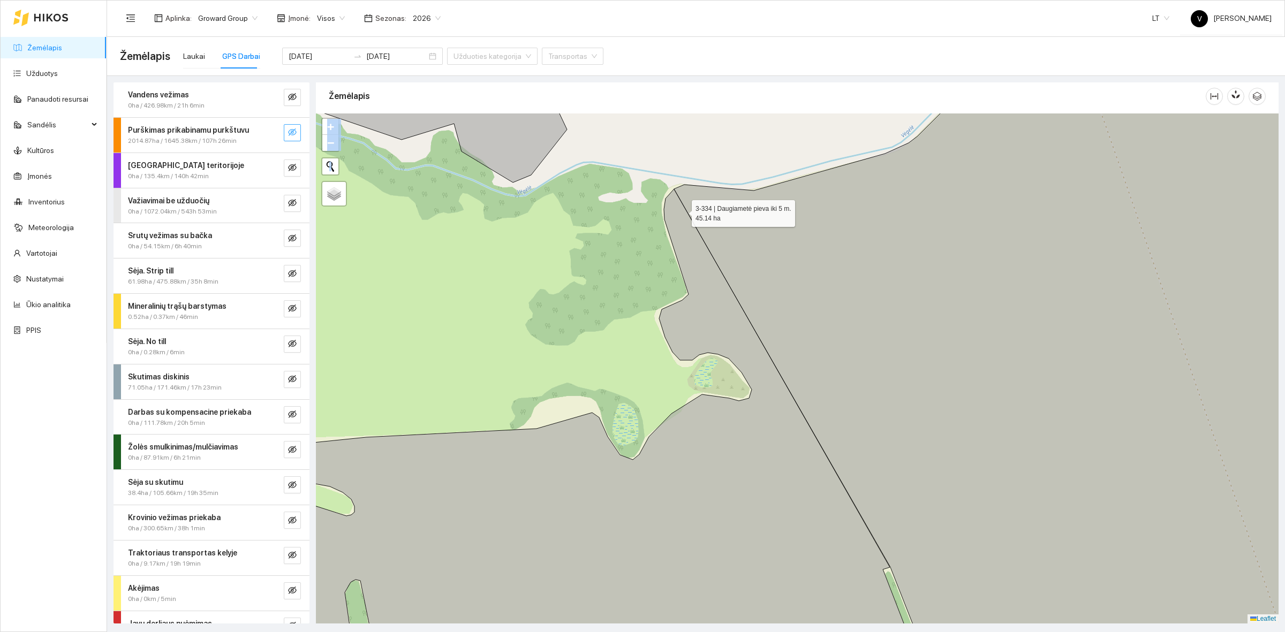
drag, startPoint x: 680, startPoint y: 209, endPoint x: 701, endPoint y: 247, distance: 43.2
click at [705, 249] on icon at bounding box center [578, 437] width 699 height 497
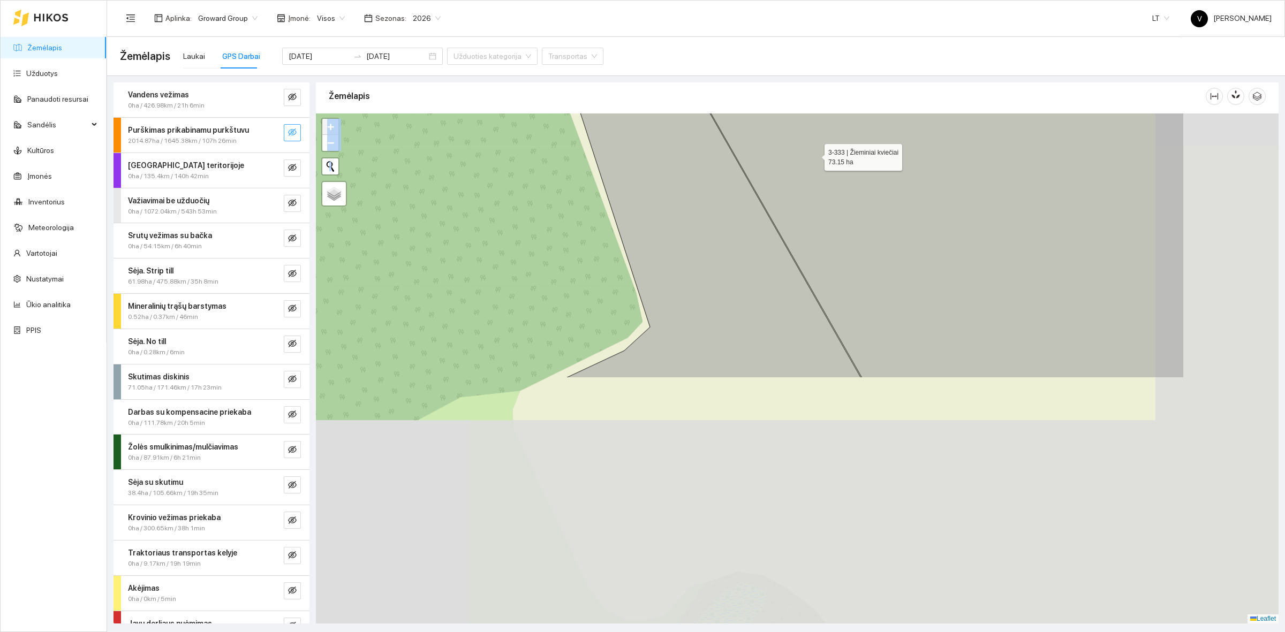
drag, startPoint x: 990, startPoint y: 433, endPoint x: 817, endPoint y: 154, distance: 328.3
click at [815, 154] on icon at bounding box center [888, 107] width 591 height 542
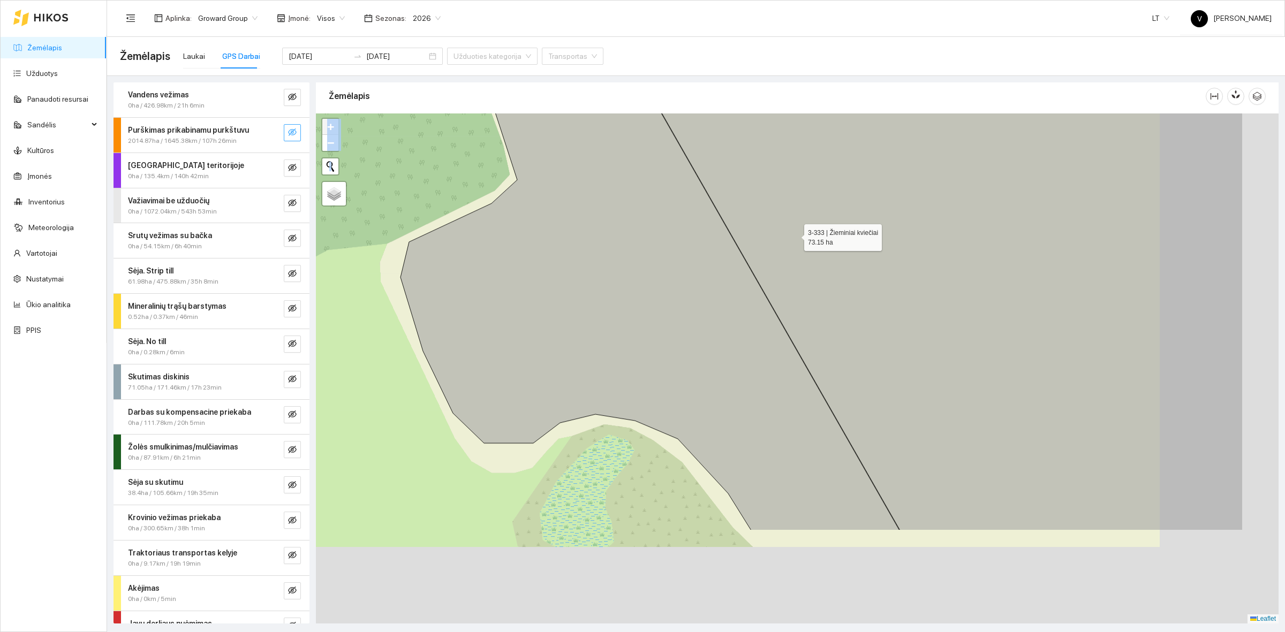
drag, startPoint x: 965, startPoint y: 430, endPoint x: 802, endPoint y: 228, distance: 260.1
click at [760, 148] on icon at bounding box center [896, 224] width 693 height 614
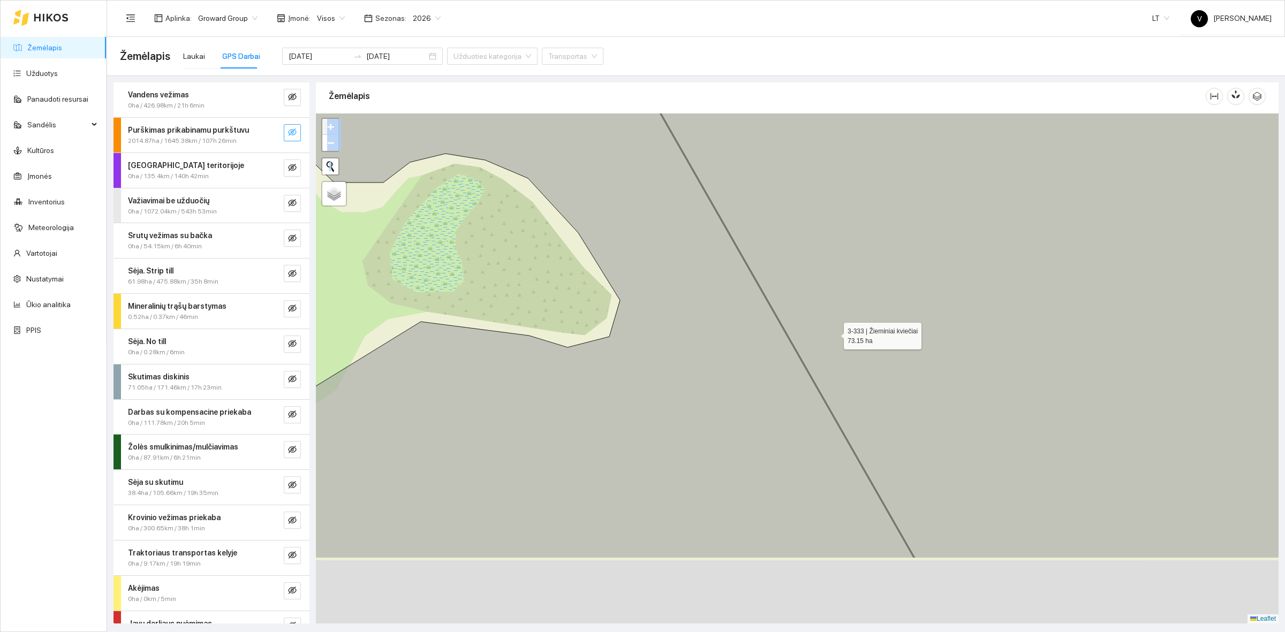
drag, startPoint x: 881, startPoint y: 397, endPoint x: 840, endPoint y: 318, distance: 89.3
click at [839, 318] on icon at bounding box center [932, 252] width 735 height 614
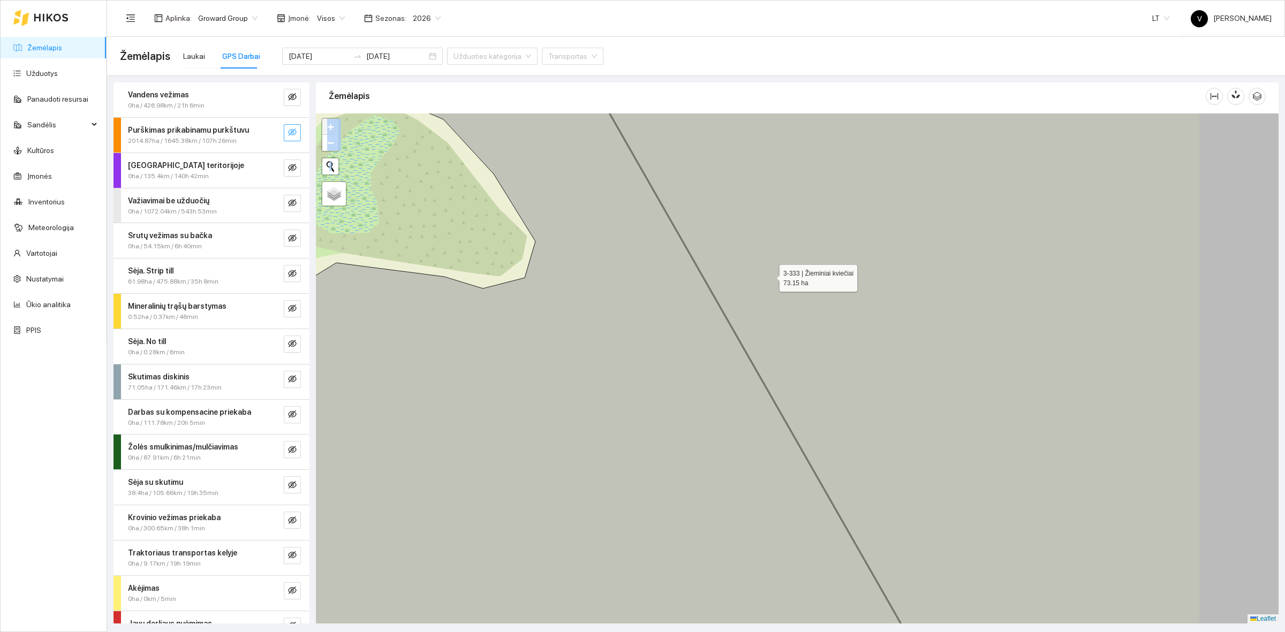
drag, startPoint x: 864, startPoint y: 309, endPoint x: 774, endPoint y: 277, distance: 94.8
click at [774, 277] on icon at bounding box center [924, 333] width 728 height 614
drag, startPoint x: 790, startPoint y: 284, endPoint x: 768, endPoint y: 264, distance: 29.9
click at [768, 268] on icon at bounding box center [978, 369] width 795 height 614
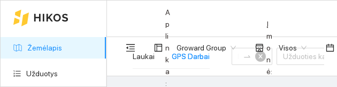
type input "[DATE]"
